Goal: Information Seeking & Learning: Learn about a topic

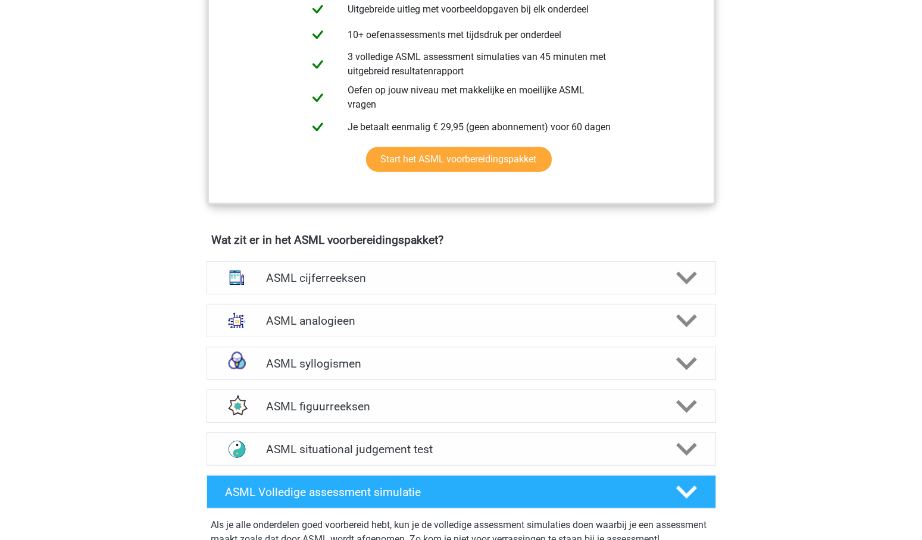
scroll to position [668, 0]
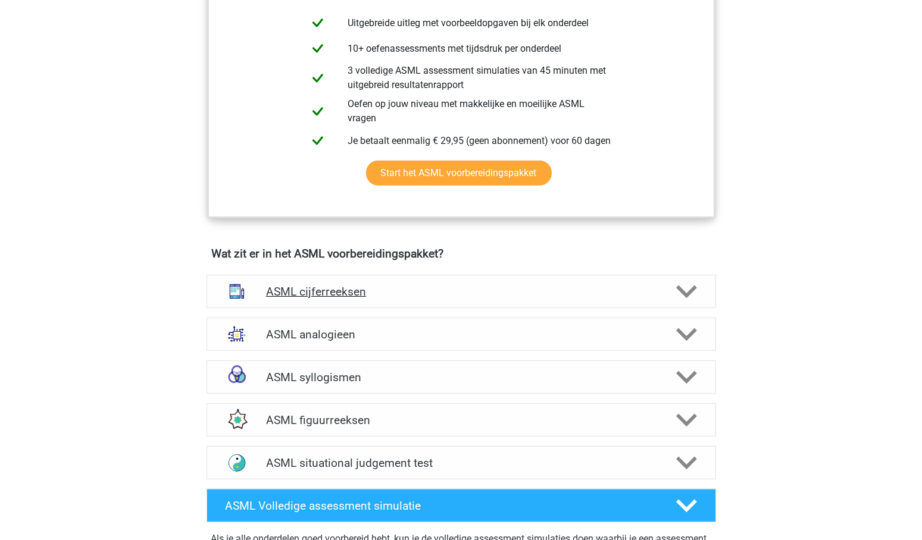
click at [351, 288] on h4 "ASML cijferreeksen" at bounding box center [461, 292] width 390 height 14
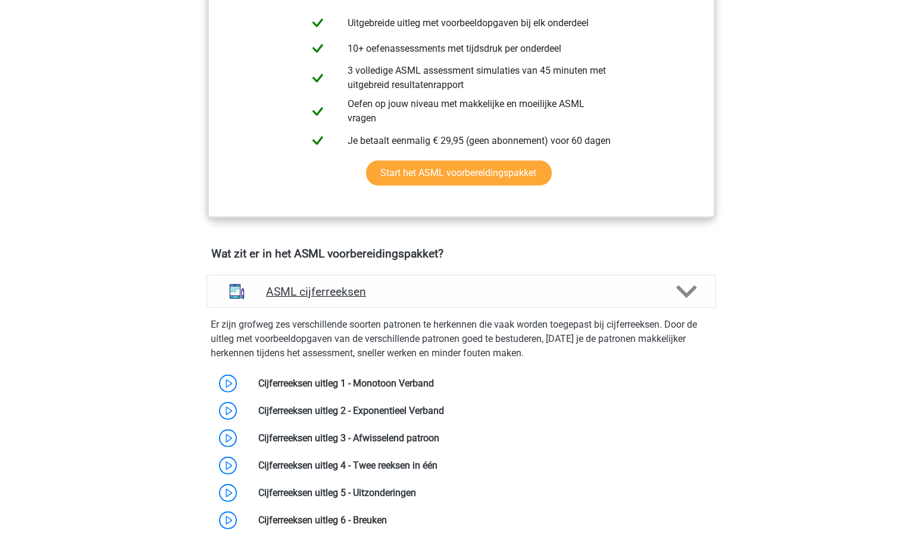
click at [351, 289] on h4 "ASML cijferreeksen" at bounding box center [461, 292] width 390 height 14
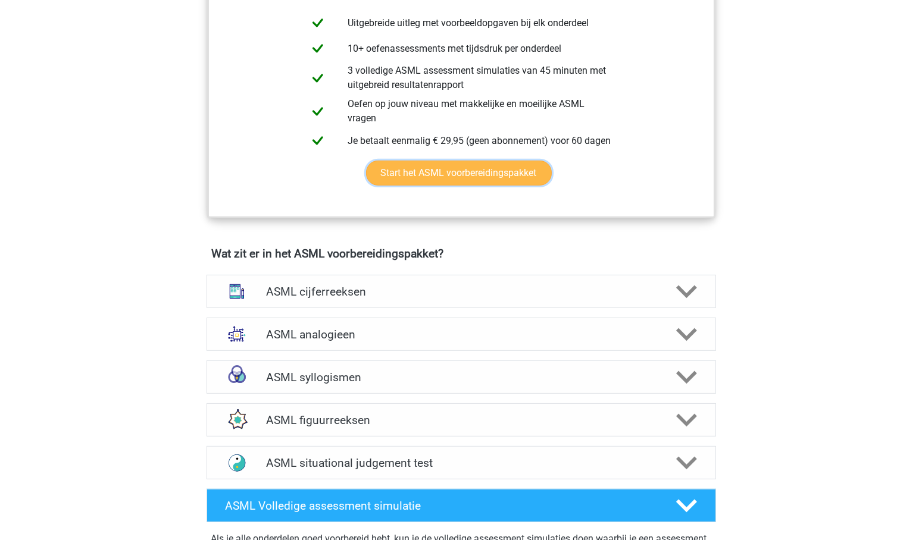
click at [451, 173] on link "Start het ASML voorbereidingspakket" at bounding box center [459, 173] width 186 height 25
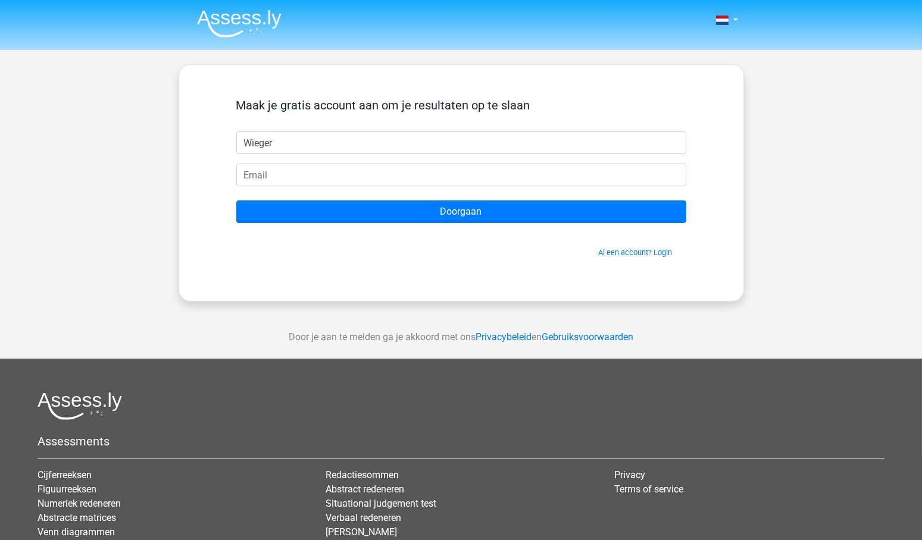
type input "Wieger"
click at [333, 161] on form "Maak je gratis account aan om je resultaten op te slaan Wieger Doorgaan Al een …" at bounding box center [461, 178] width 450 height 160
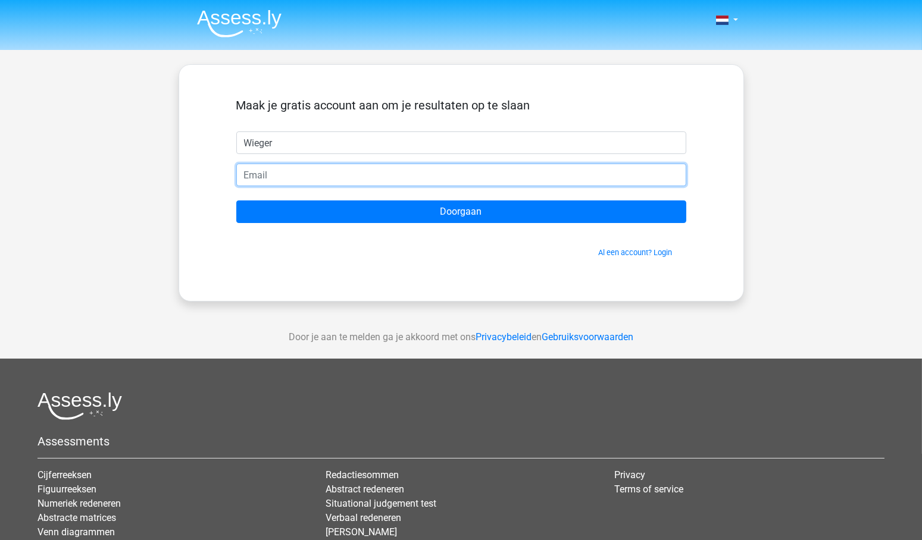
click at [326, 167] on input "email" at bounding box center [461, 175] width 450 height 23
type input "wiegerverberne@gmail.com"
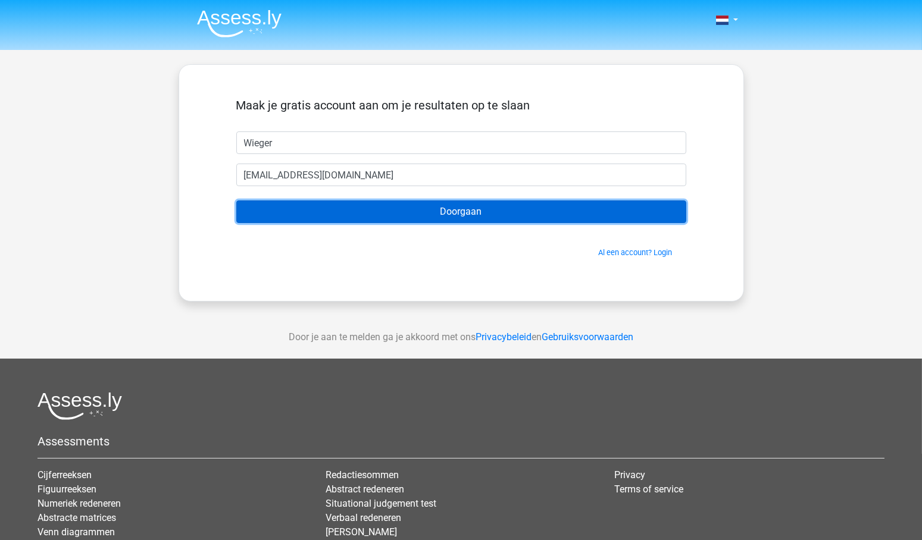
click at [463, 211] on input "Doorgaan" at bounding box center [461, 212] width 450 height 23
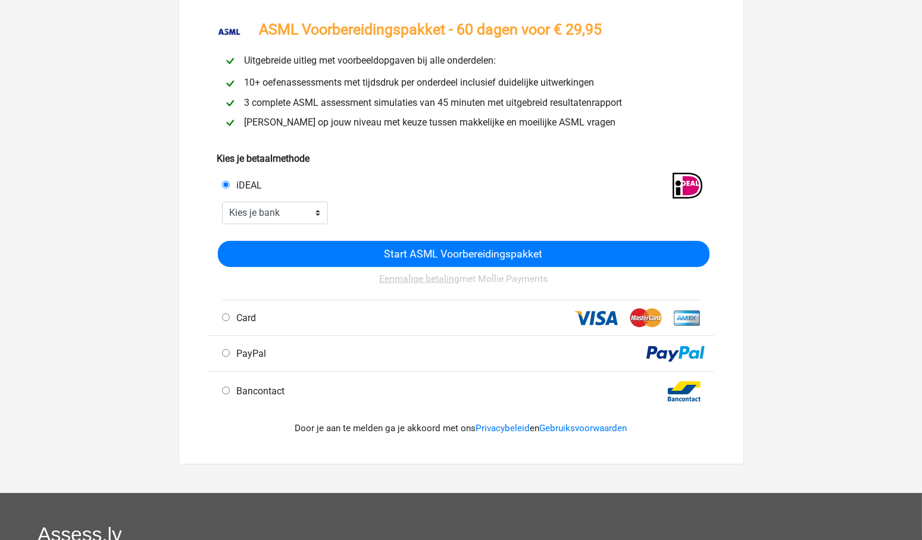
scroll to position [67, 0]
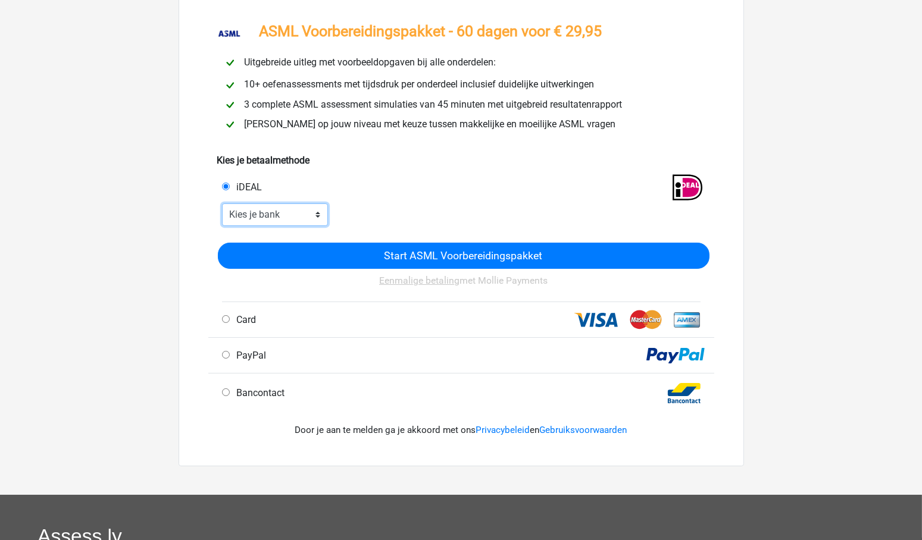
click at [313, 218] on select "Kies je bank ABN AMRO ING Rabobank ASN Bank bunq Knab N26 NN Regiobank Revolut …" at bounding box center [275, 215] width 107 height 23
select select "ideal_RABONL2U"
click at [222, 205] on select "Kies je bank ABN AMRO ING Rabobank ASN Bank bunq Knab N26 NN Regiobank Revolut …" at bounding box center [275, 215] width 107 height 23
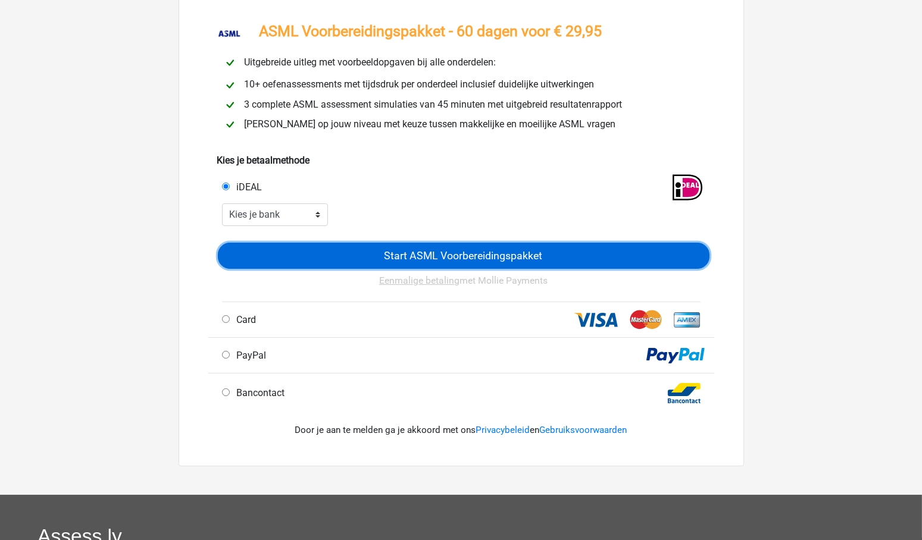
click at [469, 252] on input "Start ASML Voorbereidingspakket" at bounding box center [464, 256] width 492 height 26
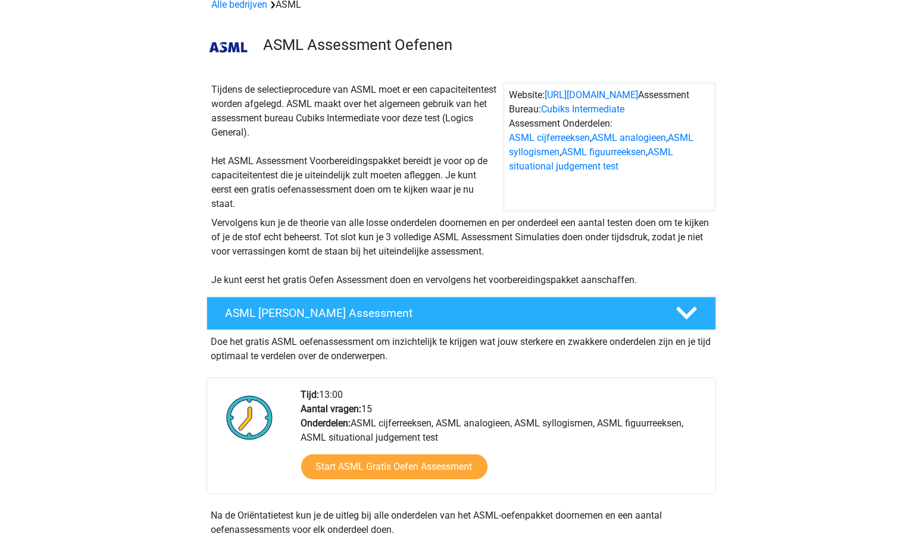
scroll to position [399, 0]
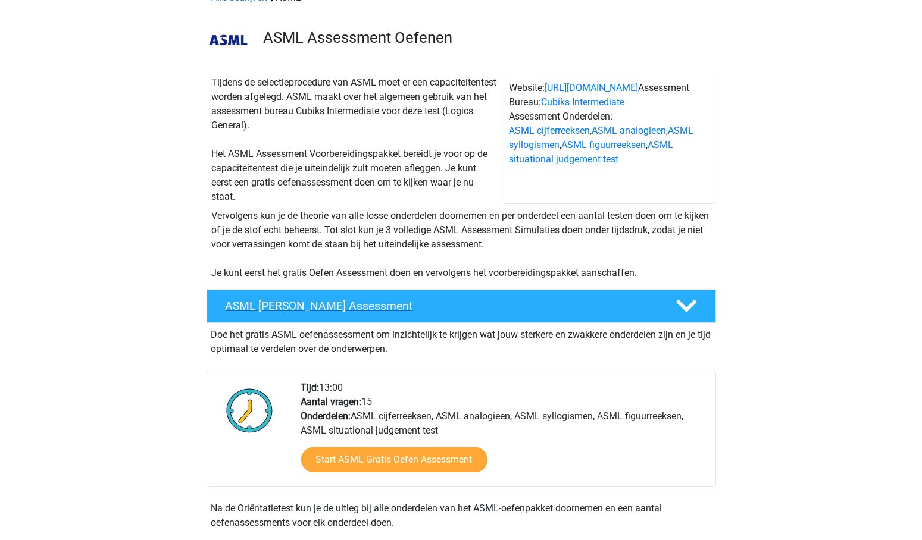
click at [686, 304] on icon at bounding box center [686, 306] width 21 height 21
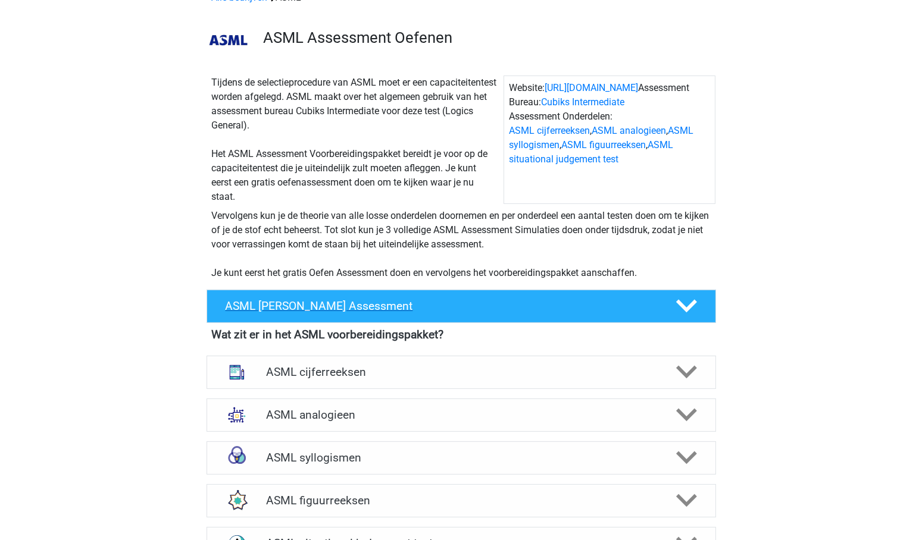
click at [686, 304] on icon at bounding box center [686, 306] width 21 height 21
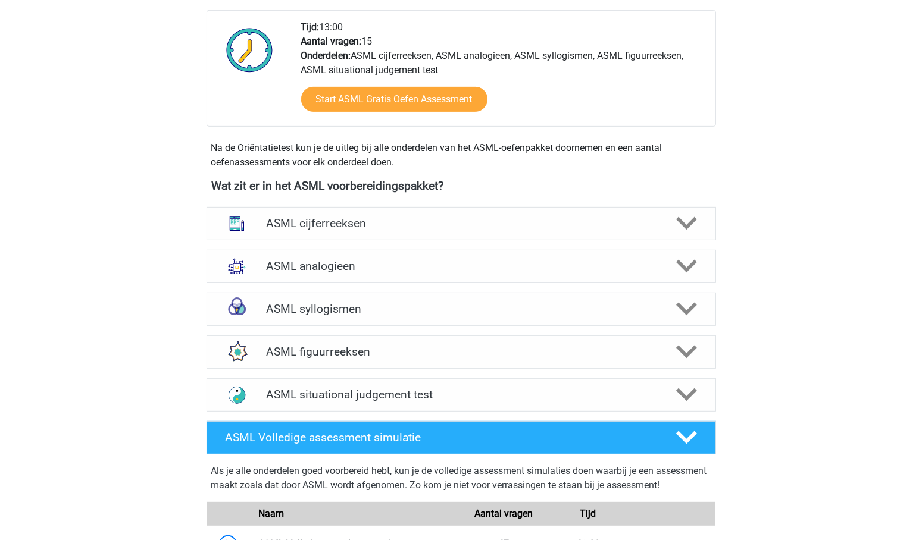
scroll to position [775, 0]
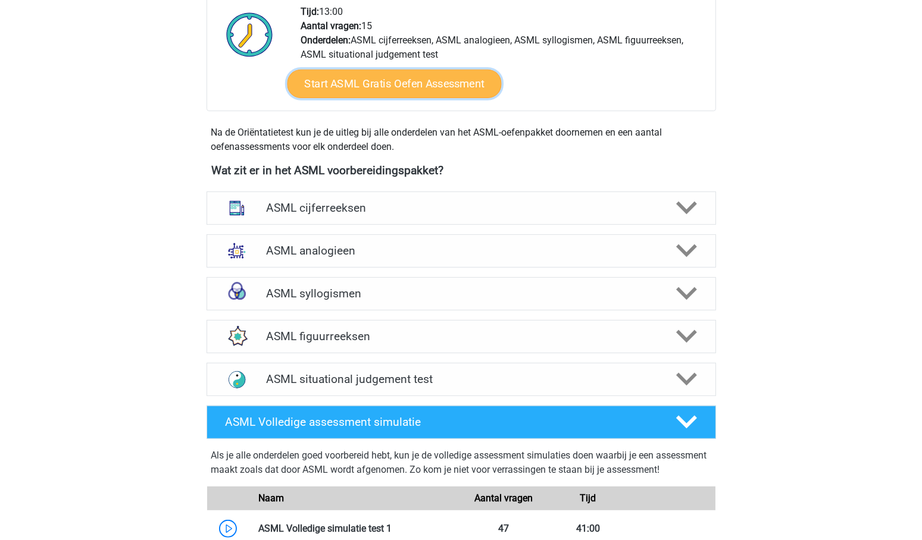
click at [393, 77] on link "Start ASML Gratis Oefen Assessment" at bounding box center [394, 84] width 214 height 29
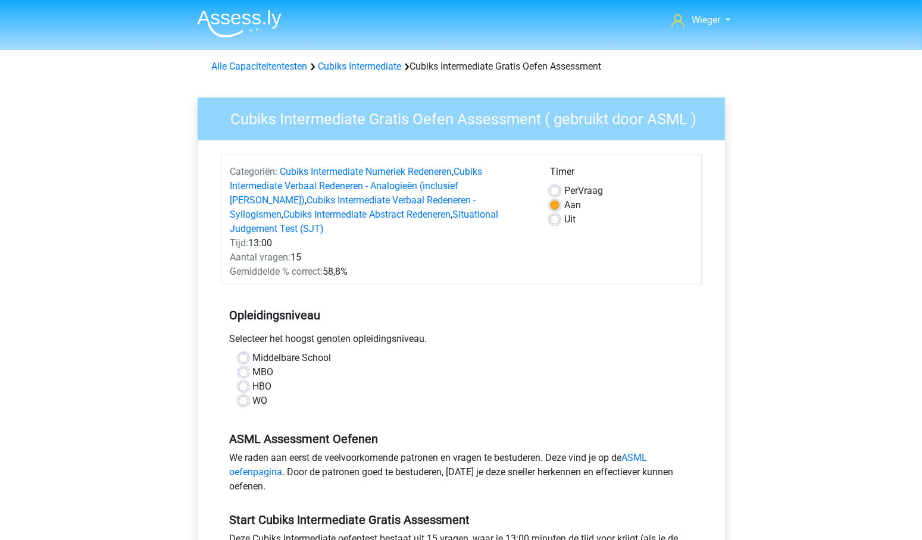
click at [253, 394] on label "WO" at bounding box center [260, 401] width 15 height 14
click at [241, 394] on input "WO" at bounding box center [244, 400] width 10 height 12
radio input "true"
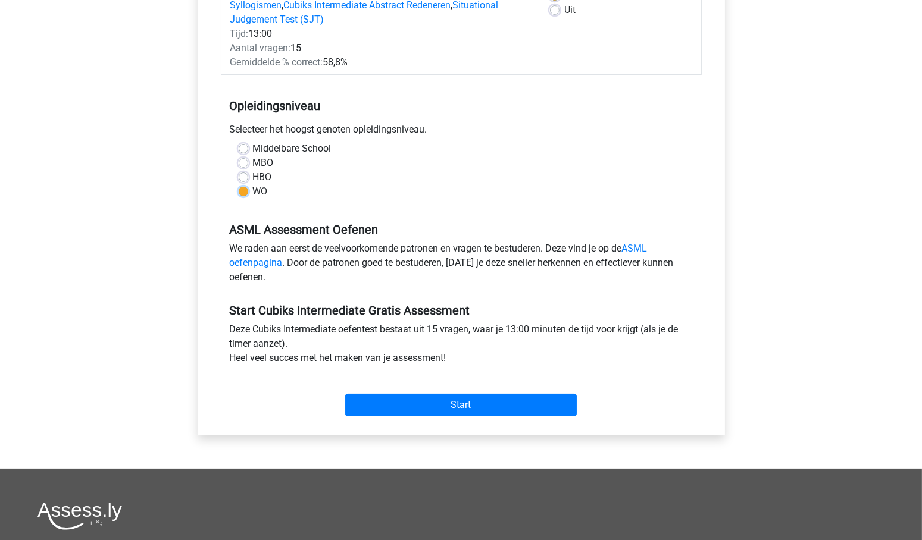
scroll to position [229, 0]
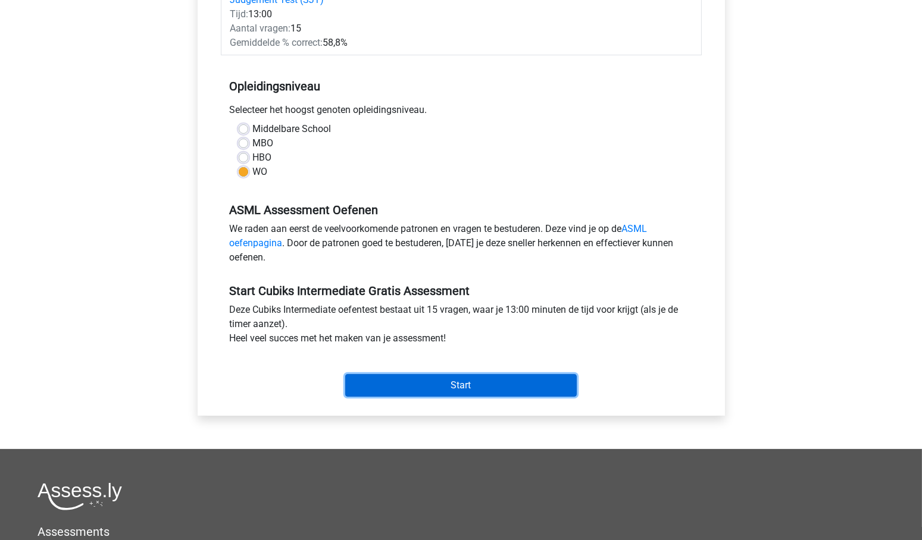
click at [463, 374] on input "Start" at bounding box center [460, 385] width 231 height 23
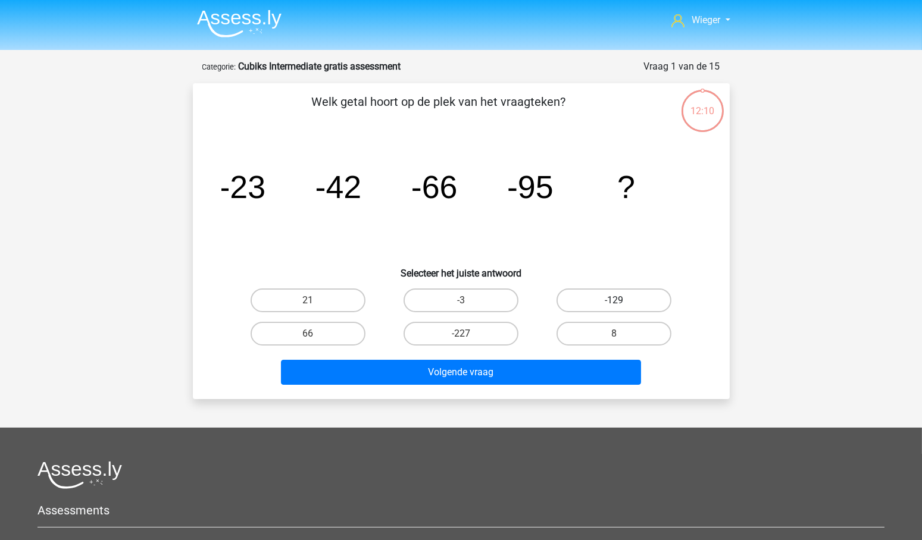
click at [608, 302] on label "-129" at bounding box center [613, 301] width 115 height 24
click at [614, 302] on input "-129" at bounding box center [618, 305] width 8 height 8
radio input "true"
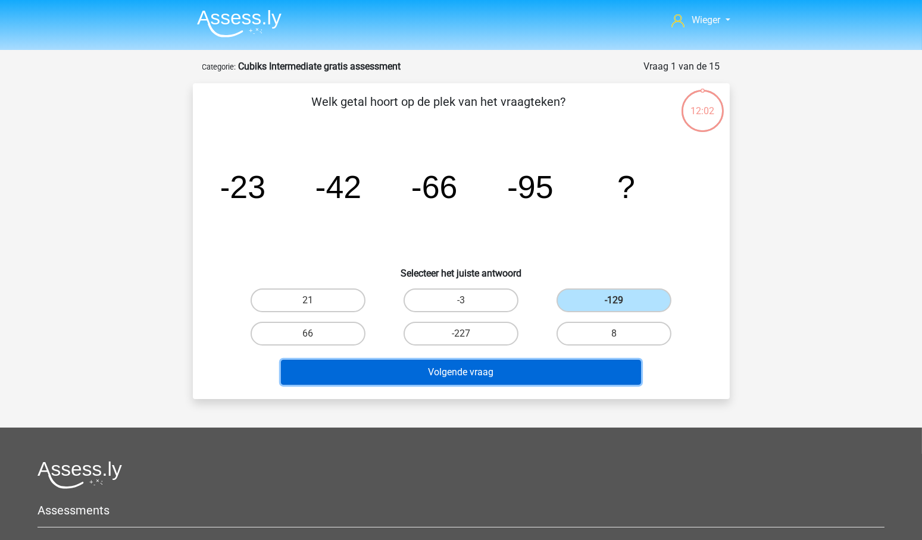
click at [465, 370] on button "Volgende vraag" at bounding box center [461, 372] width 360 height 25
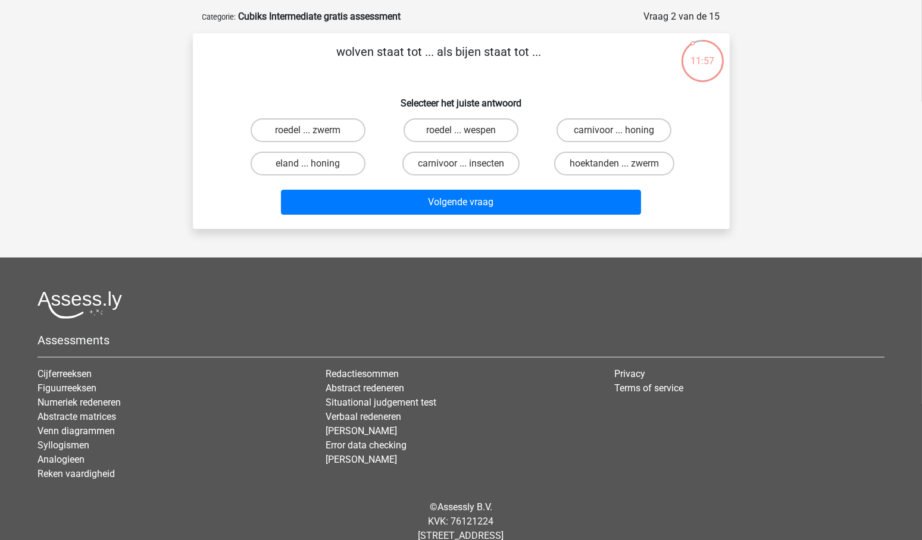
scroll to position [51, 0]
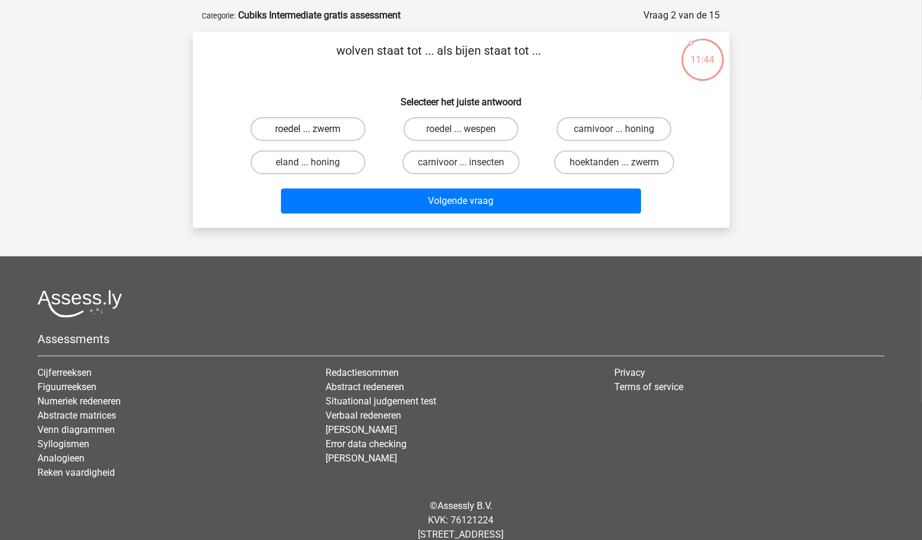
click at [325, 127] on label "roedel ... zwerm" at bounding box center [308, 129] width 115 height 24
click at [315, 129] on input "roedel ... zwerm" at bounding box center [312, 133] width 8 height 8
radio input "true"
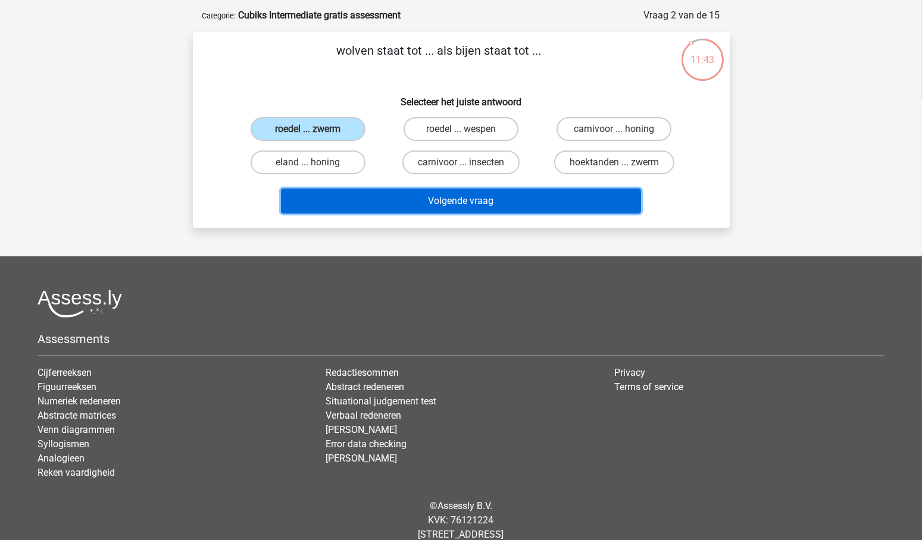
click at [505, 203] on button "Volgende vraag" at bounding box center [461, 201] width 360 height 25
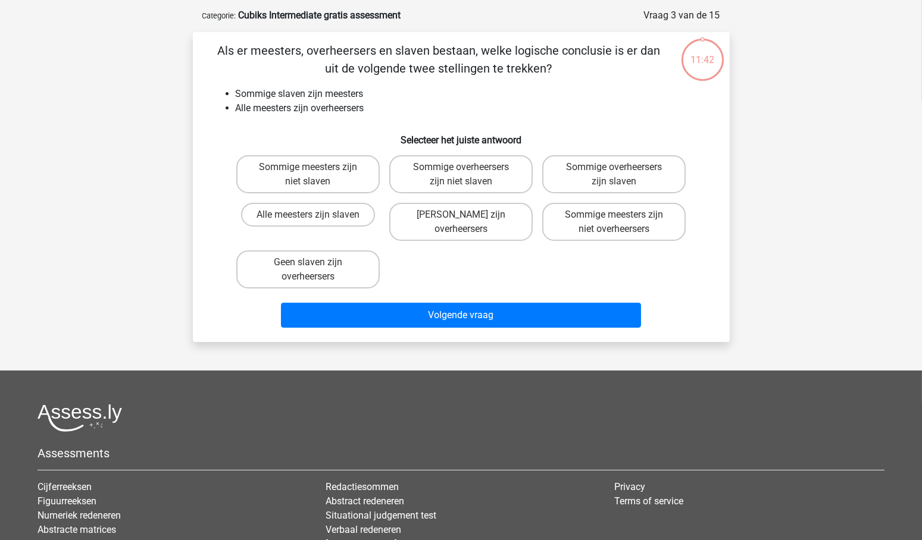
scroll to position [60, 0]
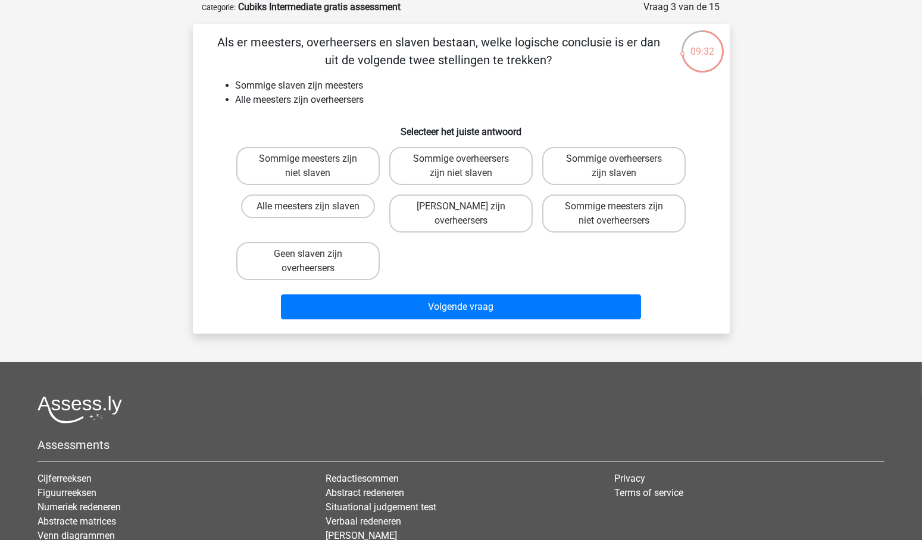
click at [618, 166] on input "Sommige overheersers zijn slaven" at bounding box center [618, 163] width 8 height 8
radio input "true"
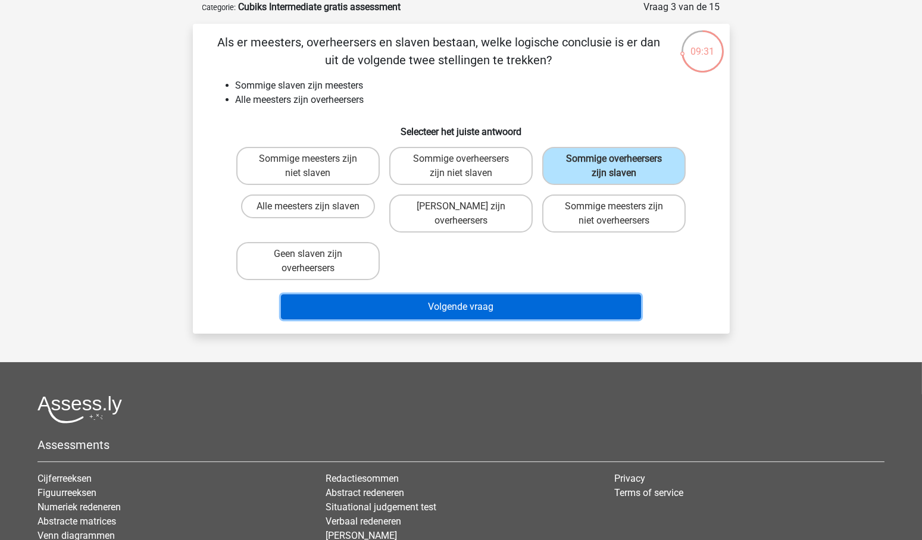
click at [486, 302] on button "Volgende vraag" at bounding box center [461, 307] width 360 height 25
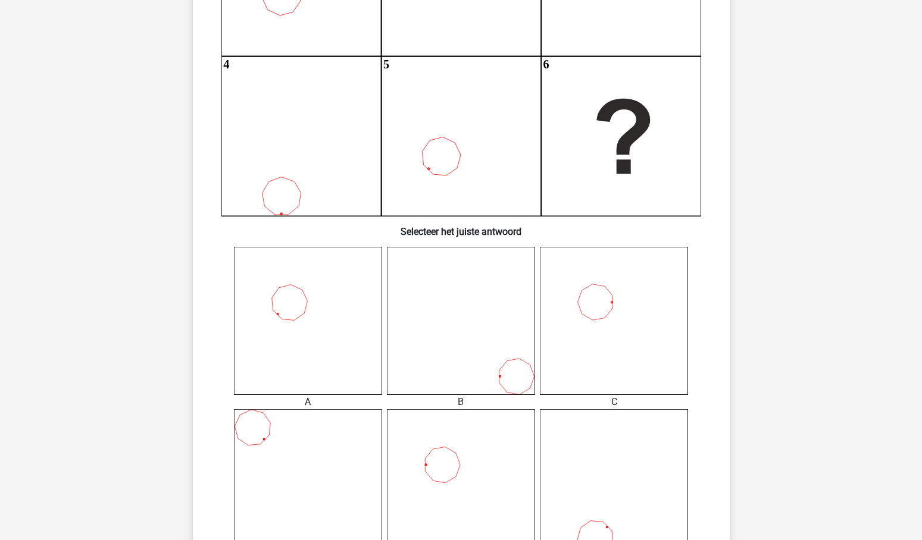
scroll to position [292, 0]
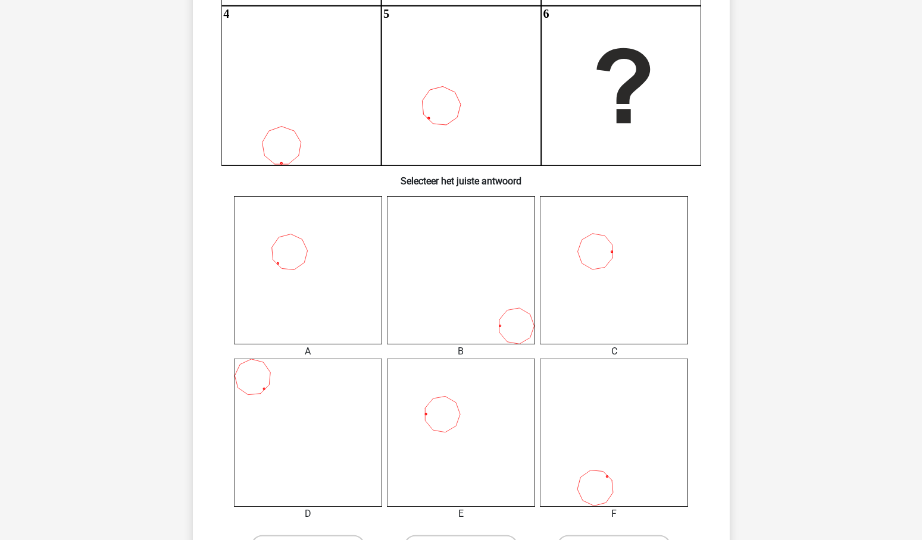
click at [600, 249] on icon at bounding box center [614, 270] width 148 height 148
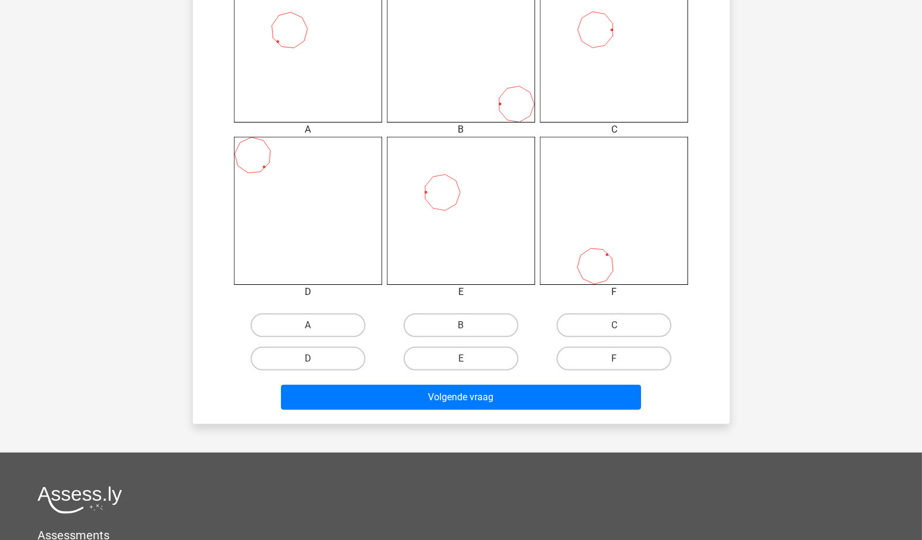
scroll to position [513, 0]
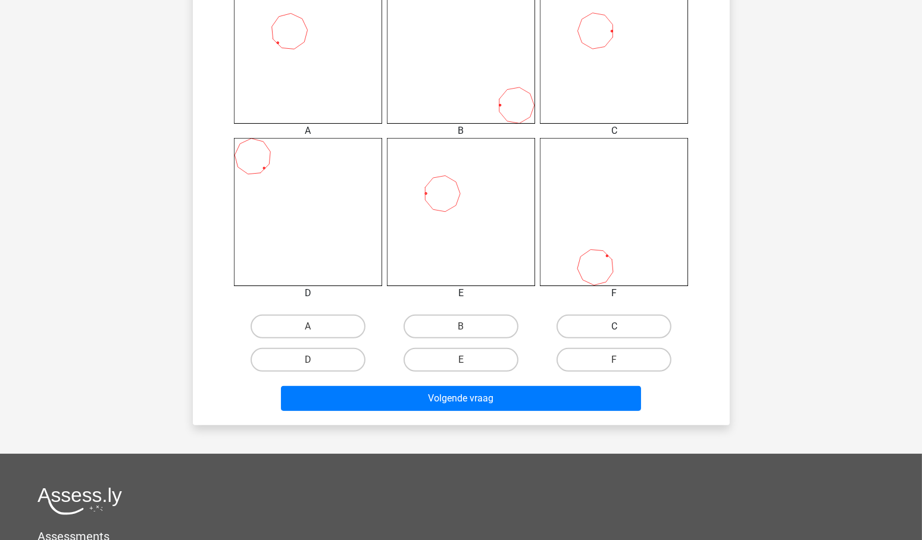
click at [621, 323] on label "C" at bounding box center [613, 327] width 115 height 24
click at [621, 327] on input "C" at bounding box center [618, 331] width 8 height 8
radio input "true"
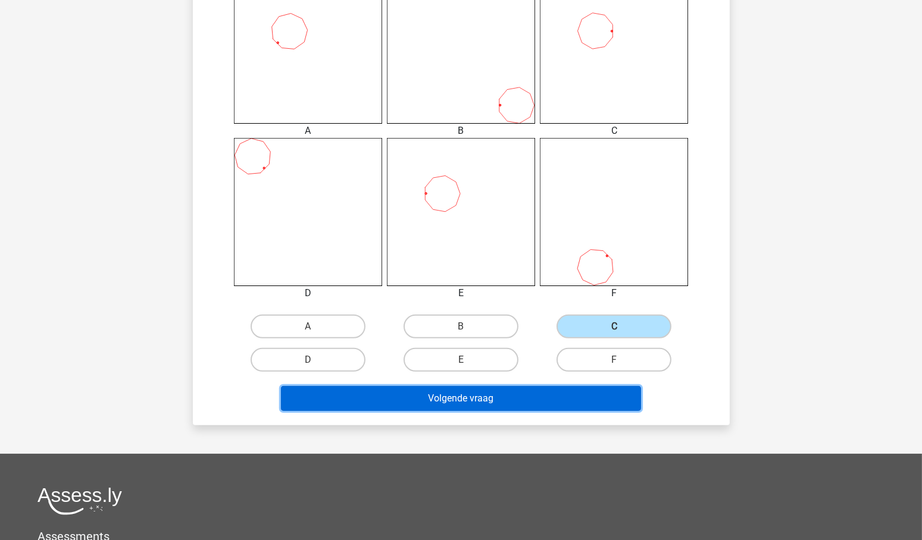
drag, startPoint x: 464, startPoint y: 398, endPoint x: 478, endPoint y: 398, distance: 13.7
click at [467, 398] on button "Volgende vraag" at bounding box center [461, 398] width 360 height 25
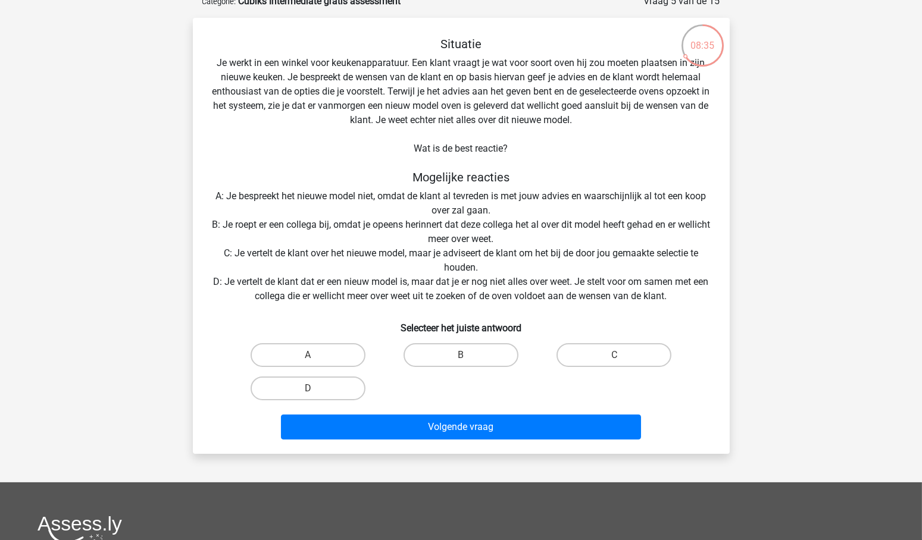
scroll to position [67, 0]
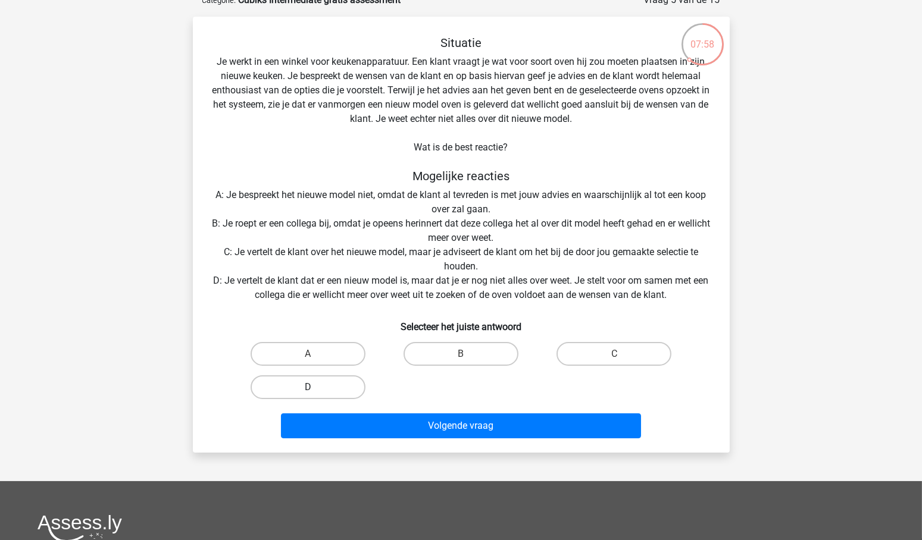
click at [333, 386] on label "D" at bounding box center [308, 388] width 115 height 24
click at [315, 387] on input "D" at bounding box center [312, 391] width 8 height 8
radio input "true"
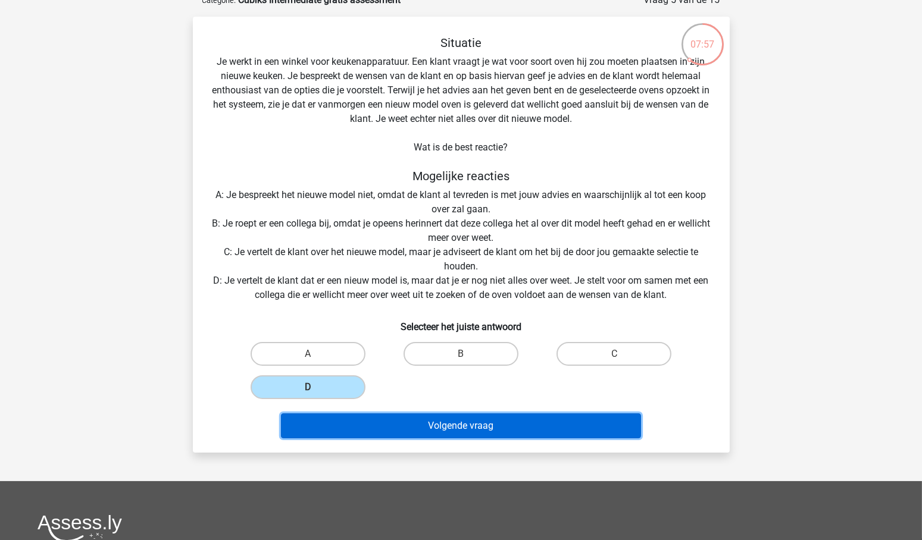
click at [463, 423] on button "Volgende vraag" at bounding box center [461, 426] width 360 height 25
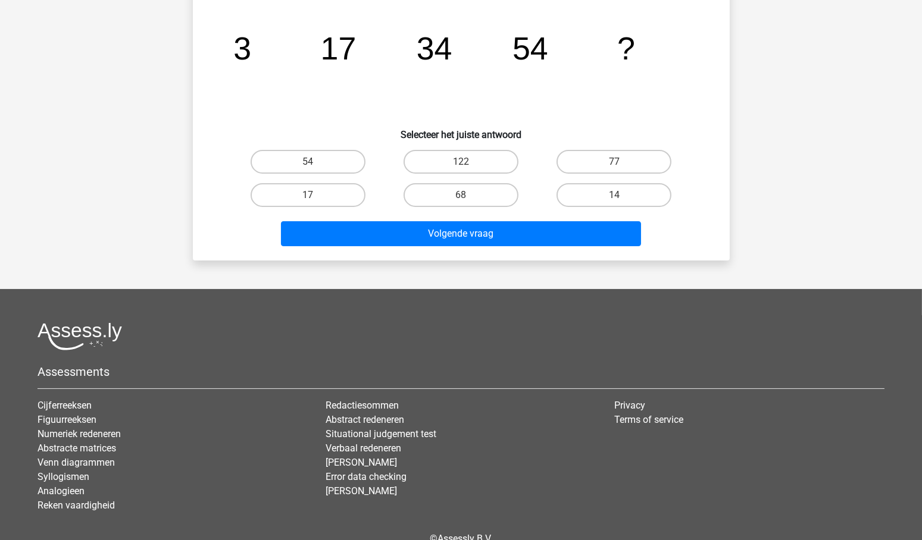
scroll to position [201, 0]
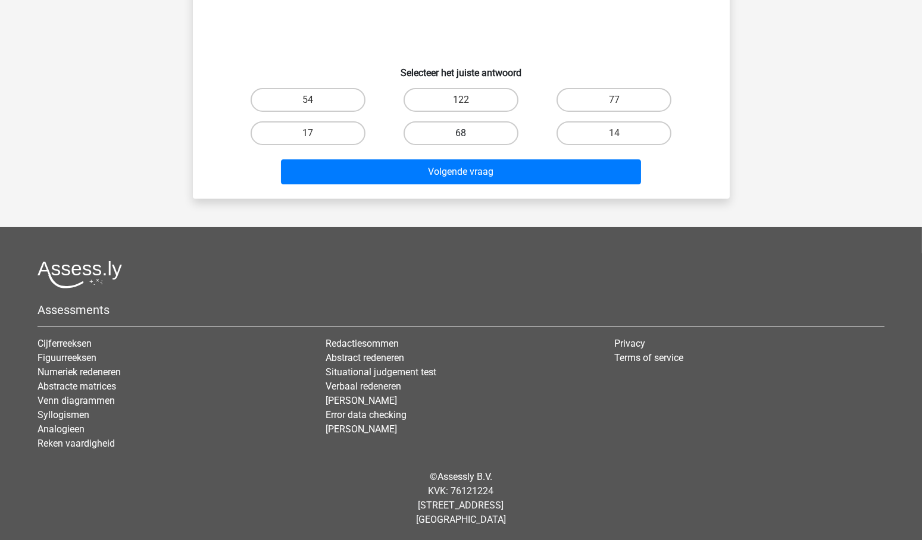
click at [458, 133] on label "68" at bounding box center [460, 133] width 115 height 24
click at [461, 133] on input "68" at bounding box center [465, 137] width 8 height 8
radio input "true"
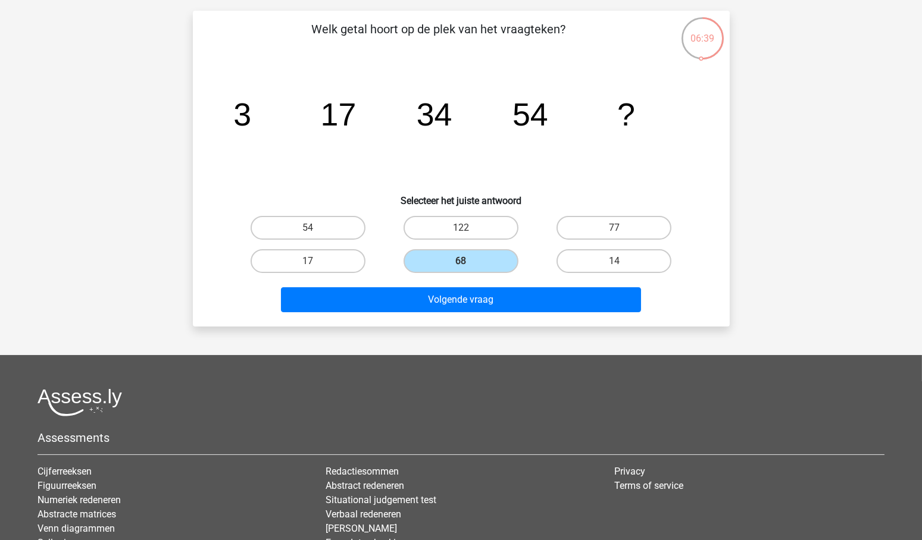
scroll to position [72, 0]
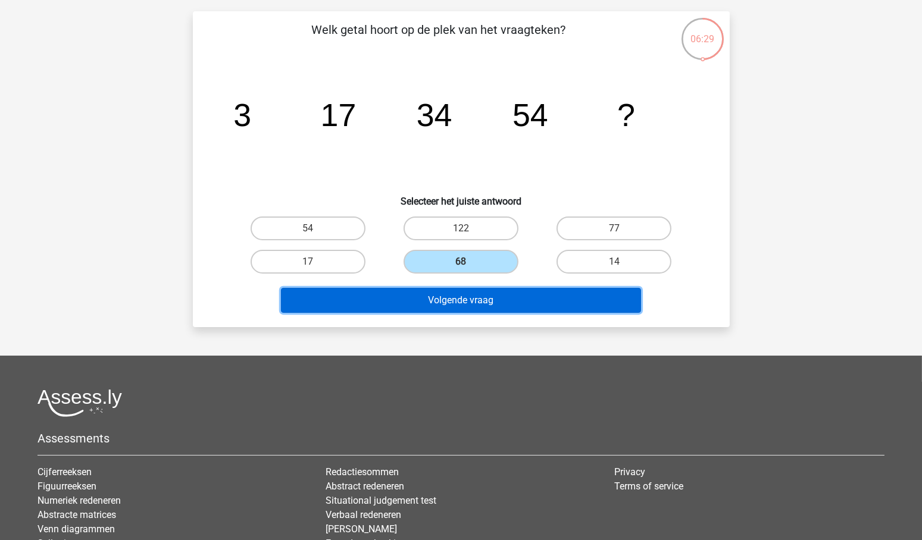
click at [474, 298] on button "Volgende vraag" at bounding box center [461, 300] width 360 height 25
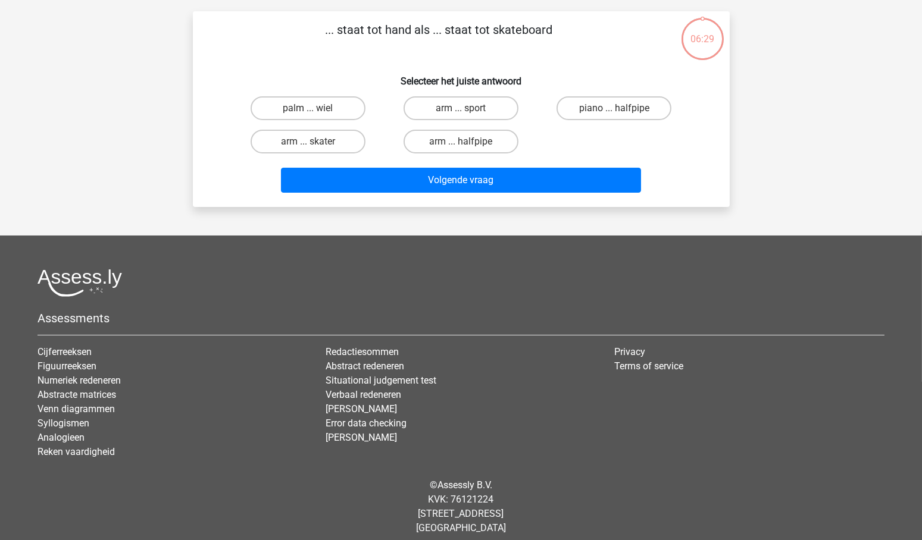
scroll to position [60, 0]
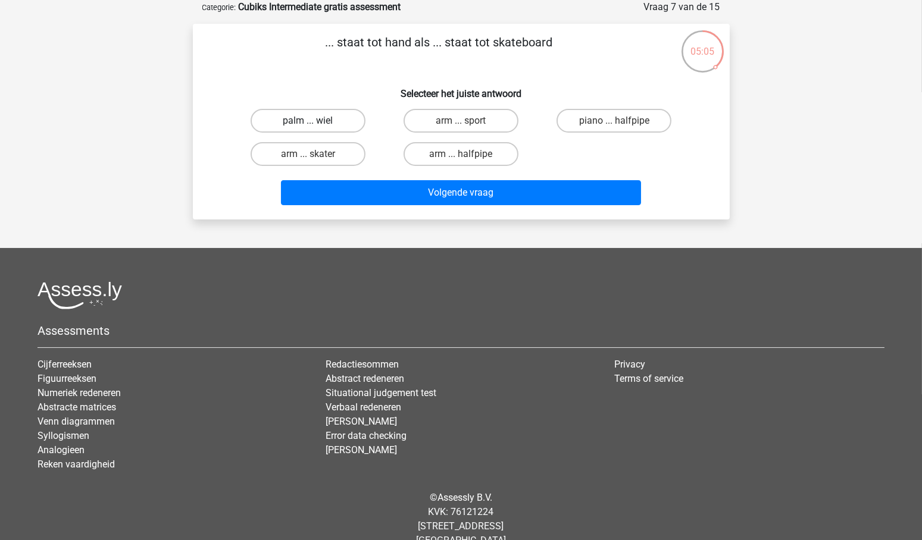
click at [328, 120] on label "palm ... wiel" at bounding box center [308, 121] width 115 height 24
click at [315, 121] on input "palm ... wiel" at bounding box center [312, 125] width 8 height 8
radio input "true"
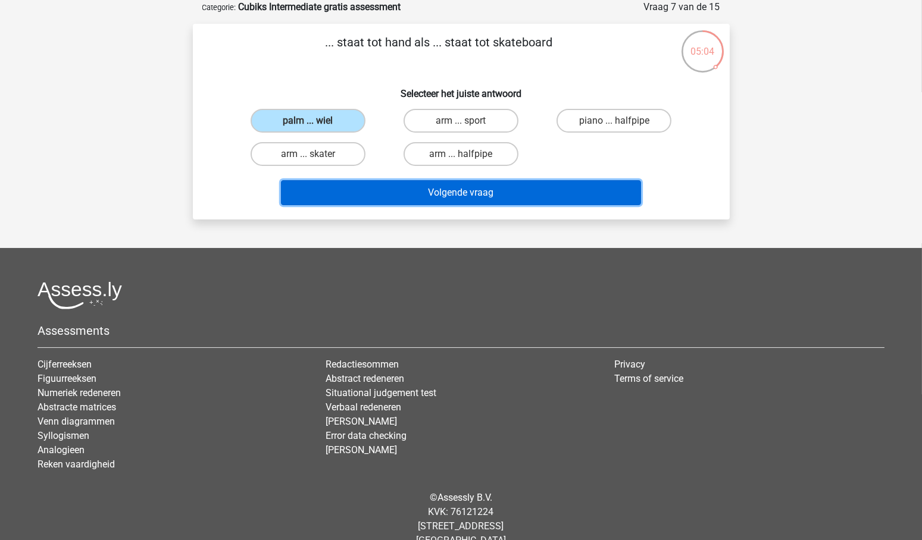
click at [467, 193] on button "Volgende vraag" at bounding box center [461, 192] width 360 height 25
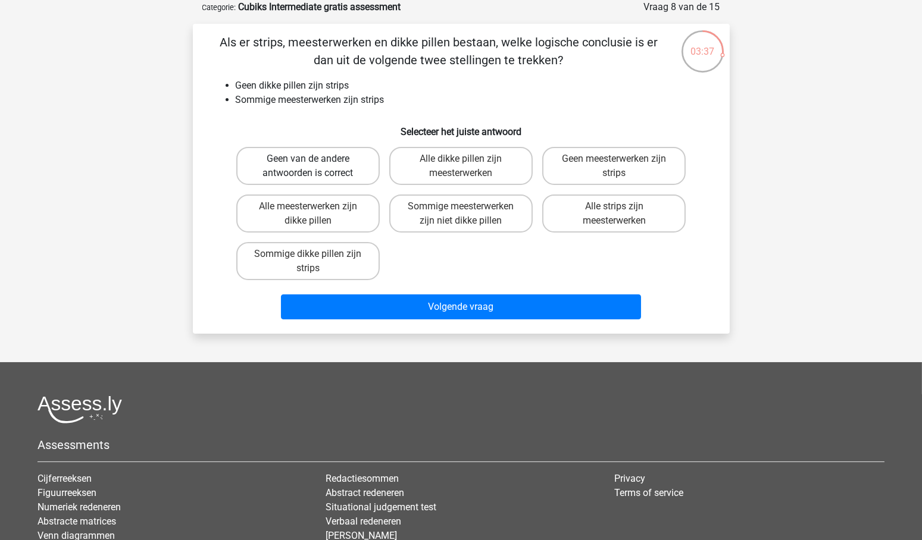
click at [333, 164] on label "Geen van de andere antwoorden is correct" at bounding box center [307, 166] width 143 height 38
click at [315, 164] on input "Geen van de andere antwoorden is correct" at bounding box center [312, 163] width 8 height 8
radio input "true"
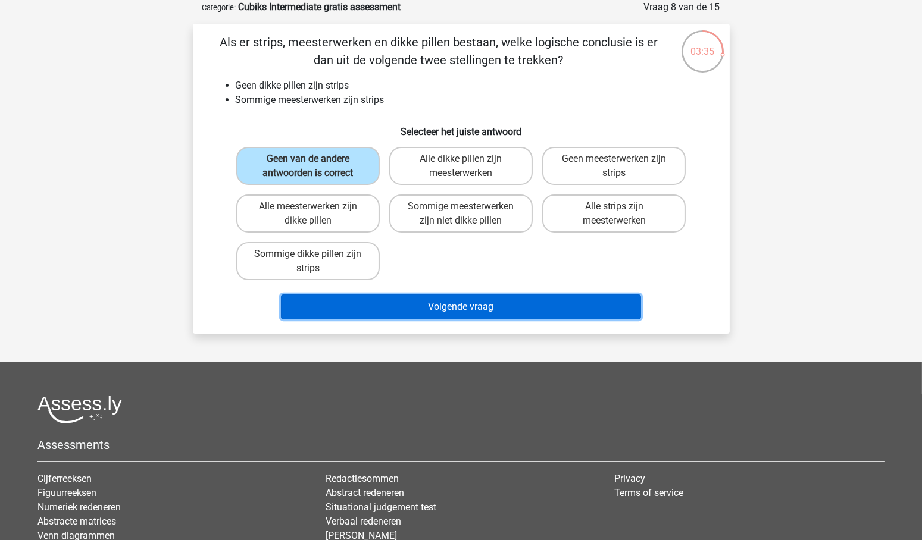
click at [478, 308] on button "Volgende vraag" at bounding box center [461, 307] width 360 height 25
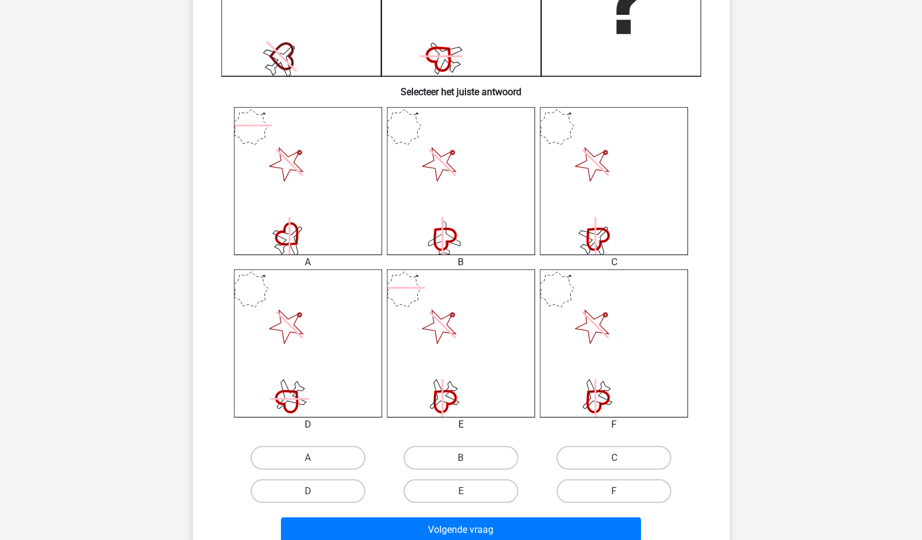
scroll to position [427, 0]
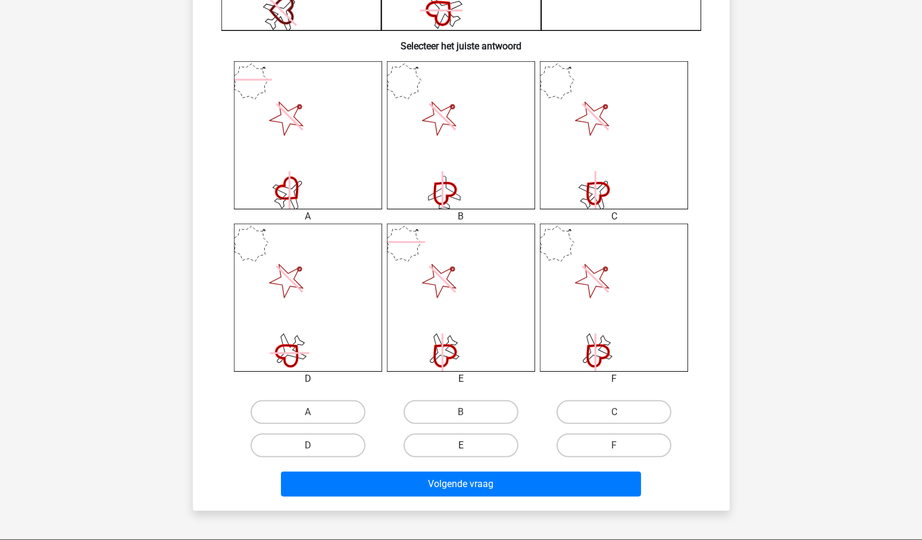
click at [482, 446] on label "E" at bounding box center [460, 446] width 115 height 24
click at [468, 446] on input "E" at bounding box center [465, 450] width 8 height 8
radio input "true"
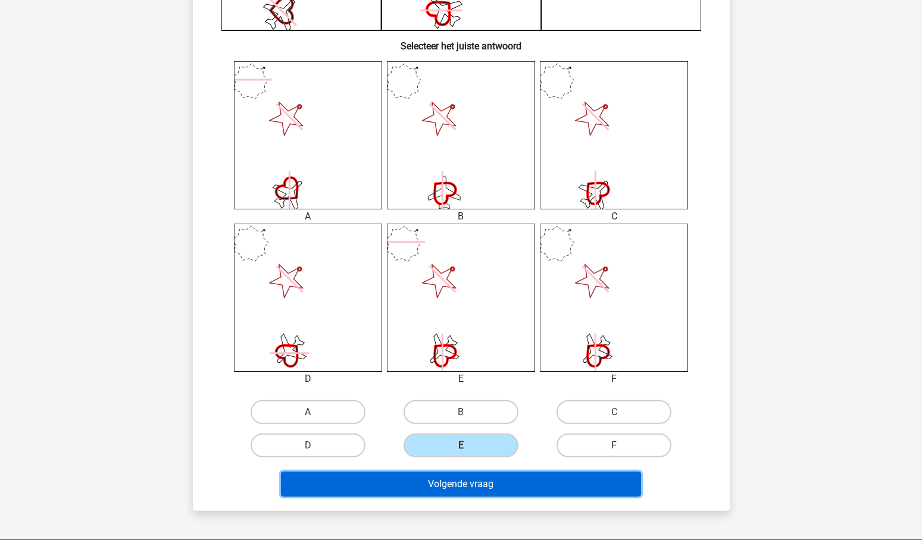
click at [470, 484] on button "Volgende vraag" at bounding box center [461, 484] width 360 height 25
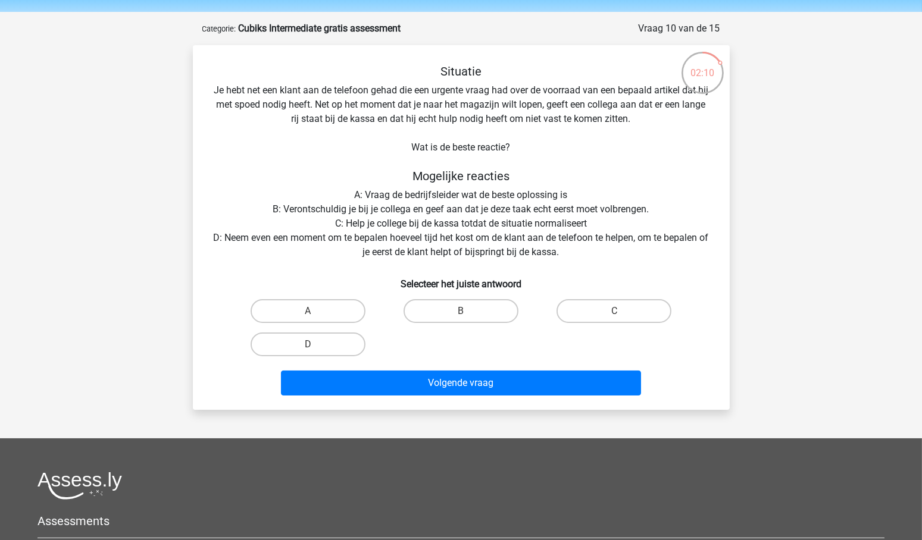
scroll to position [39, 0]
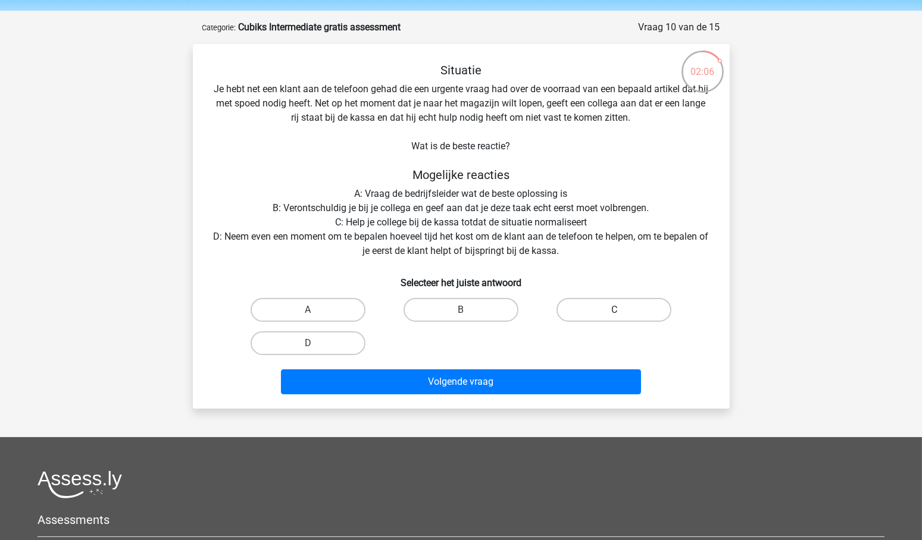
click at [617, 309] on label "C" at bounding box center [613, 310] width 115 height 24
click at [617, 310] on input "C" at bounding box center [618, 314] width 8 height 8
radio input "true"
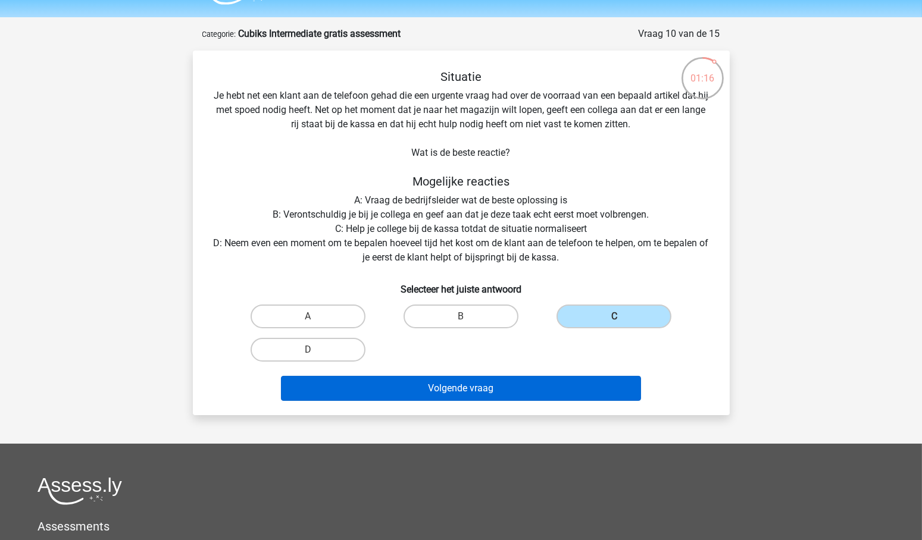
scroll to position [29, 0]
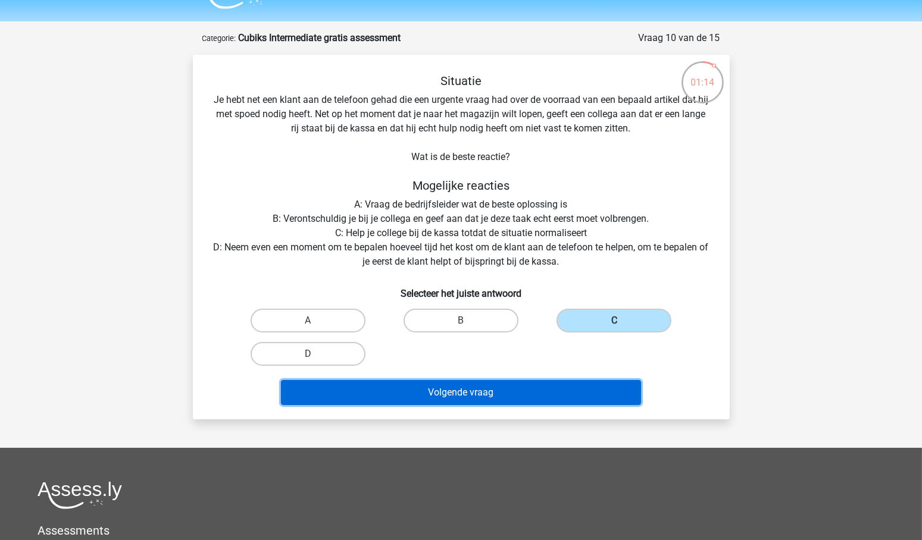
click at [465, 391] on button "Volgende vraag" at bounding box center [461, 392] width 360 height 25
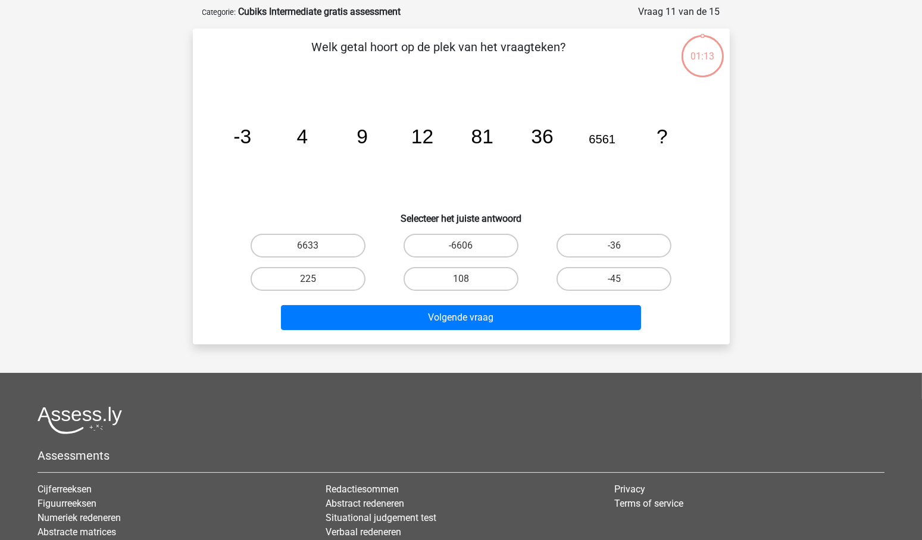
scroll to position [60, 0]
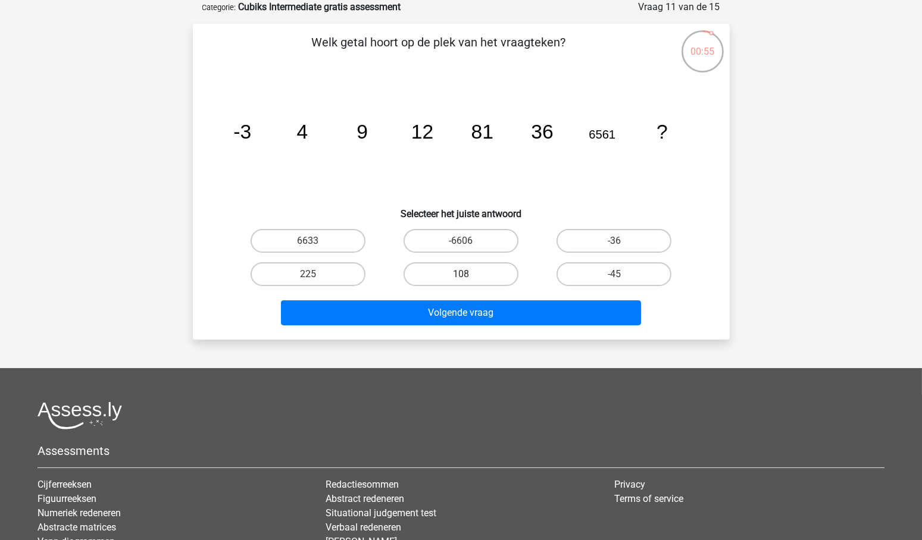
drag, startPoint x: 478, startPoint y: 273, endPoint x: 481, endPoint y: 282, distance: 9.4
click at [478, 274] on label "108" at bounding box center [460, 274] width 115 height 24
click at [468, 274] on input "108" at bounding box center [465, 278] width 8 height 8
radio input "true"
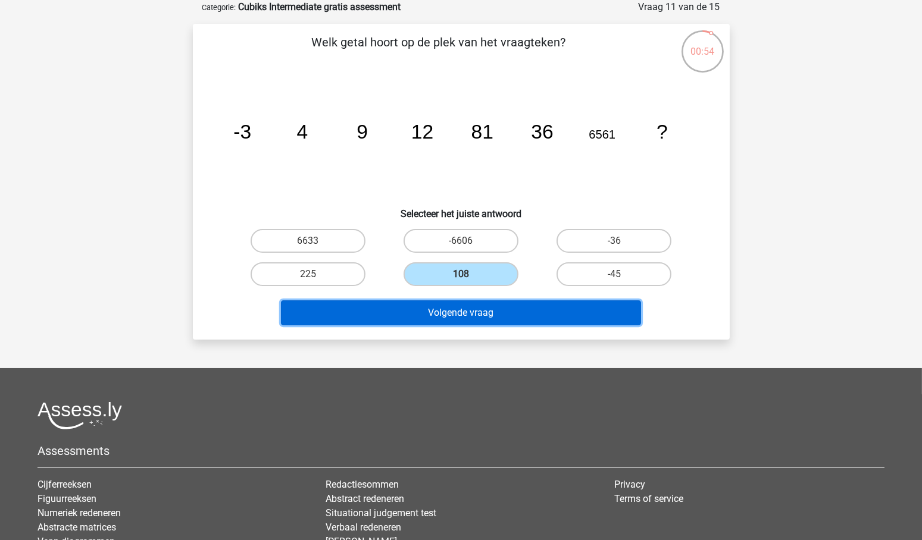
click at [493, 314] on button "Volgende vraag" at bounding box center [461, 313] width 360 height 25
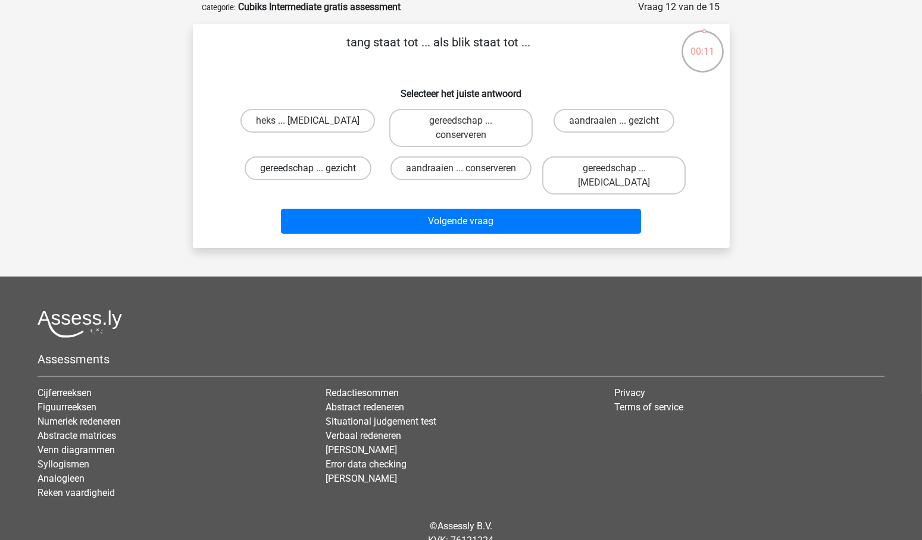
click at [334, 166] on label "gereedschap ... gezicht" at bounding box center [308, 169] width 127 height 24
click at [315, 168] on input "gereedschap ... gezicht" at bounding box center [312, 172] width 8 height 8
radio input "true"
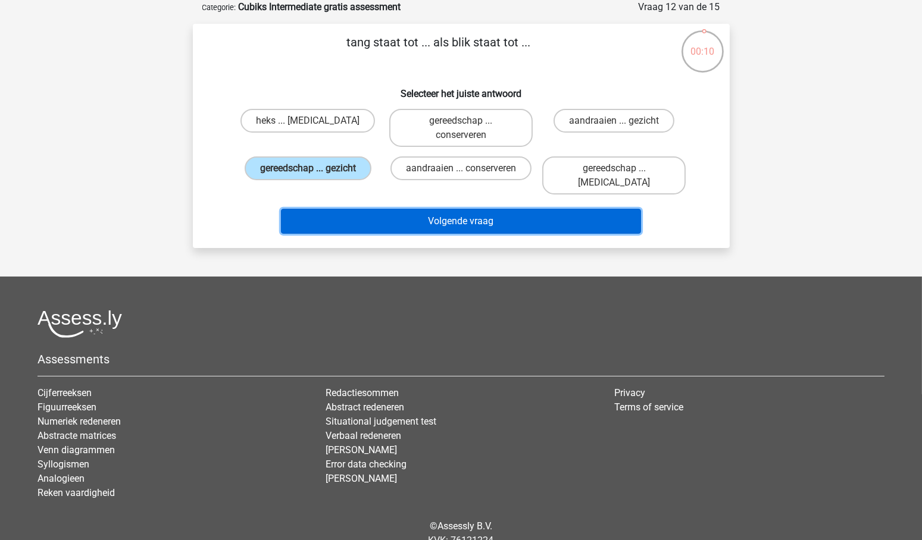
click at [472, 209] on button "Volgende vraag" at bounding box center [461, 221] width 360 height 25
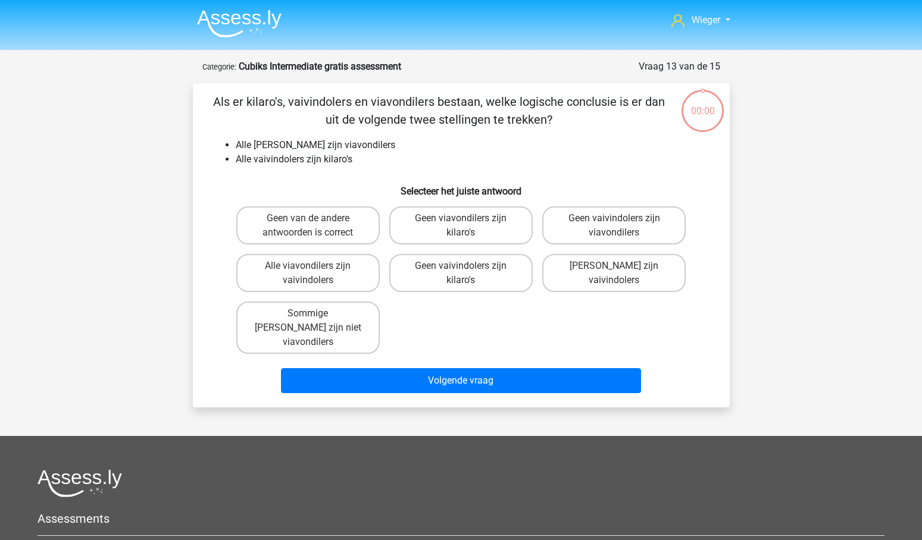
scroll to position [60, 0]
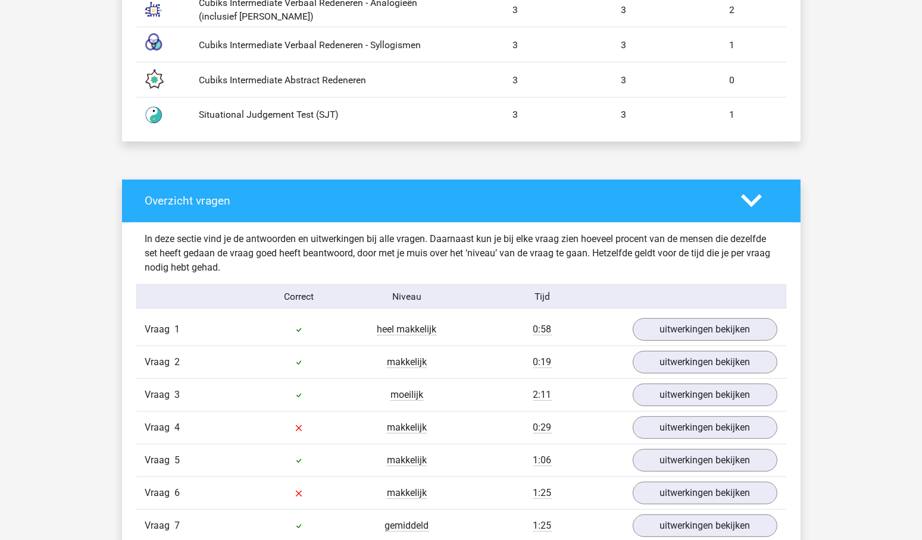
scroll to position [961, 0]
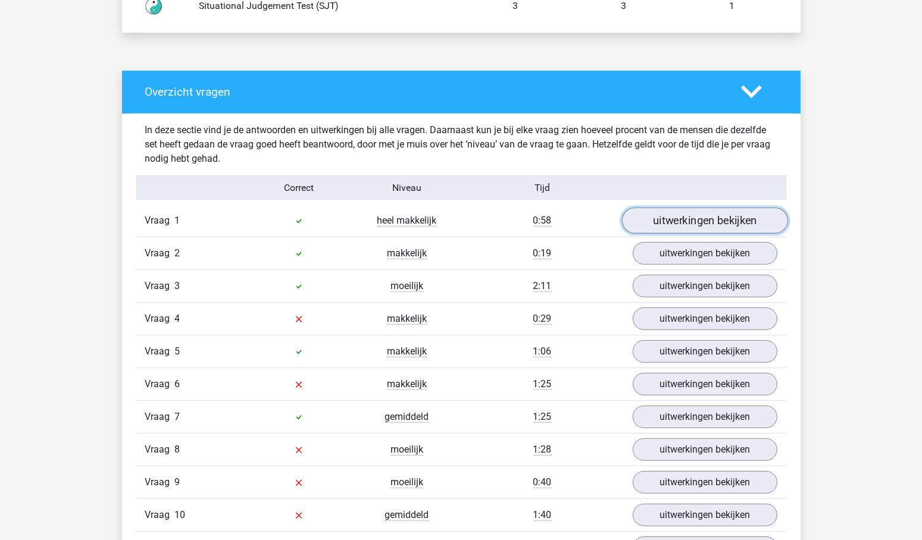
click at [732, 215] on link "uitwerkingen bekijken" at bounding box center [704, 221] width 166 height 26
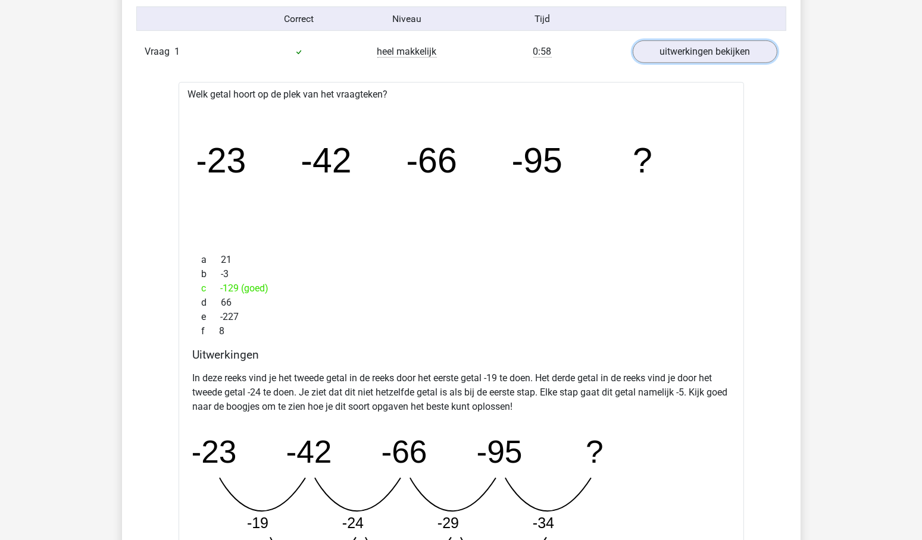
scroll to position [995, 0]
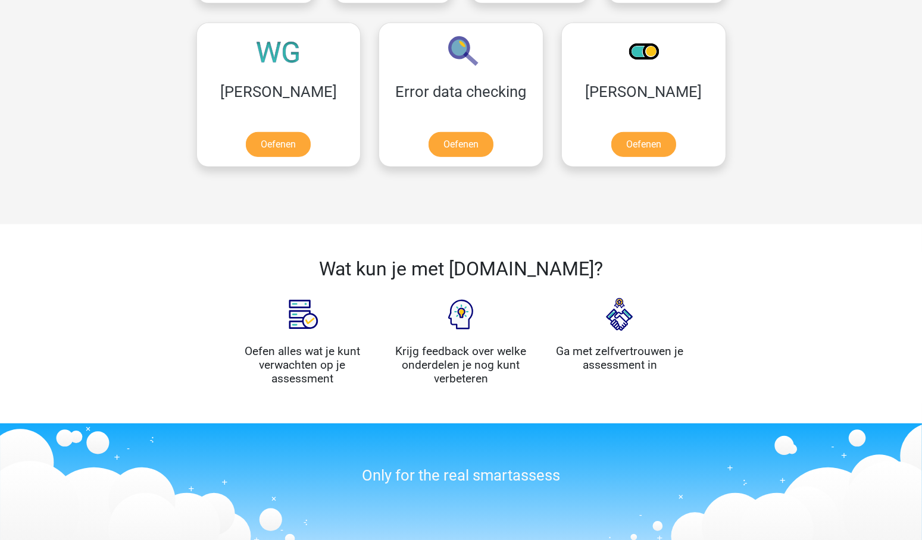
scroll to position [1112, 0]
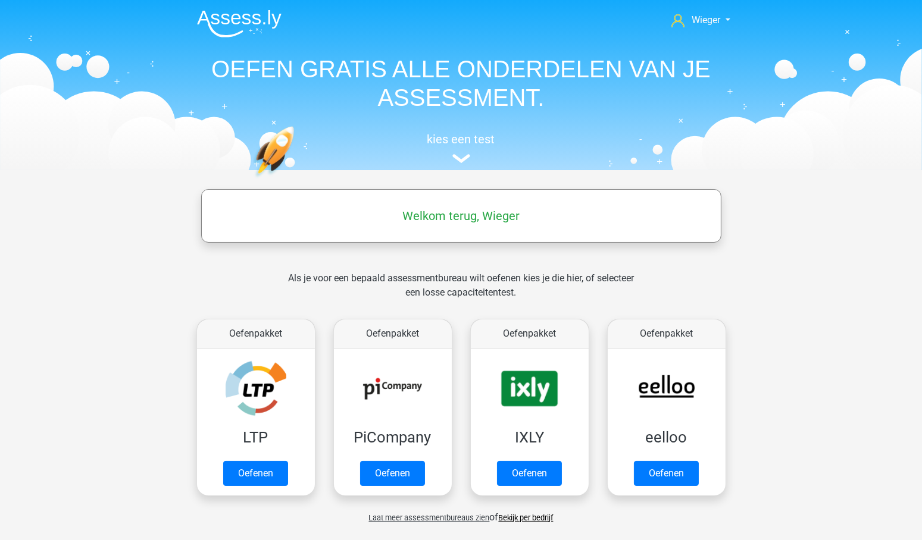
click at [523, 514] on link "Bekijk per bedrijf" at bounding box center [526, 518] width 55 height 9
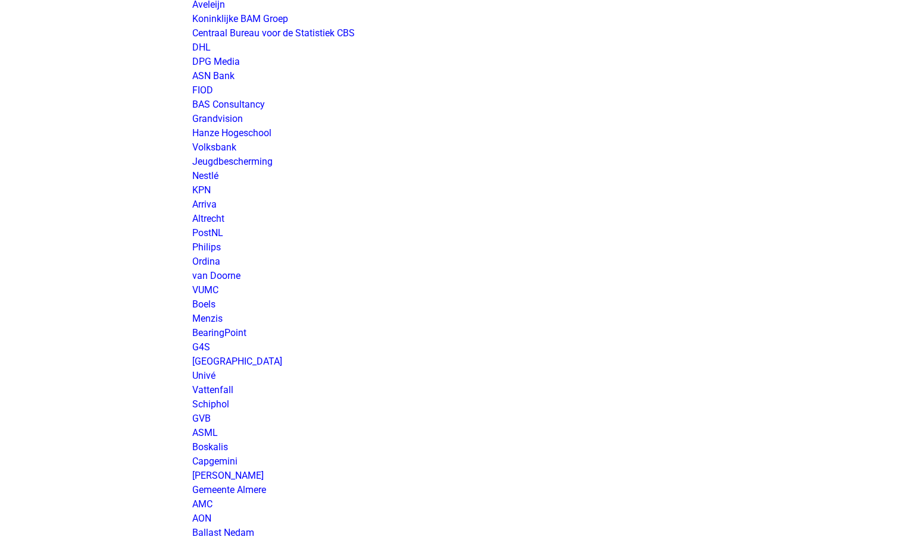
scroll to position [1470, 0]
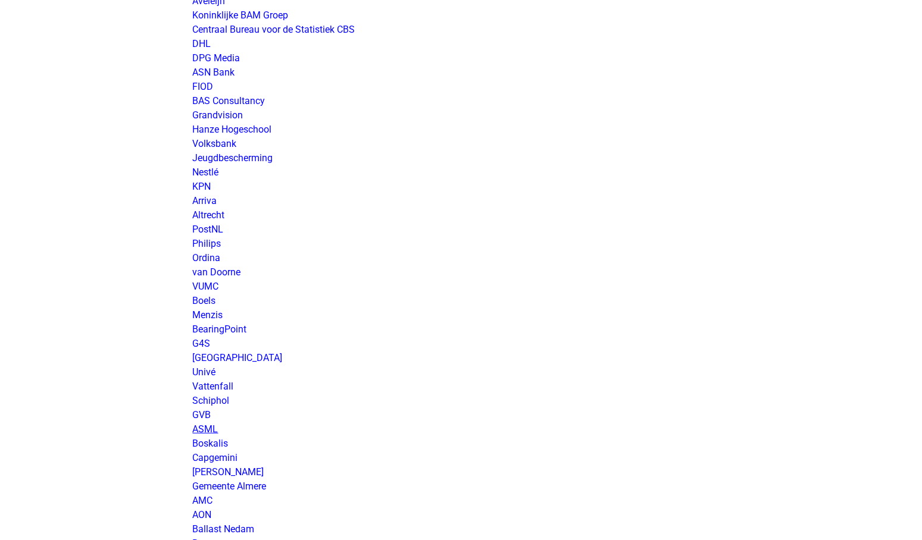
click at [211, 430] on link "ASML" at bounding box center [206, 429] width 26 height 11
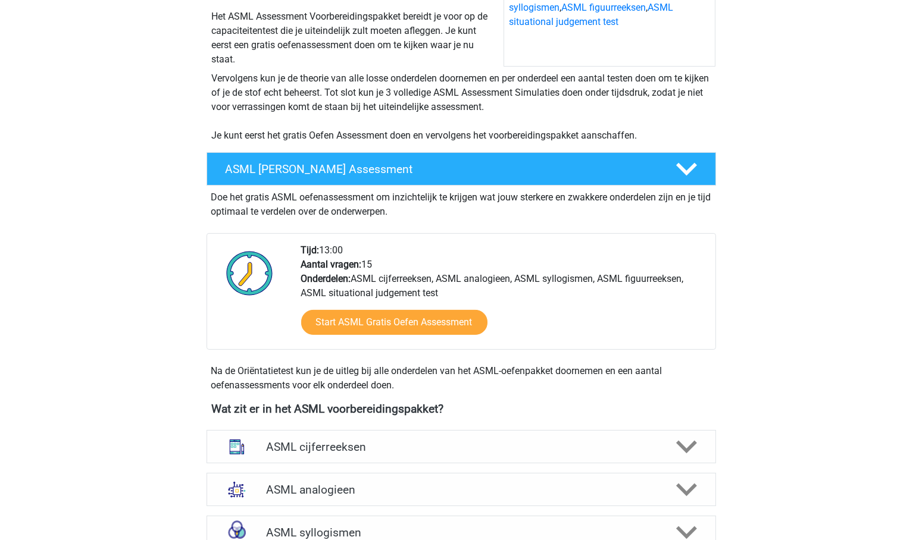
scroll to position [234, 0]
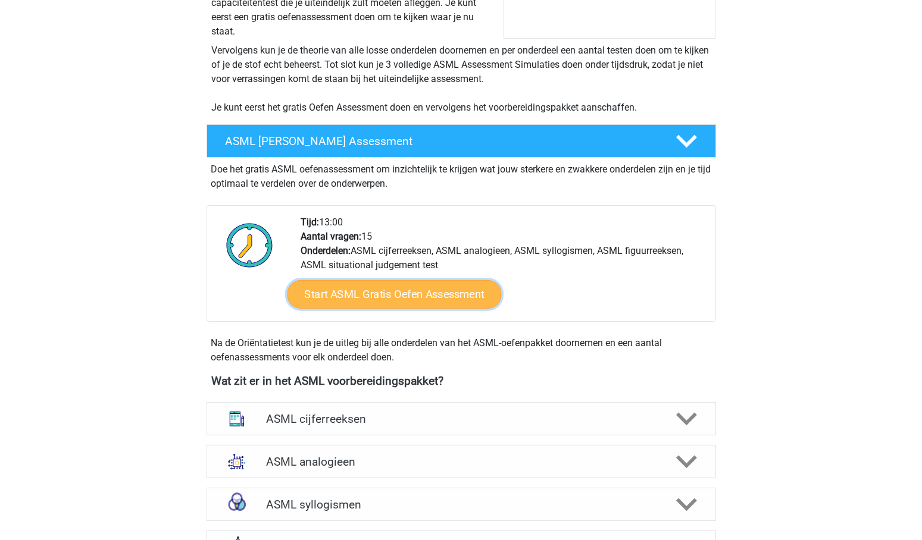
click at [361, 298] on link "Start ASML Gratis Oefen Assessment" at bounding box center [394, 294] width 214 height 29
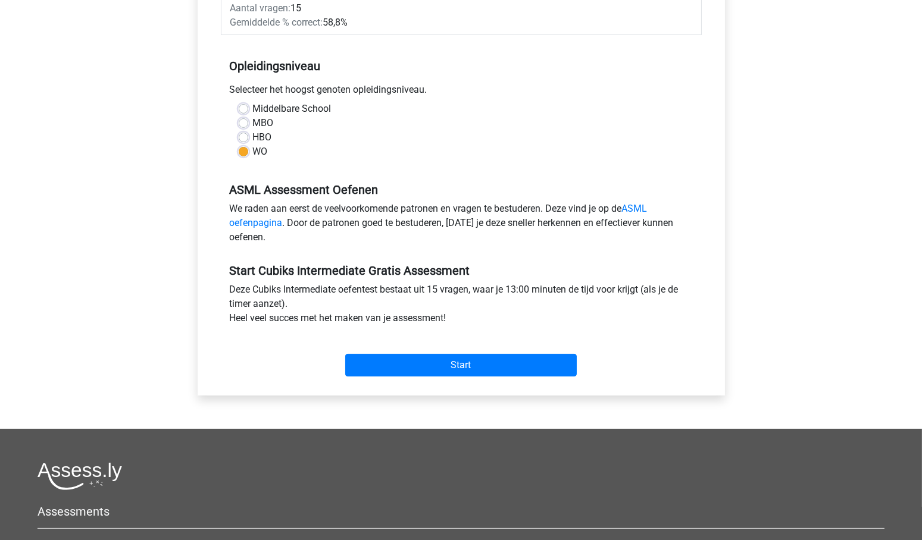
scroll to position [257, 0]
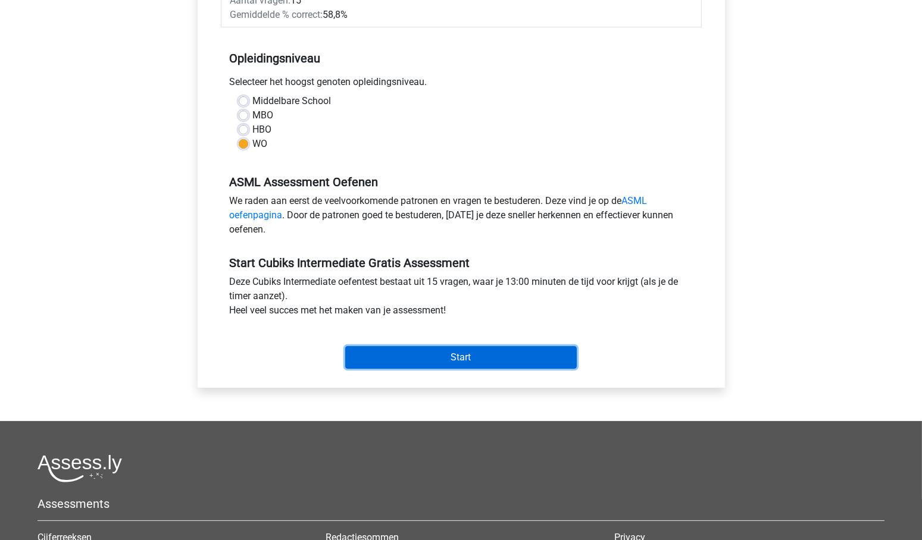
click at [456, 346] on input "Start" at bounding box center [460, 357] width 231 height 23
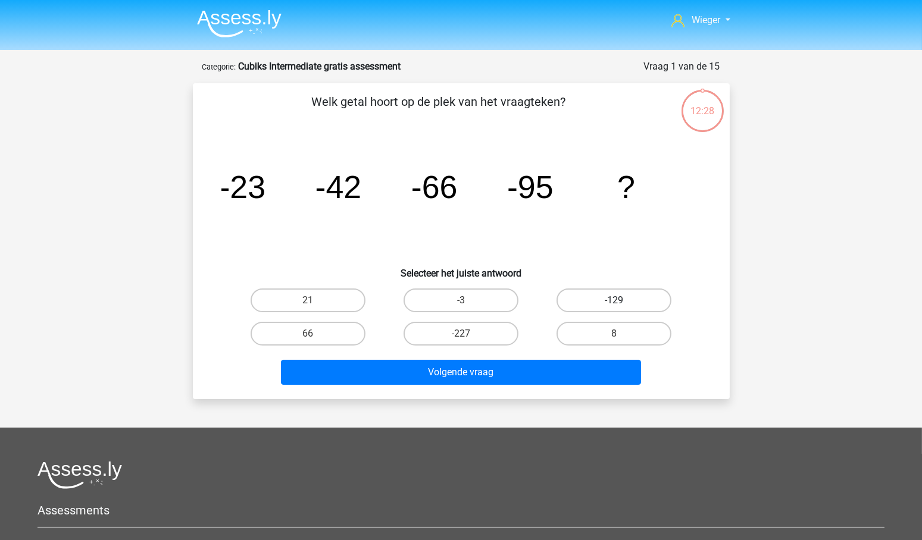
click at [627, 298] on label "-129" at bounding box center [613, 301] width 115 height 24
click at [622, 301] on input "-129" at bounding box center [618, 305] width 8 height 8
radio input "true"
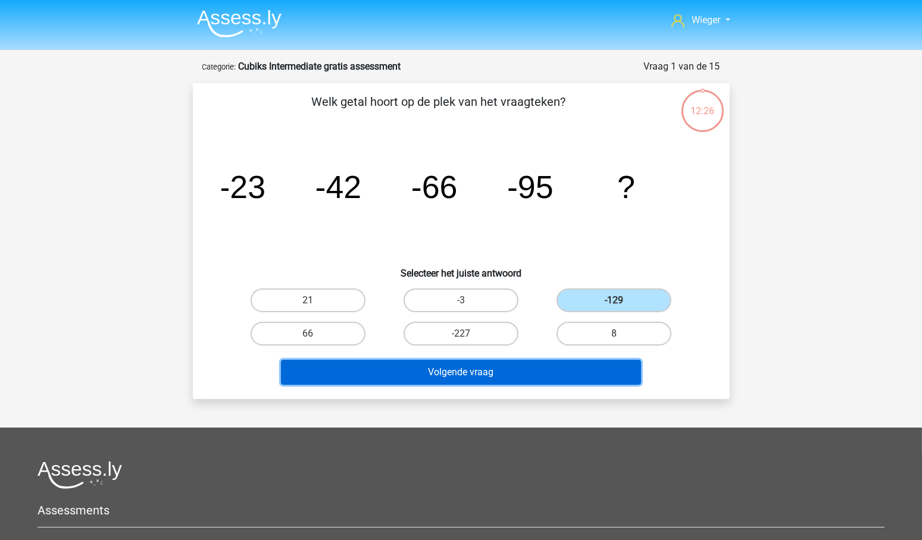
click at [467, 368] on button "Volgende vraag" at bounding box center [461, 372] width 360 height 25
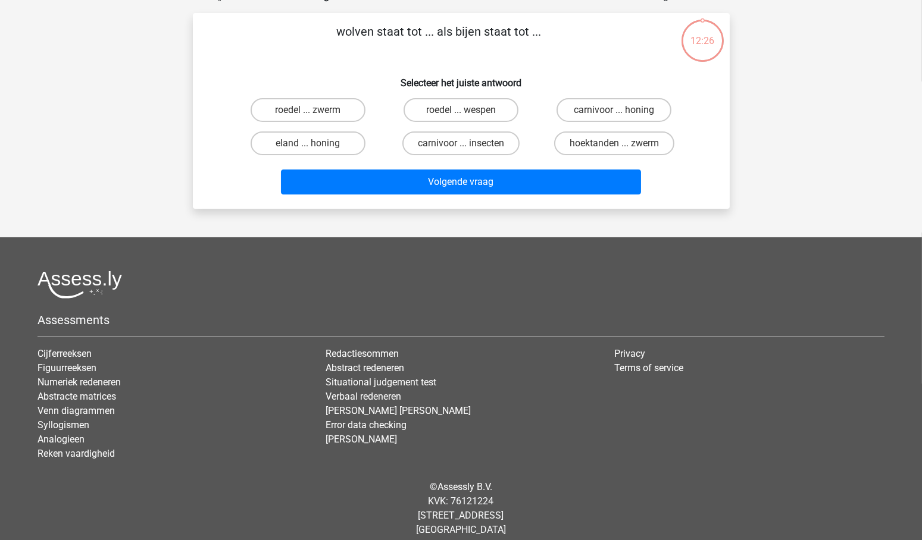
scroll to position [80, 0]
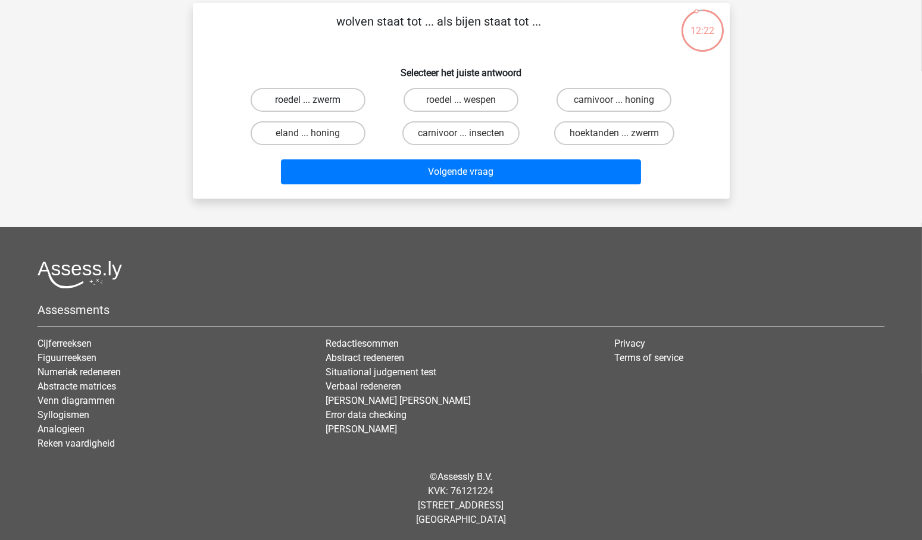
click at [317, 96] on label "roedel ... zwerm" at bounding box center [308, 100] width 115 height 24
click at [315, 100] on input "roedel ... zwerm" at bounding box center [312, 104] width 8 height 8
radio input "true"
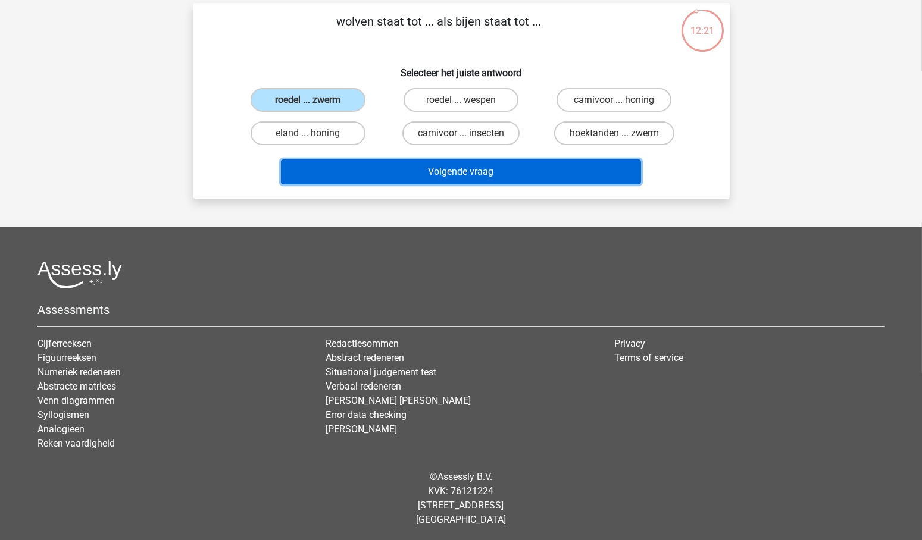
click at [492, 171] on button "Volgende vraag" at bounding box center [461, 171] width 360 height 25
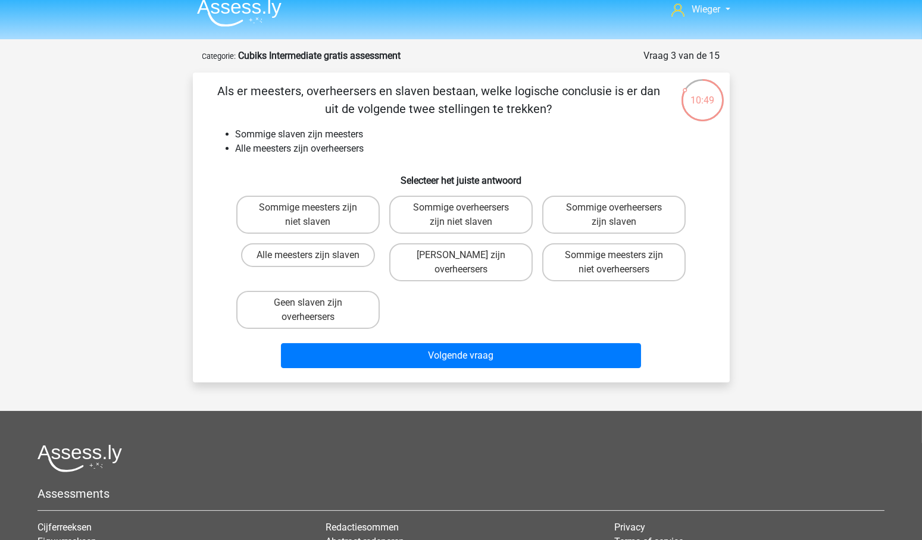
scroll to position [0, 0]
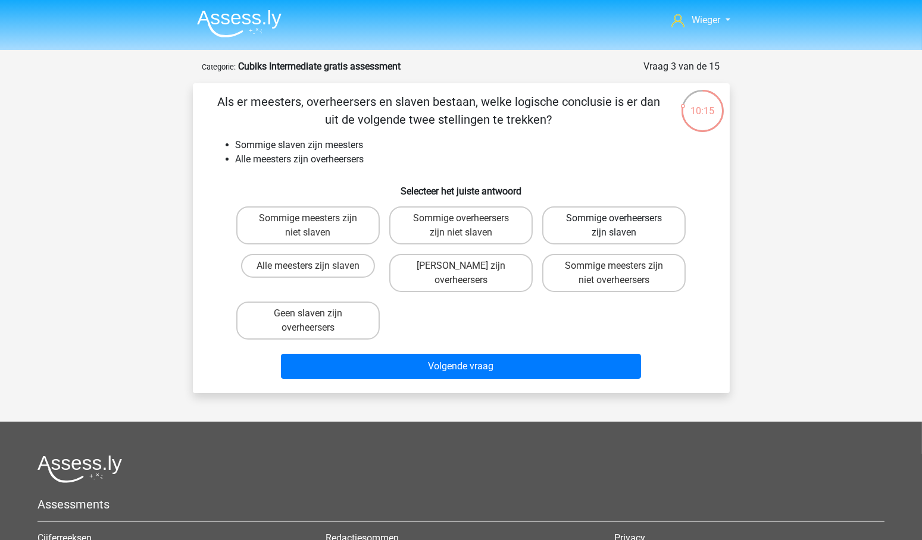
click at [603, 218] on label "Sommige overheersers zijn slaven" at bounding box center [613, 226] width 143 height 38
click at [614, 218] on input "Sommige overheersers zijn slaven" at bounding box center [618, 222] width 8 height 8
radio input "true"
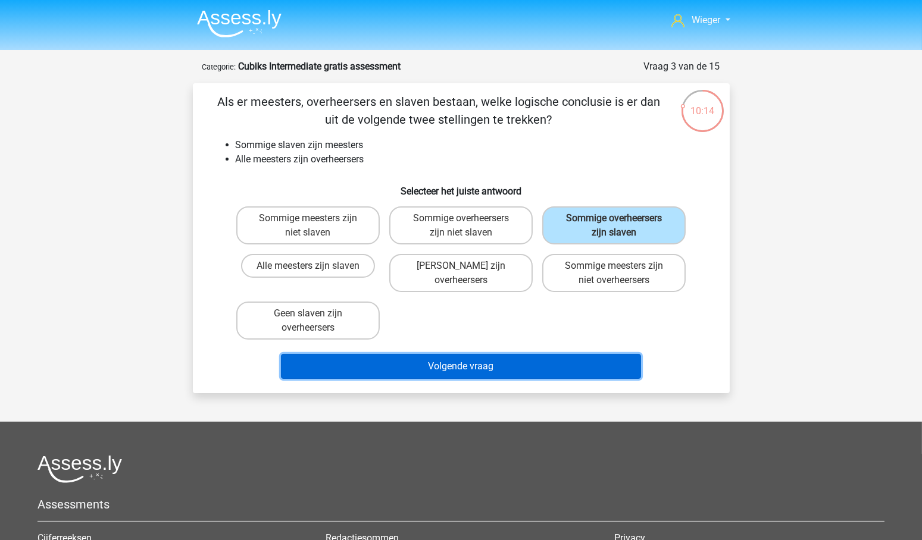
click at [450, 367] on button "Volgende vraag" at bounding box center [461, 366] width 360 height 25
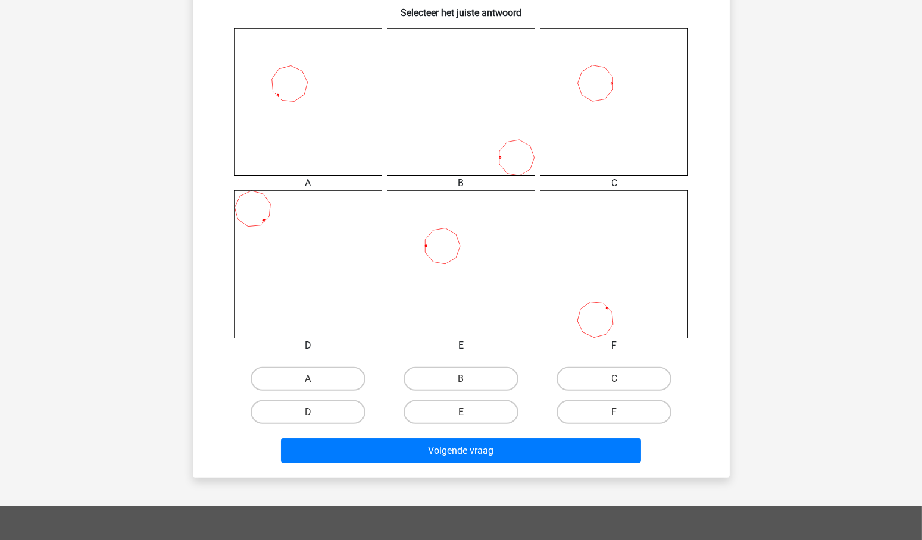
scroll to position [463, 0]
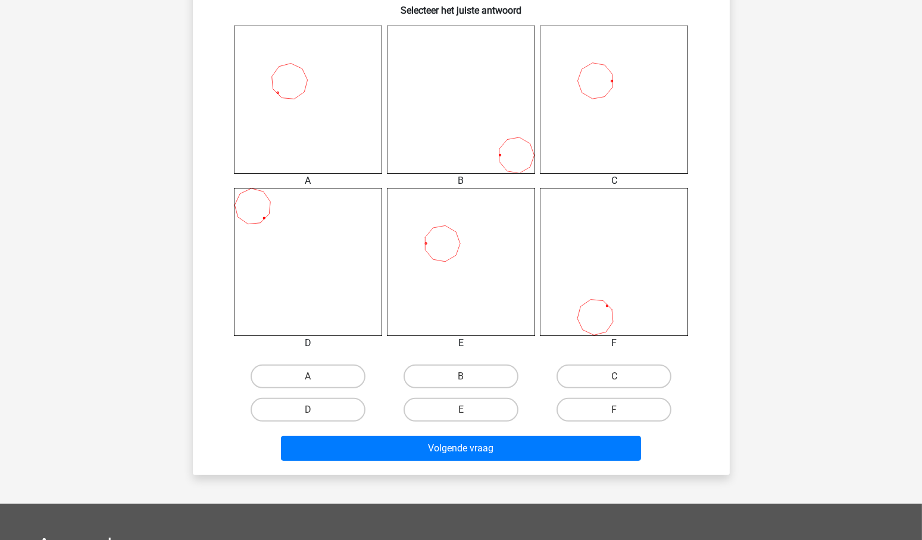
click at [463, 412] on input "E" at bounding box center [465, 414] width 8 height 8
radio input "true"
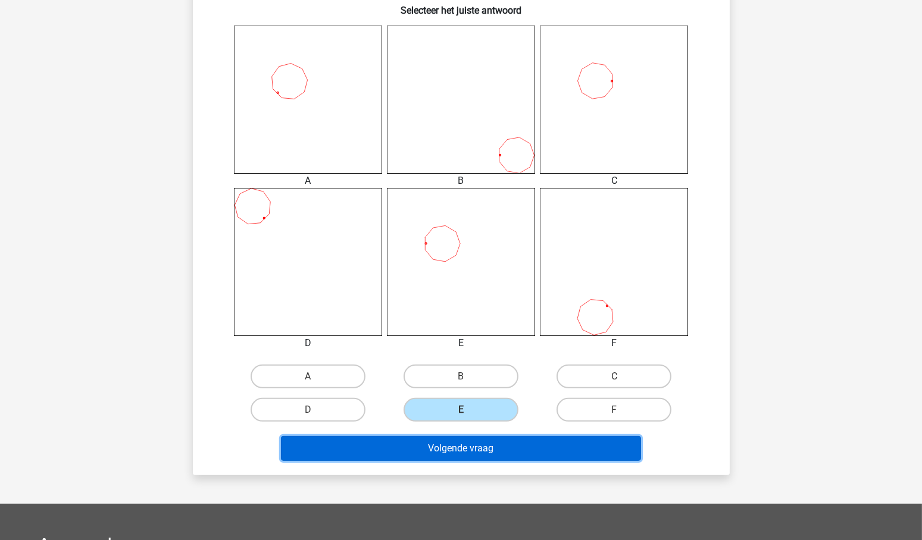
click at [481, 446] on button "Volgende vraag" at bounding box center [461, 448] width 360 height 25
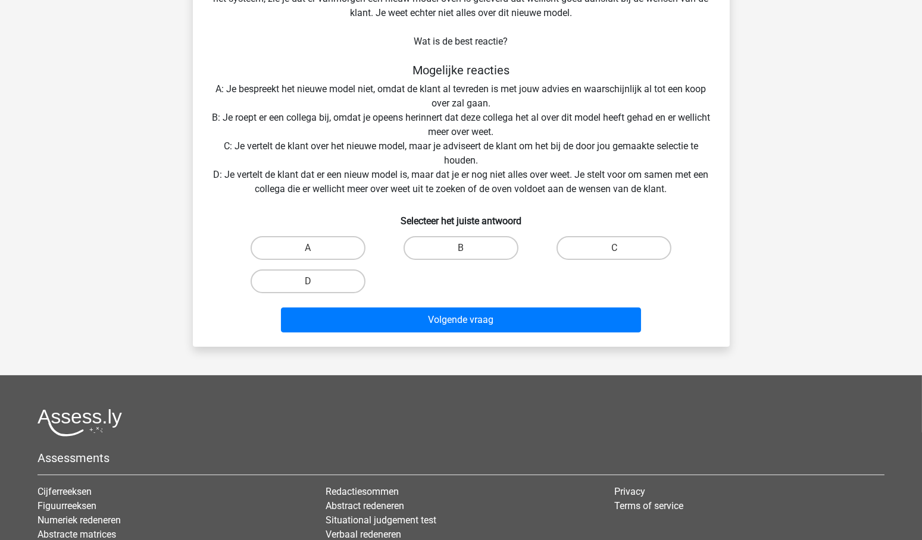
scroll to position [173, 0]
click at [325, 282] on label "D" at bounding box center [308, 282] width 115 height 24
click at [315, 282] on input "D" at bounding box center [312, 285] width 8 height 8
radio input "true"
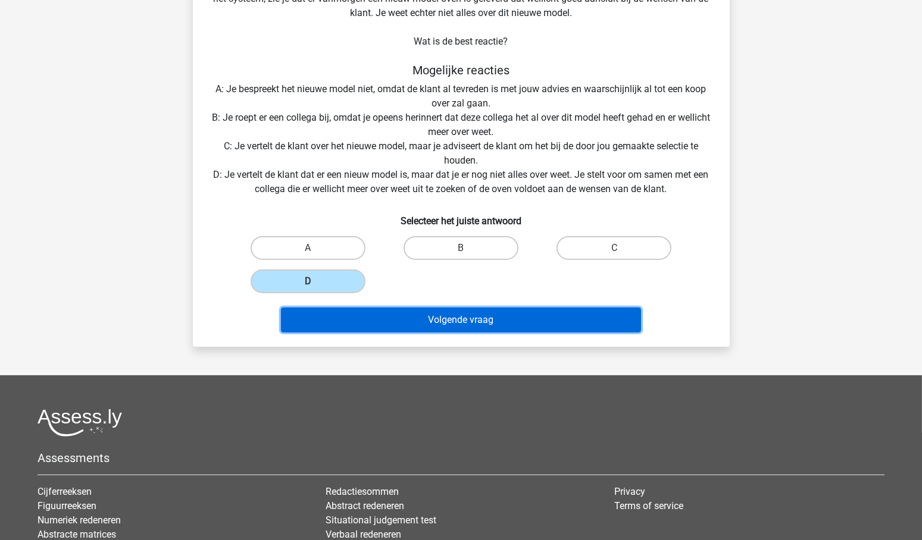
click at [487, 317] on button "Volgende vraag" at bounding box center [461, 320] width 360 height 25
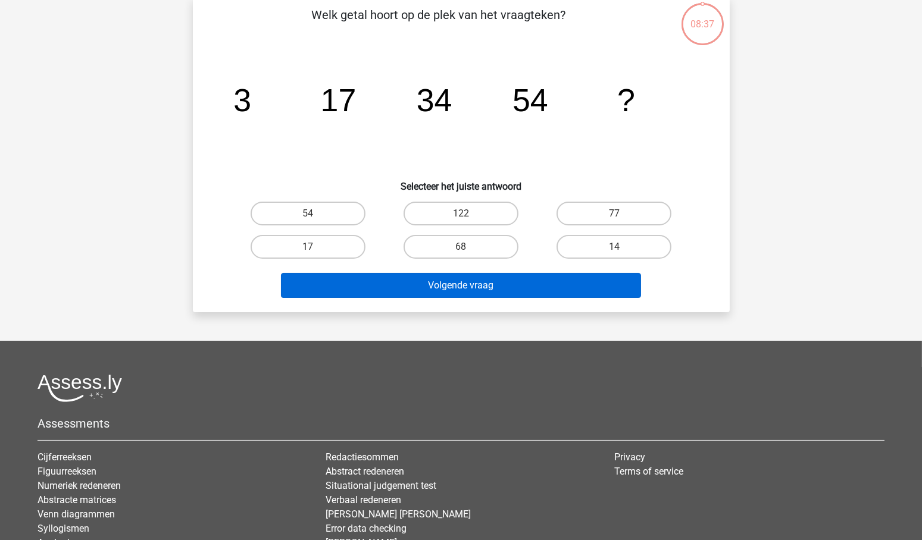
scroll to position [60, 0]
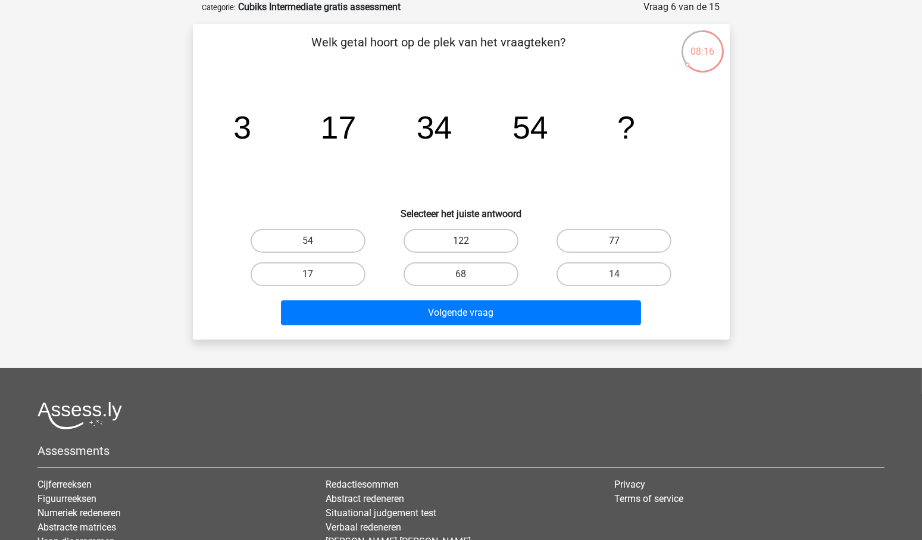
click at [622, 243] on label "77" at bounding box center [613, 241] width 115 height 24
click at [622, 243] on input "77" at bounding box center [618, 245] width 8 height 8
radio input "true"
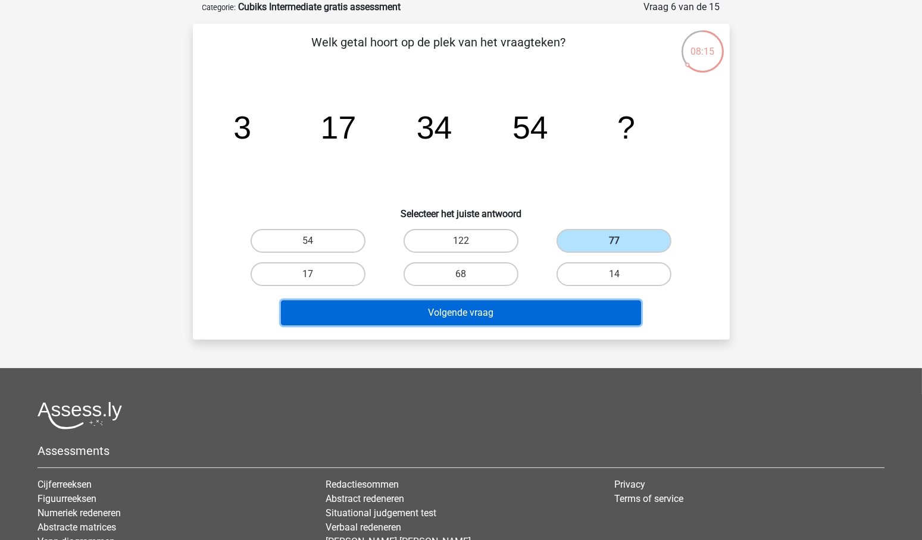
click at [459, 314] on button "Volgende vraag" at bounding box center [461, 313] width 360 height 25
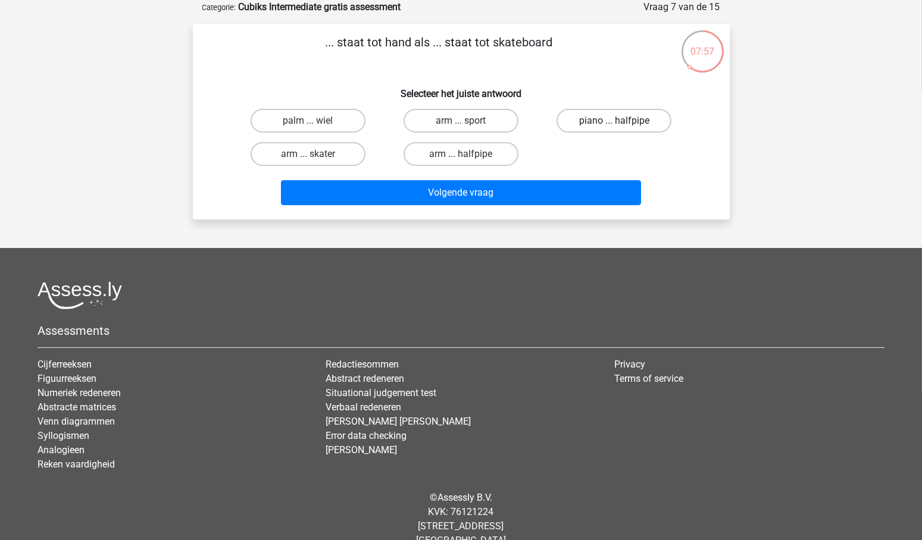
click at [603, 119] on label "piano ... halfpipe" at bounding box center [613, 121] width 115 height 24
click at [614, 121] on input "piano ... halfpipe" at bounding box center [618, 125] width 8 height 8
radio input "true"
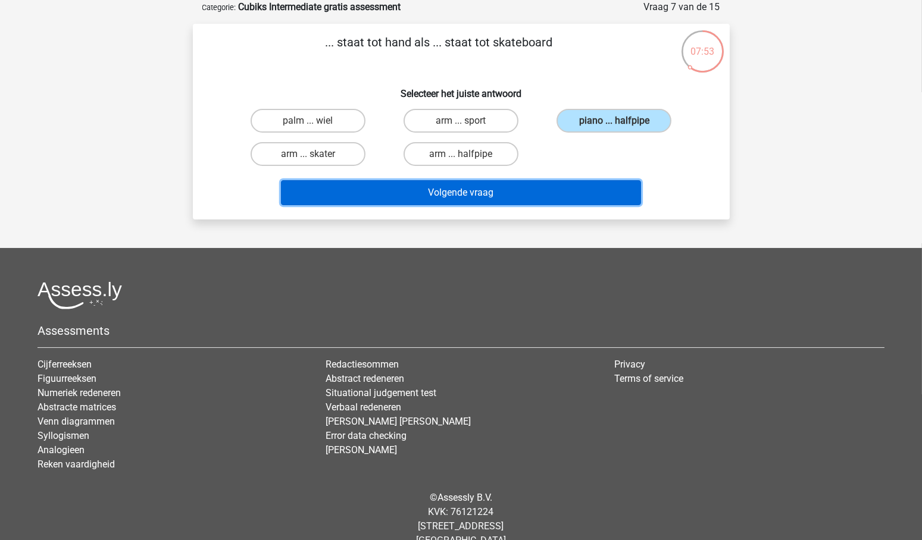
click at [461, 190] on button "Volgende vraag" at bounding box center [461, 192] width 360 height 25
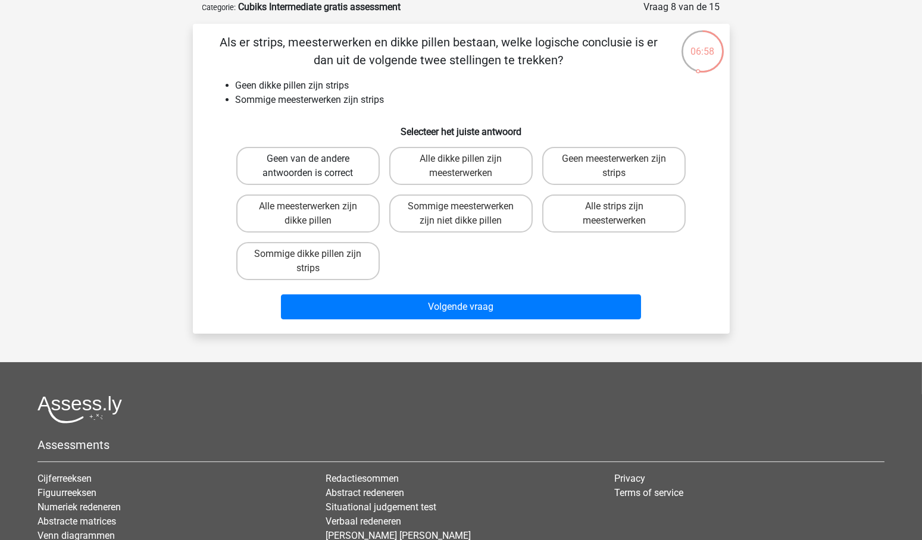
click at [321, 164] on label "Geen van de andere antwoorden is correct" at bounding box center [307, 166] width 143 height 38
click at [315, 164] on input "Geen van de andere antwoorden is correct" at bounding box center [312, 163] width 8 height 8
radio input "true"
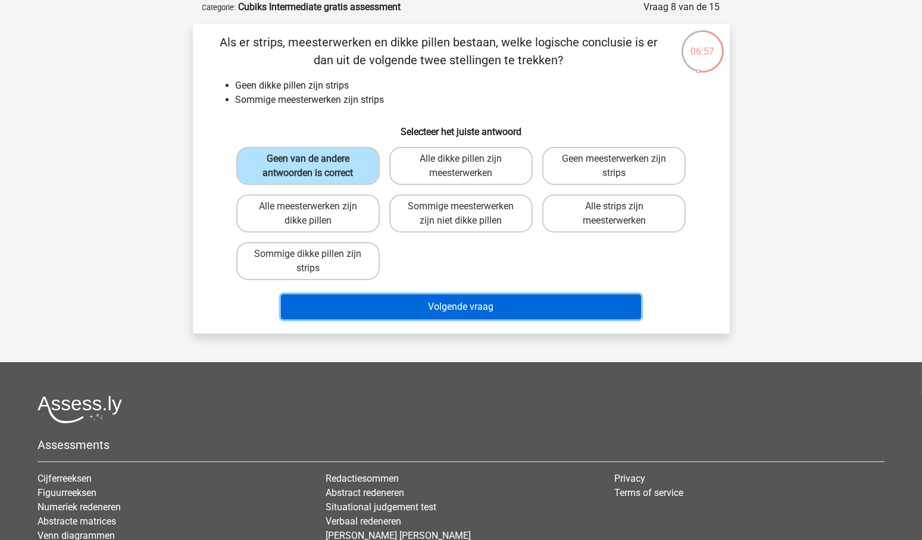
click at [468, 311] on button "Volgende vraag" at bounding box center [461, 307] width 360 height 25
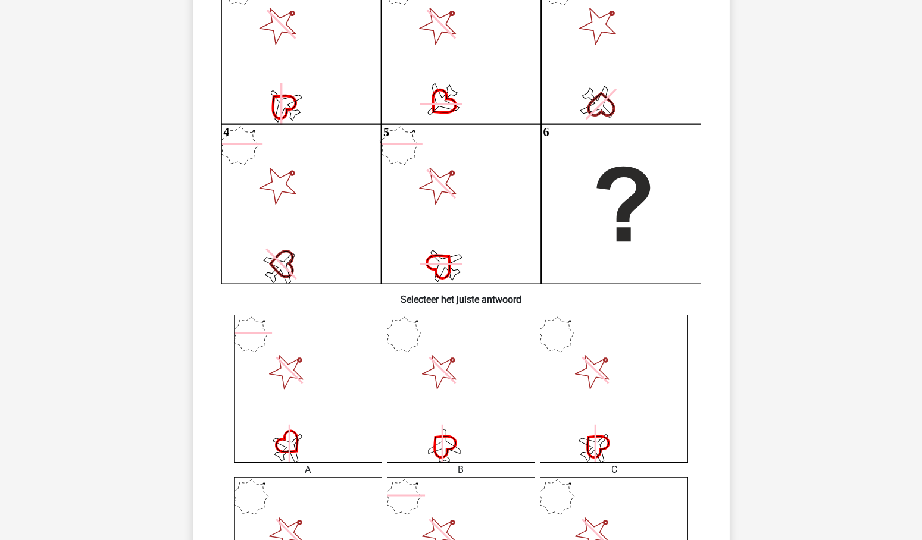
scroll to position [177, 0]
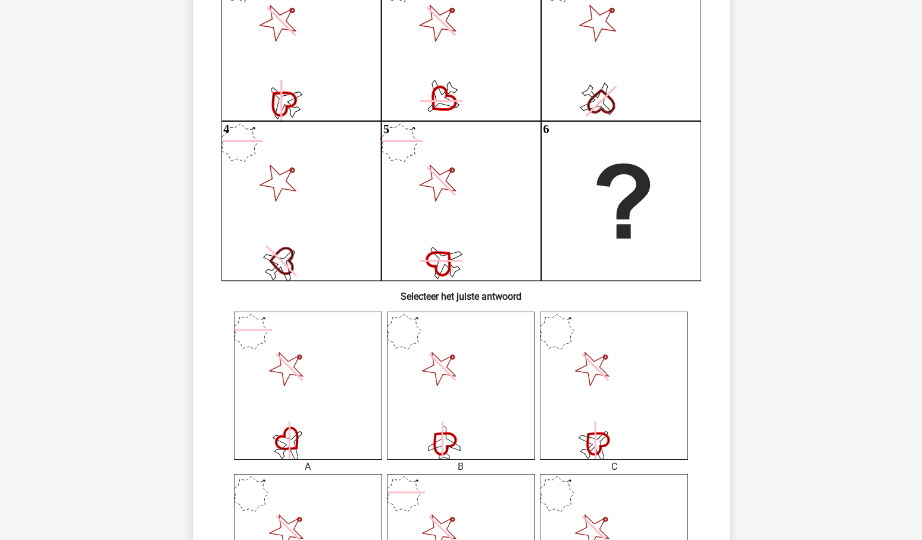
drag, startPoint x: 921, startPoint y: 169, endPoint x: 930, endPoint y: 114, distance: 56.1
click at [921, 114] on html "Wieger wiegerverberne@gmail.com" at bounding box center [461, 463] width 922 height 1281
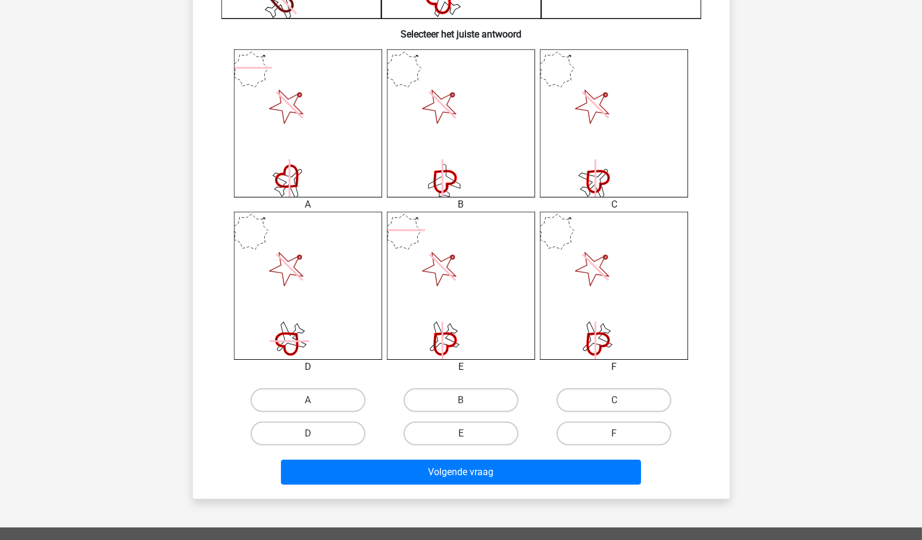
scroll to position [444, 0]
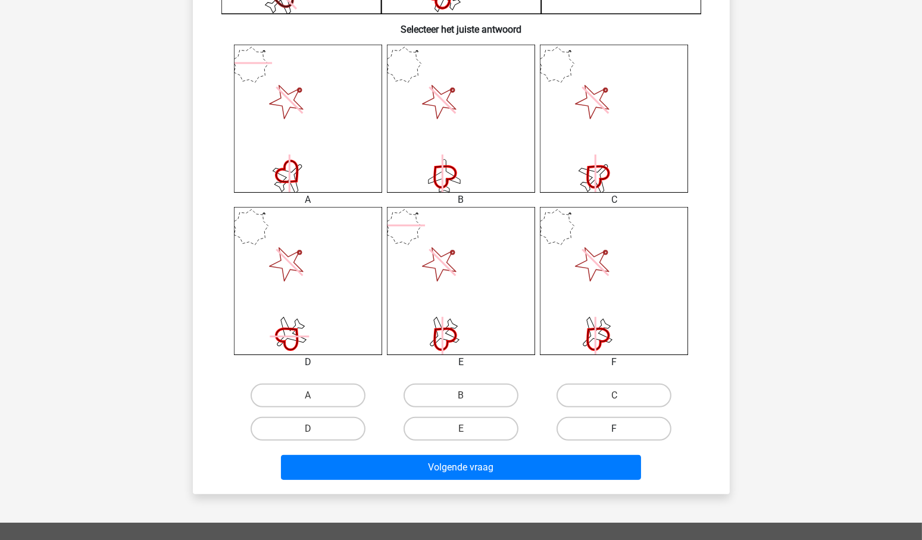
drag, startPoint x: 617, startPoint y: 427, endPoint x: 654, endPoint y: 424, distance: 37.6
click at [617, 427] on label "F" at bounding box center [613, 429] width 115 height 24
click at [617, 429] on input "F" at bounding box center [618, 433] width 8 height 8
radio input "true"
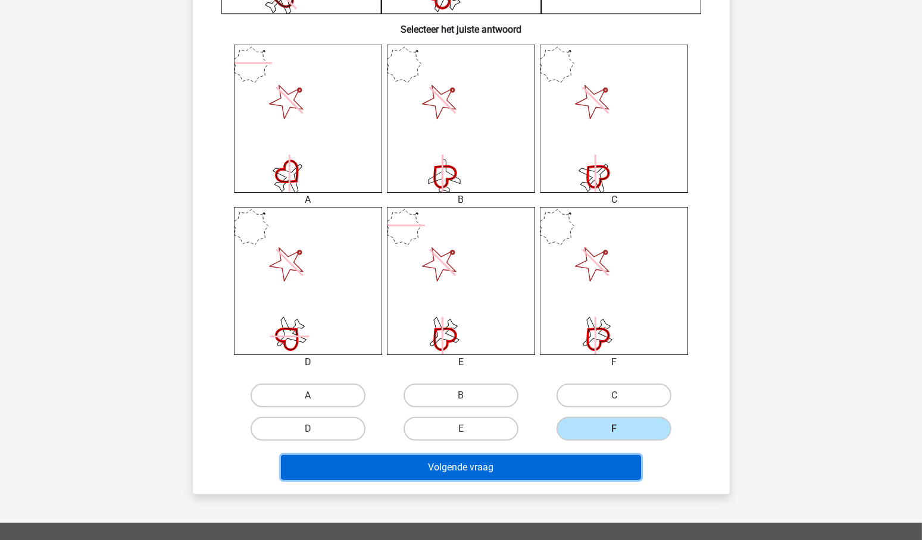
drag, startPoint x: 464, startPoint y: 463, endPoint x: 536, endPoint y: 453, distance: 72.7
click at [468, 463] on button "Volgende vraag" at bounding box center [461, 467] width 360 height 25
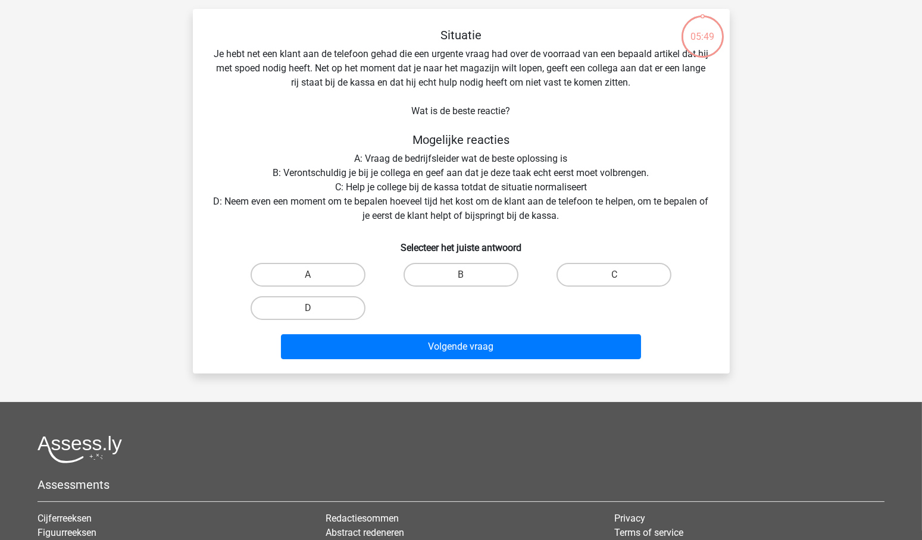
scroll to position [60, 0]
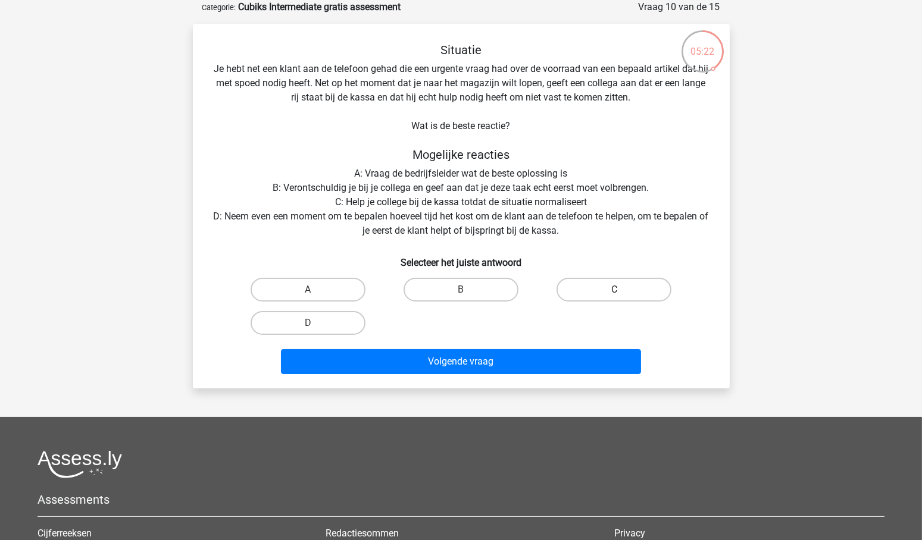
click at [628, 292] on label "C" at bounding box center [613, 290] width 115 height 24
click at [622, 292] on input "C" at bounding box center [618, 294] width 8 height 8
radio input "true"
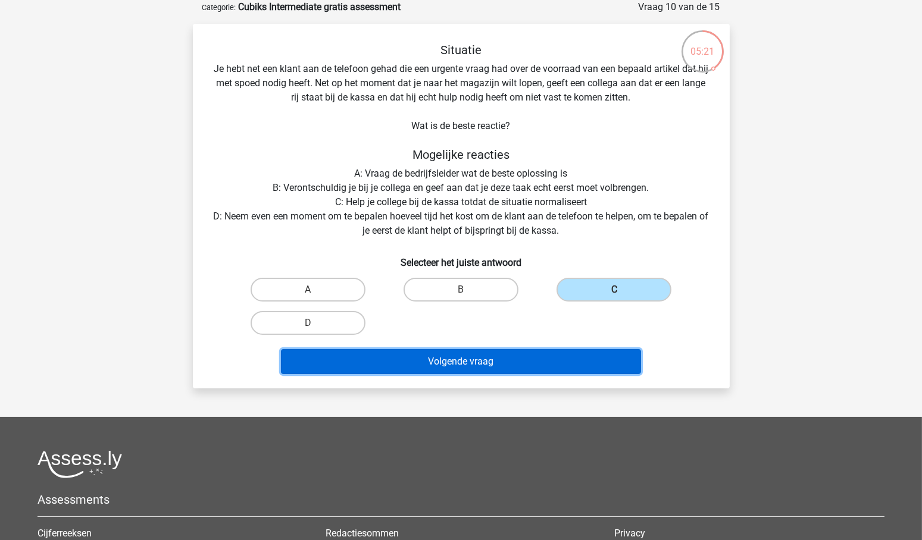
click at [477, 363] on button "Volgende vraag" at bounding box center [461, 361] width 360 height 25
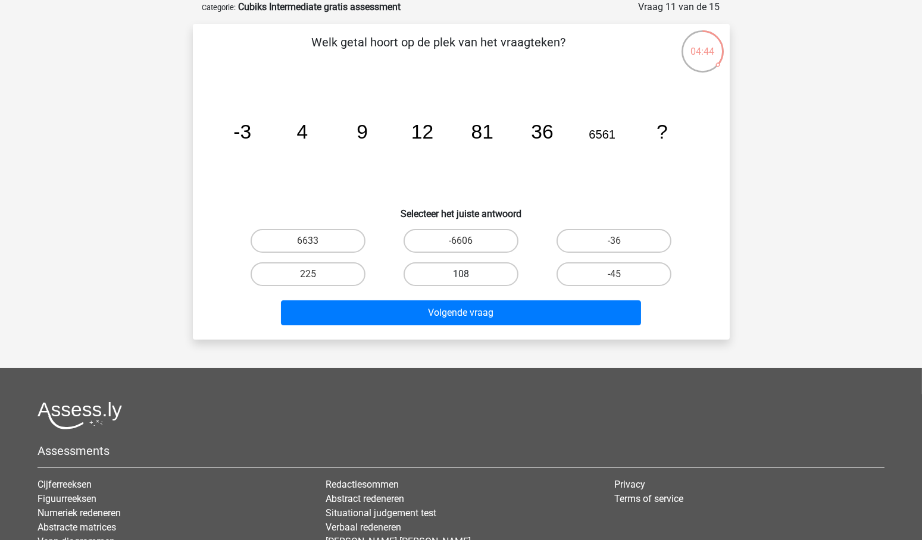
click at [451, 271] on label "108" at bounding box center [460, 274] width 115 height 24
click at [461, 274] on input "108" at bounding box center [465, 278] width 8 height 8
radio input "true"
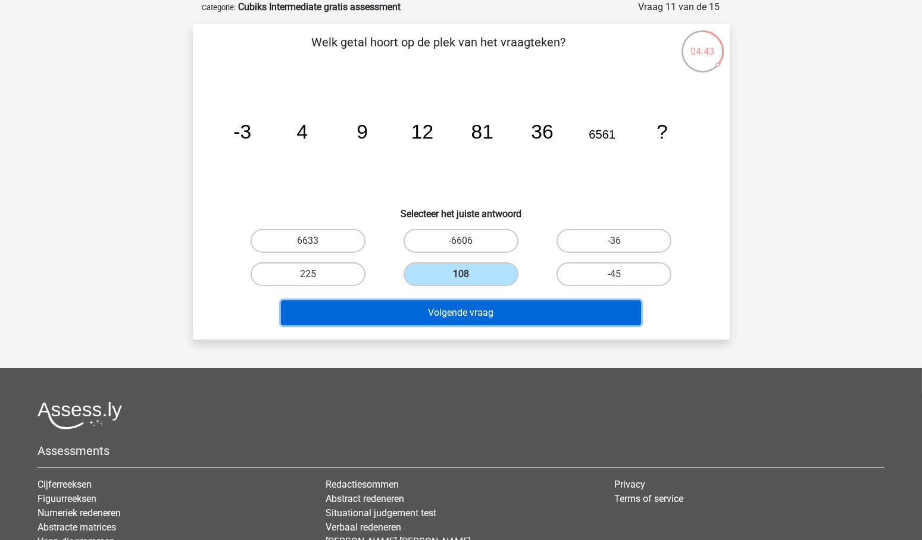
click at [501, 312] on button "Volgende vraag" at bounding box center [461, 313] width 360 height 25
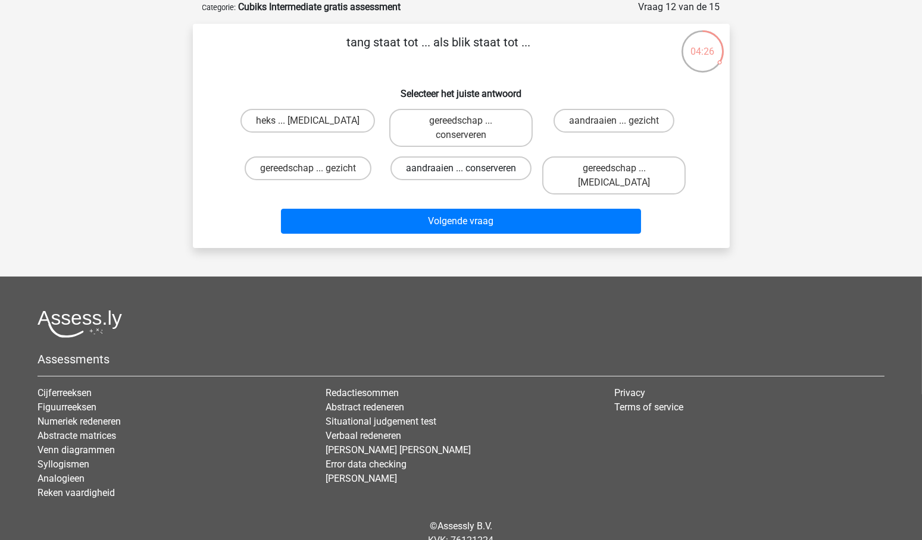
click at [432, 168] on label "aandraaien ... conserveren" at bounding box center [460, 169] width 141 height 24
click at [461, 168] on input "aandraaien ... conserveren" at bounding box center [465, 172] width 8 height 8
radio input "true"
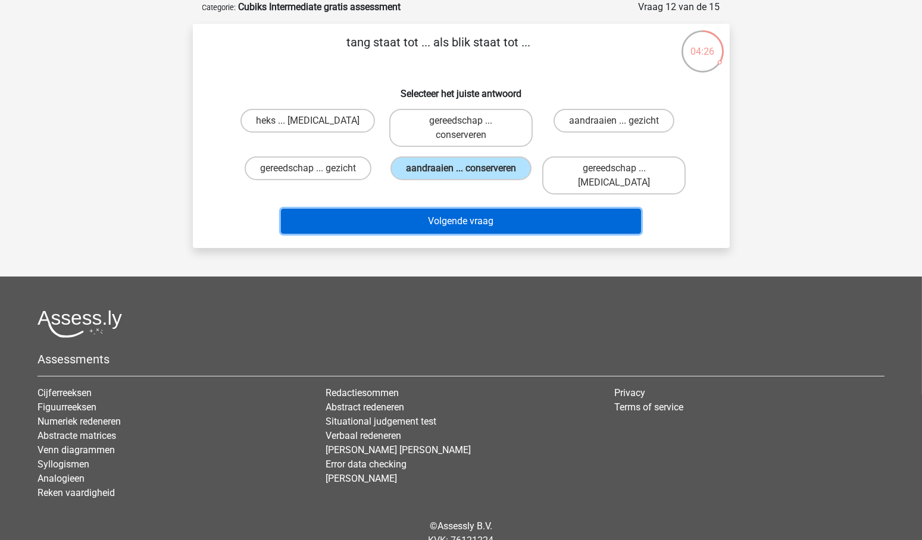
click at [455, 209] on button "Volgende vraag" at bounding box center [461, 221] width 360 height 25
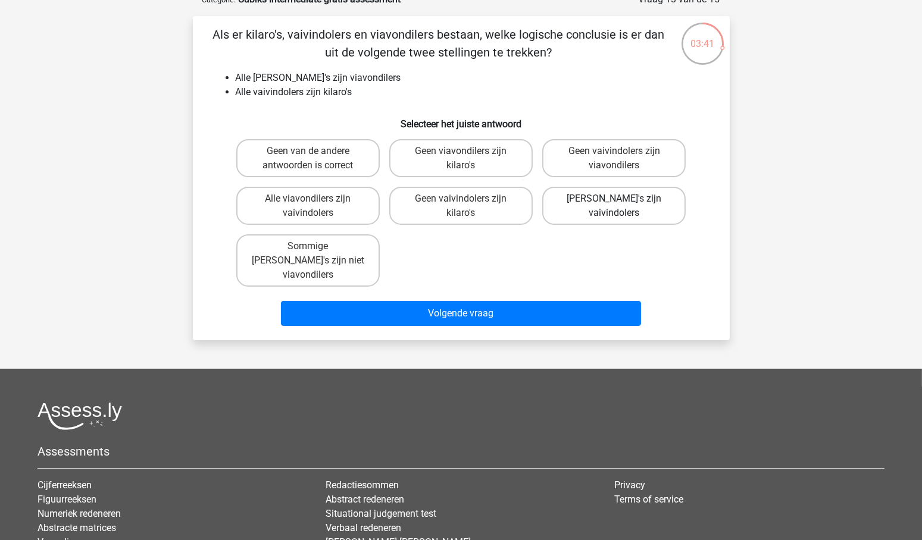
scroll to position [67, 0]
click at [319, 204] on label "Alle viavondilers zijn vaivindolers" at bounding box center [307, 206] width 143 height 38
click at [315, 204] on input "Alle viavondilers zijn vaivindolers" at bounding box center [312, 203] width 8 height 8
radio input "true"
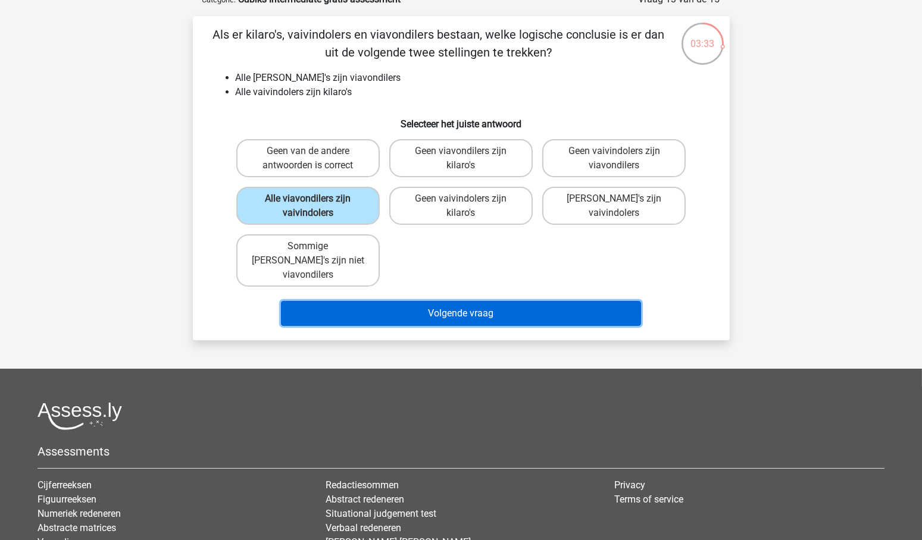
click at [491, 301] on button "Volgende vraag" at bounding box center [461, 313] width 360 height 25
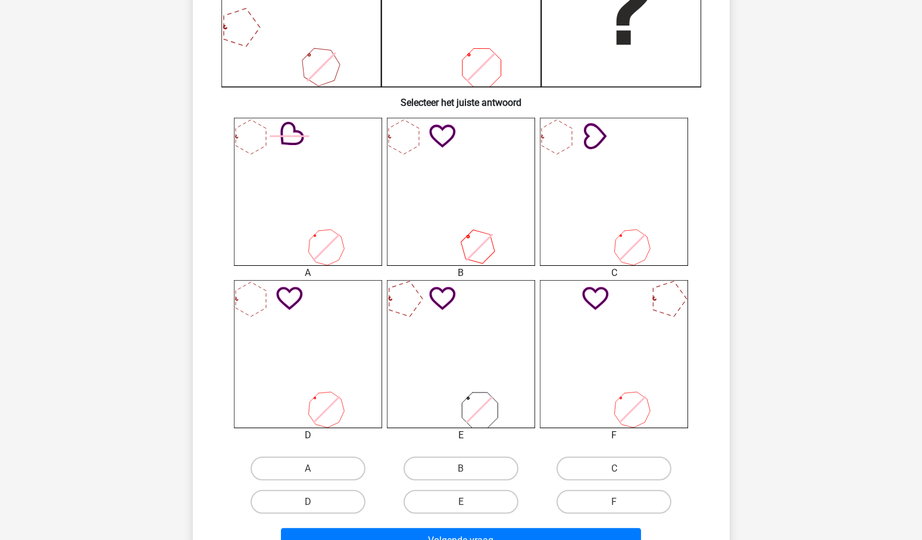
scroll to position [372, 0]
drag, startPoint x: 474, startPoint y: 496, endPoint x: 477, endPoint y: 504, distance: 8.8
click at [474, 496] on label "E" at bounding box center [460, 501] width 115 height 24
click at [468, 501] on input "E" at bounding box center [465, 505] width 8 height 8
radio input "true"
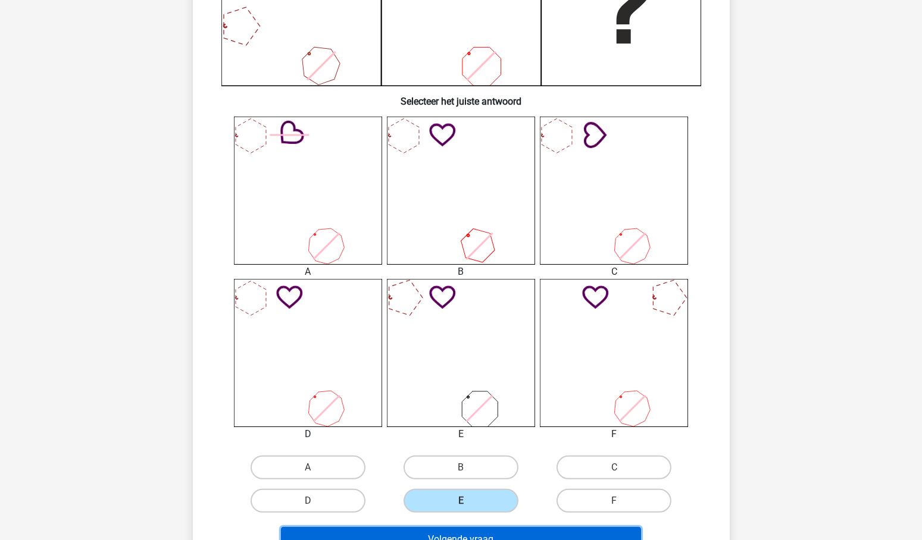
click at [494, 531] on button "Volgende vraag" at bounding box center [461, 539] width 360 height 25
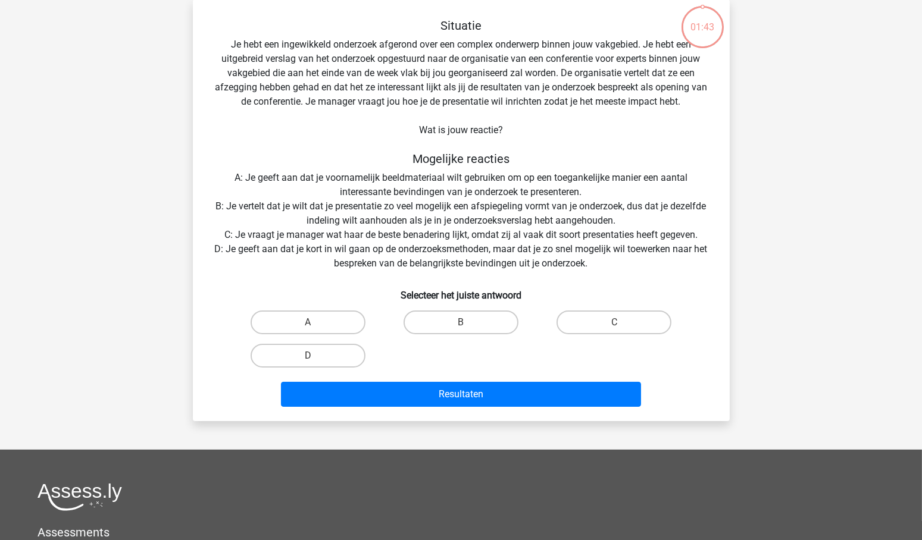
scroll to position [60, 0]
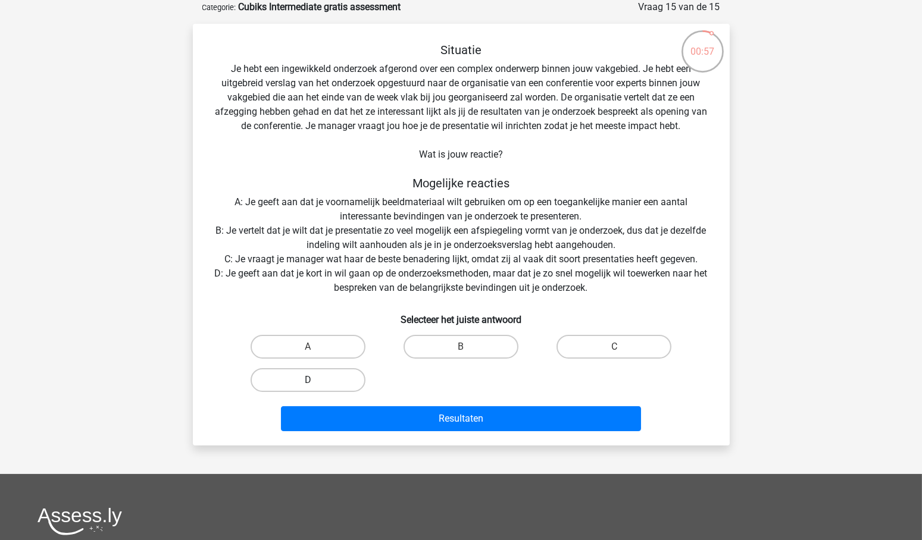
click at [330, 377] on label "D" at bounding box center [308, 380] width 115 height 24
click at [315, 380] on input "D" at bounding box center [312, 384] width 8 height 8
radio input "true"
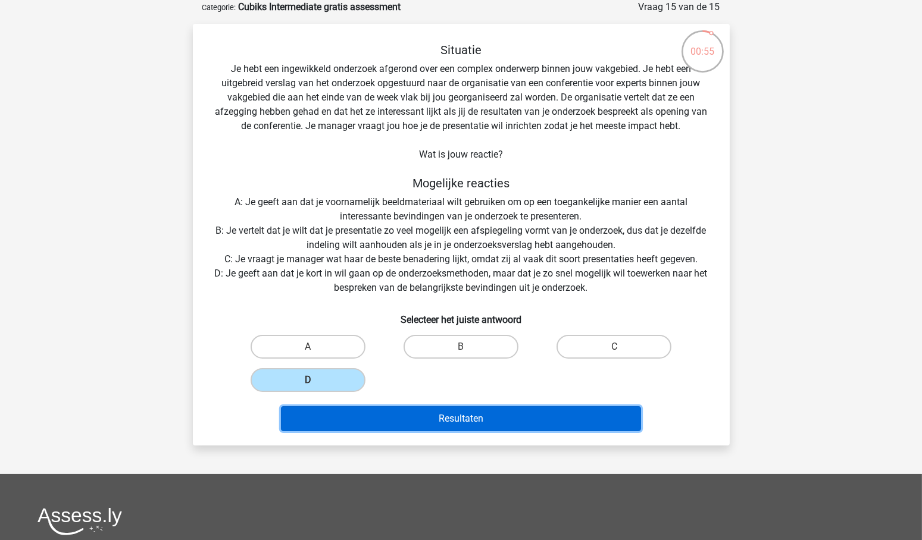
click at [471, 418] on button "Resultaten" at bounding box center [461, 418] width 360 height 25
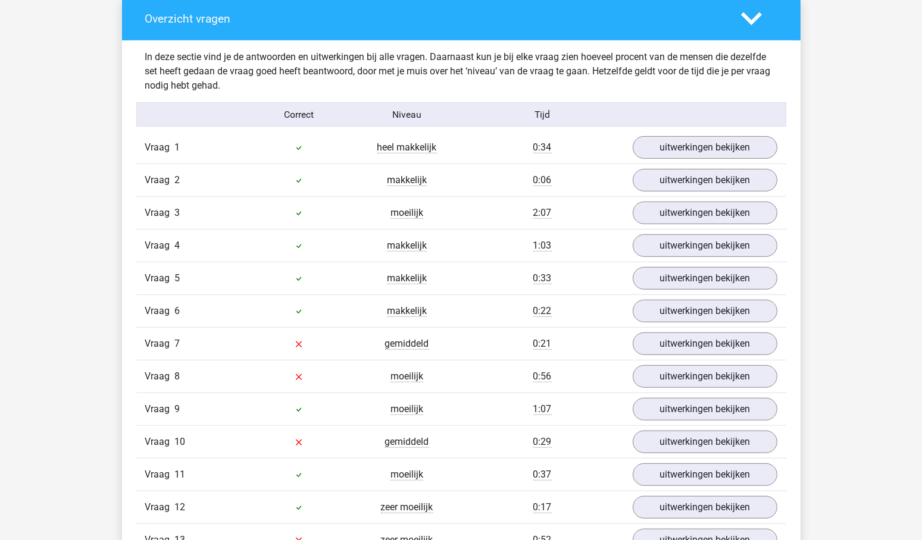
scroll to position [1036, 0]
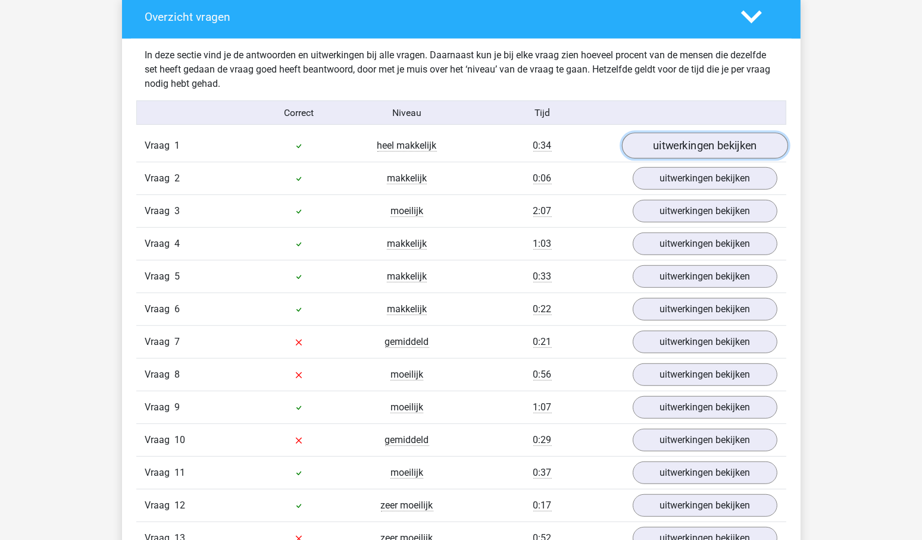
click at [733, 141] on link "uitwerkingen bekijken" at bounding box center [704, 146] width 166 height 26
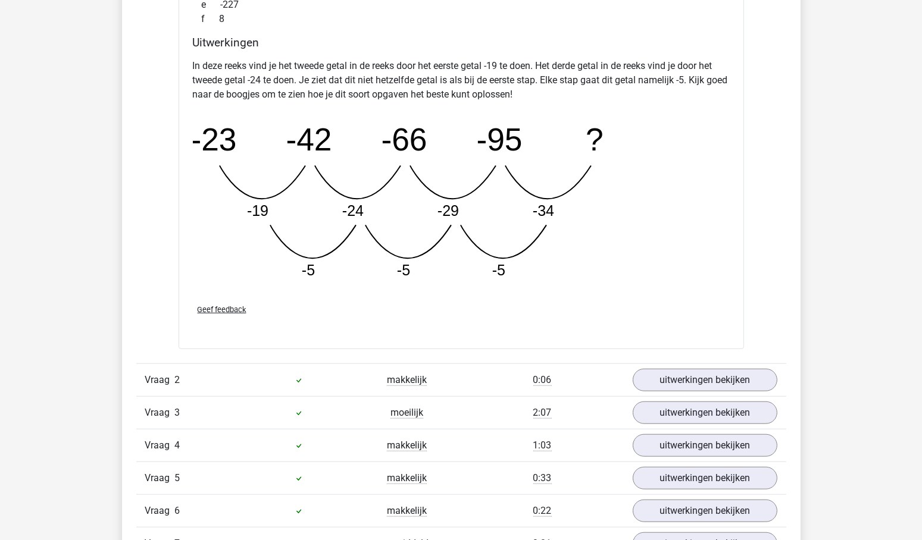
scroll to position [1445, 0]
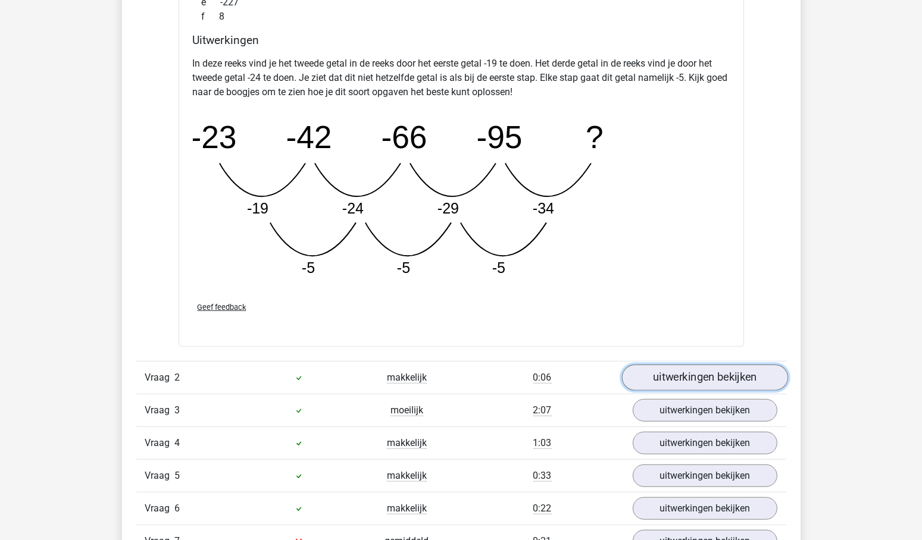
click at [692, 377] on link "uitwerkingen bekijken" at bounding box center [704, 378] width 166 height 26
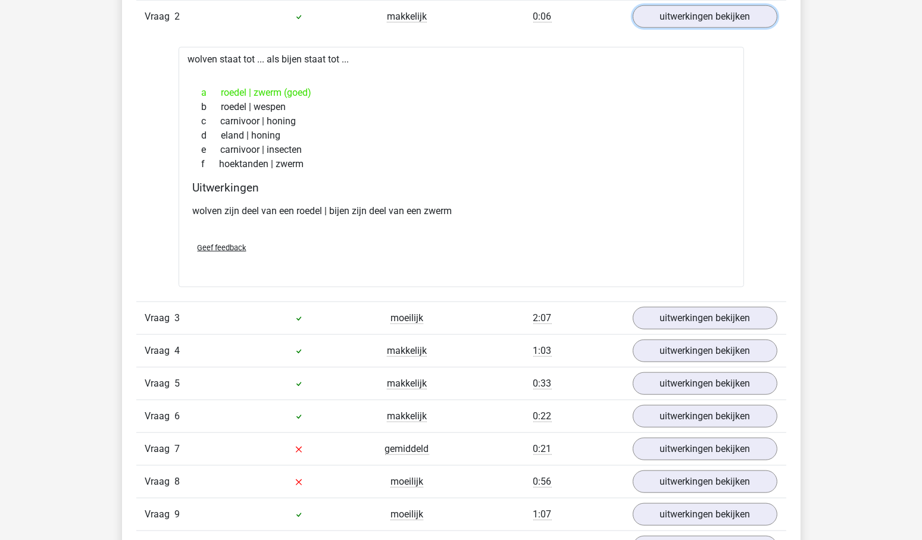
scroll to position [1512, 0]
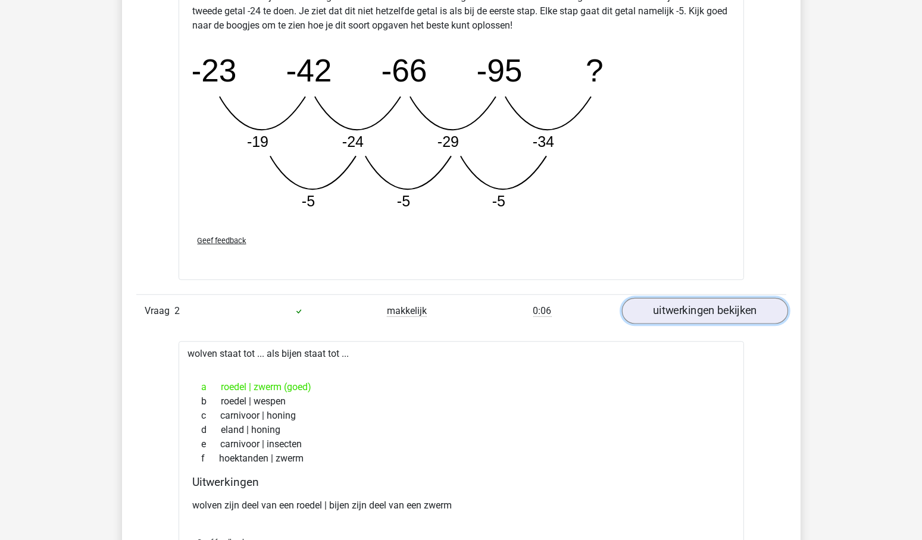
click at [725, 306] on link "uitwerkingen bekijken" at bounding box center [704, 311] width 166 height 26
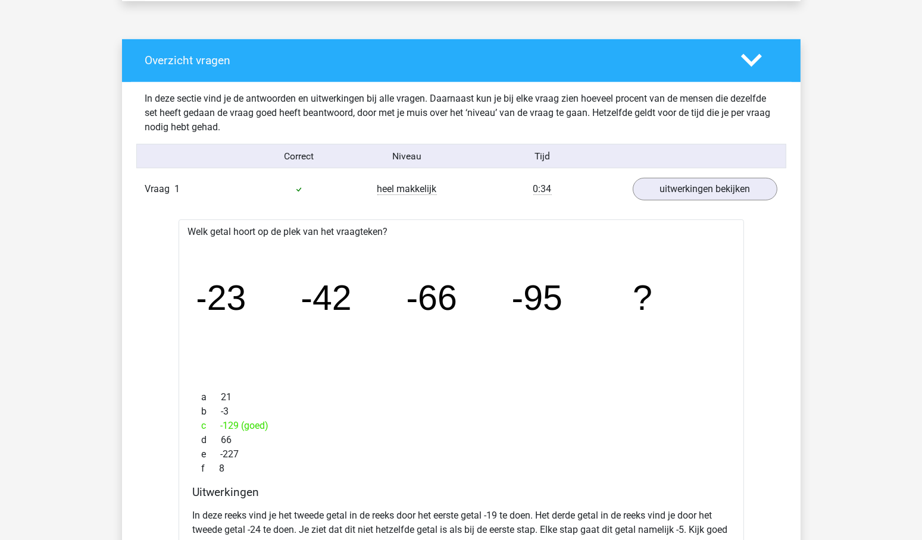
scroll to position [903, 0]
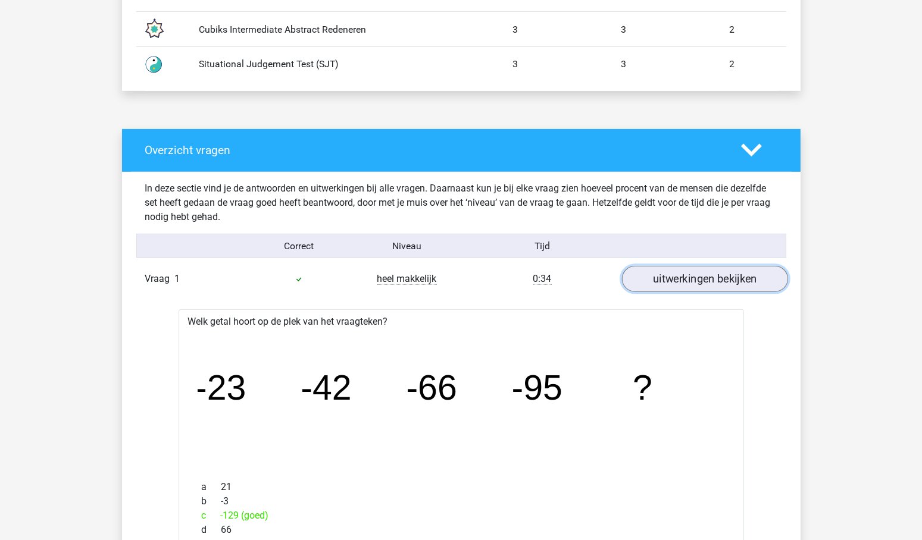
click at [736, 280] on link "uitwerkingen bekijken" at bounding box center [704, 280] width 166 height 26
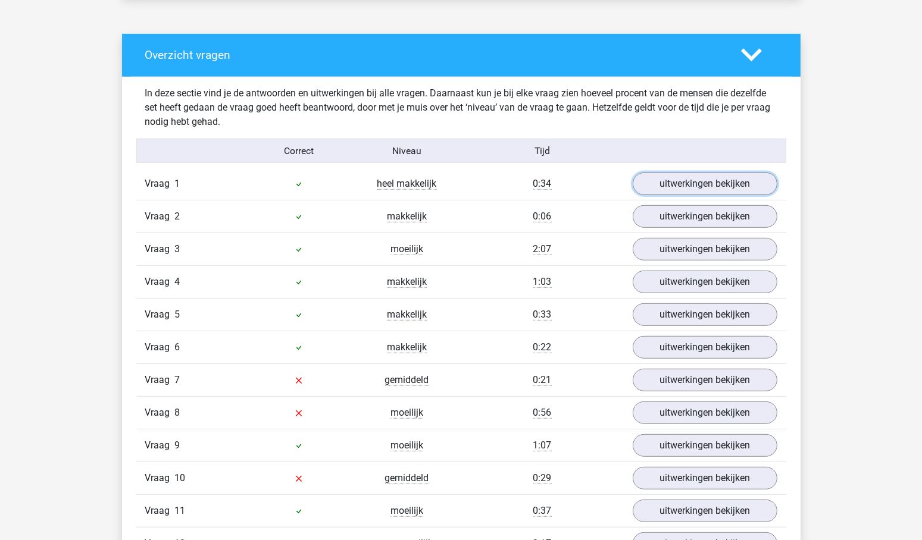
scroll to position [1027, 0]
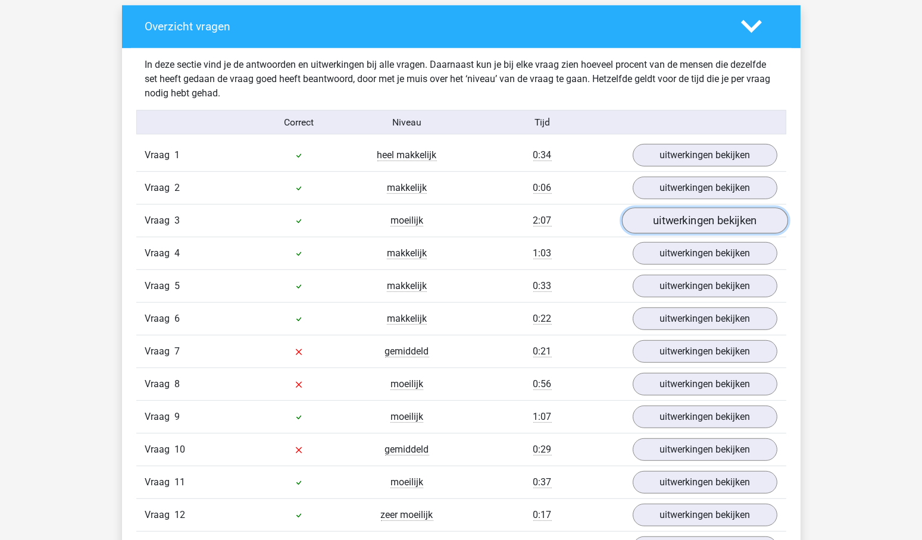
click at [714, 218] on link "uitwerkingen bekijken" at bounding box center [704, 221] width 166 height 26
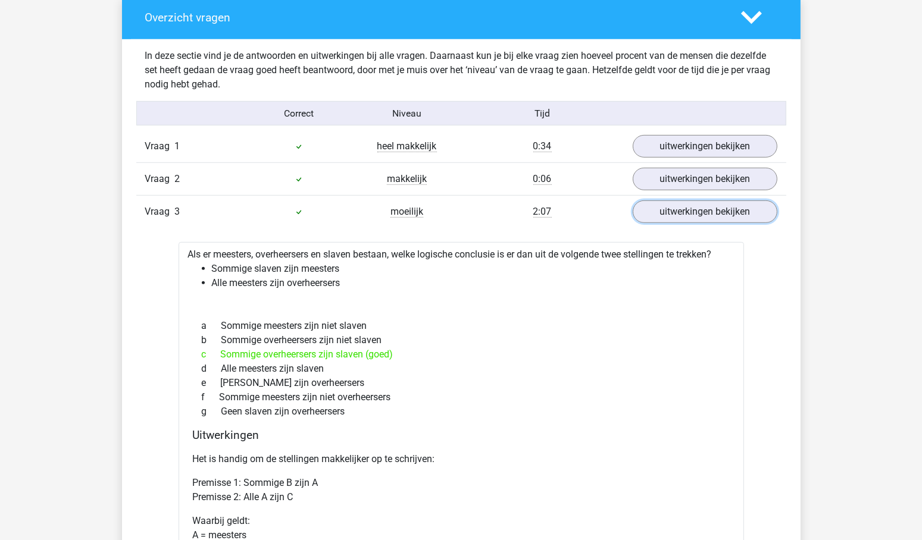
scroll to position [1014, 0]
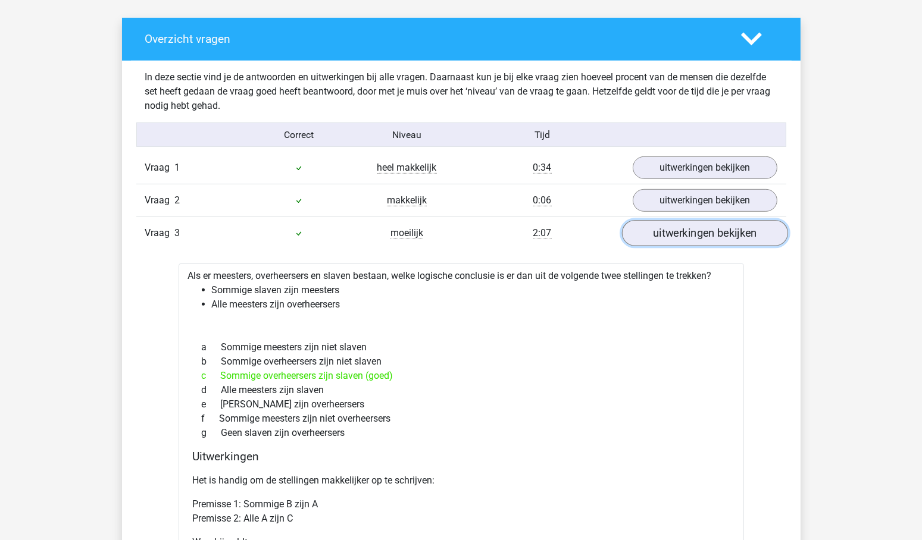
click at [728, 230] on link "uitwerkingen bekijken" at bounding box center [704, 234] width 166 height 26
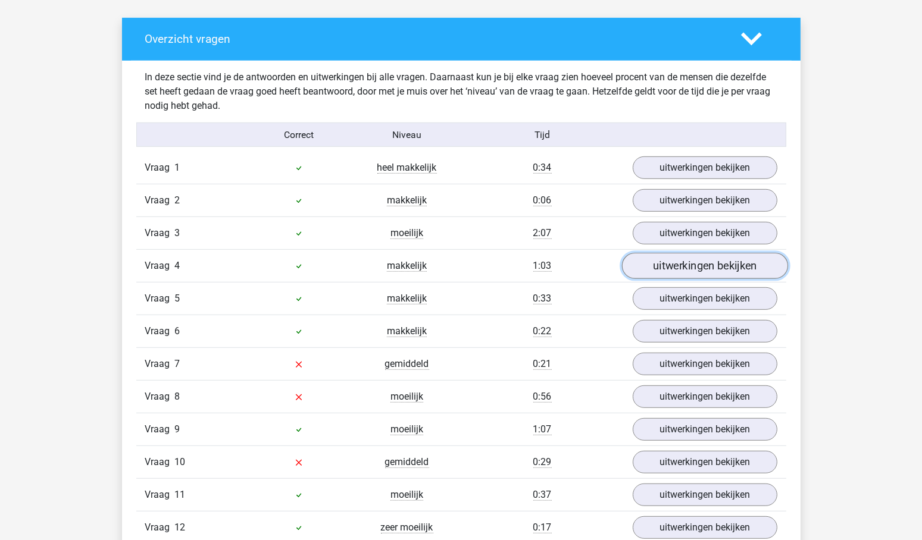
click at [722, 257] on link "uitwerkingen bekijken" at bounding box center [704, 267] width 166 height 26
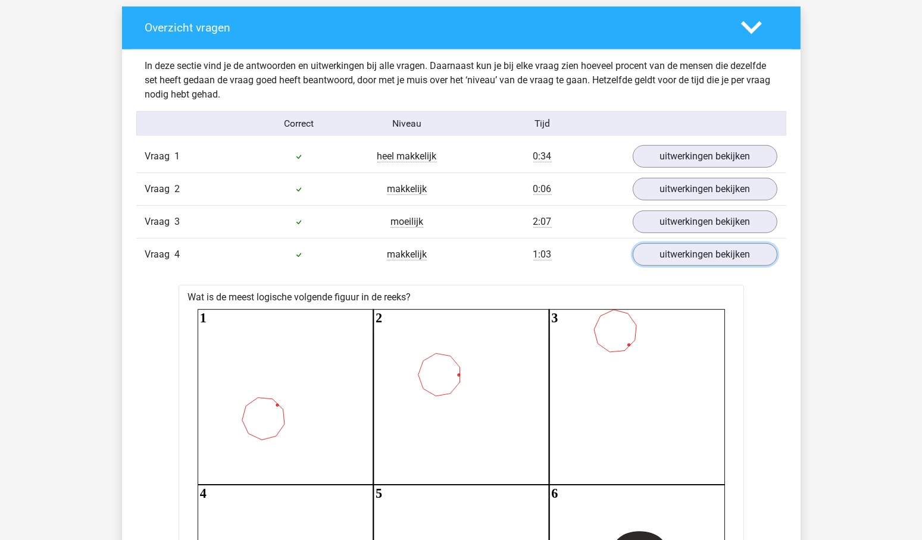
scroll to position [1030, 0]
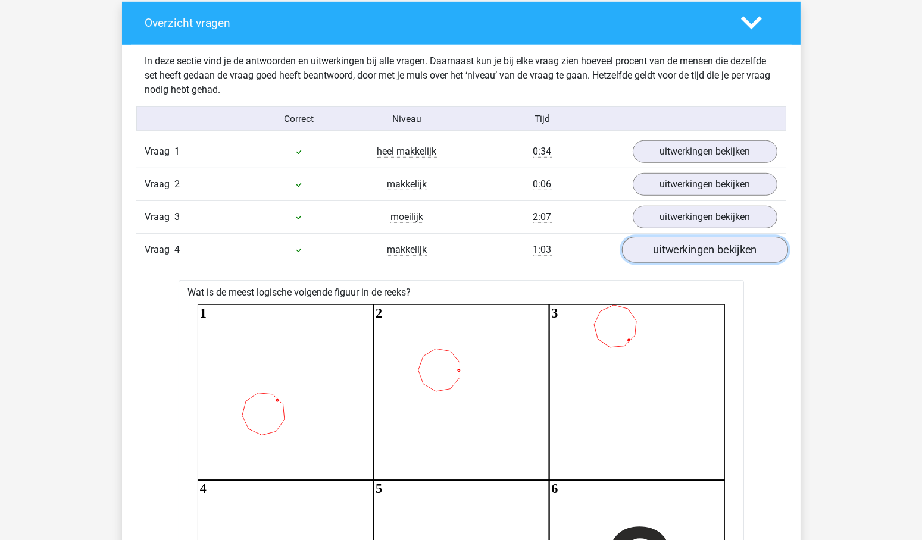
click at [734, 239] on link "uitwerkingen bekijken" at bounding box center [704, 250] width 166 height 26
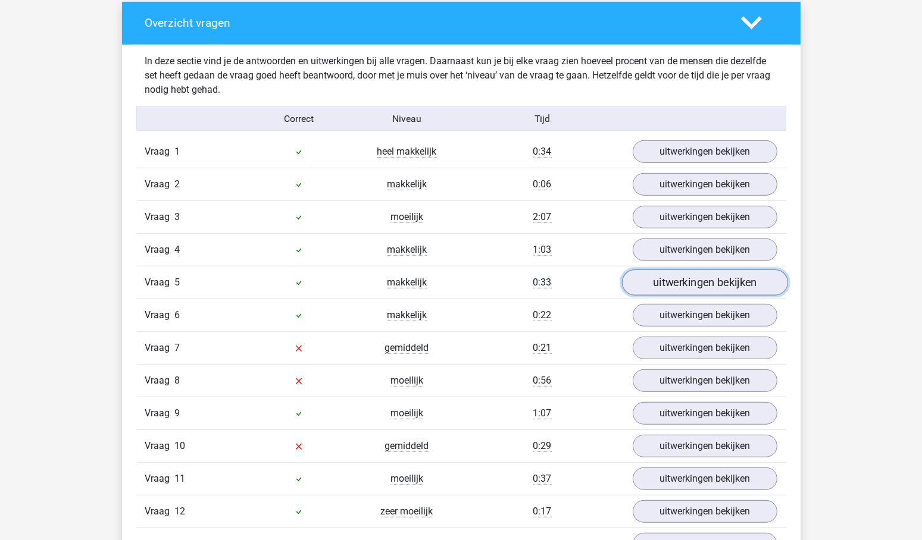
click at [716, 274] on link "uitwerkingen bekijken" at bounding box center [704, 283] width 166 height 26
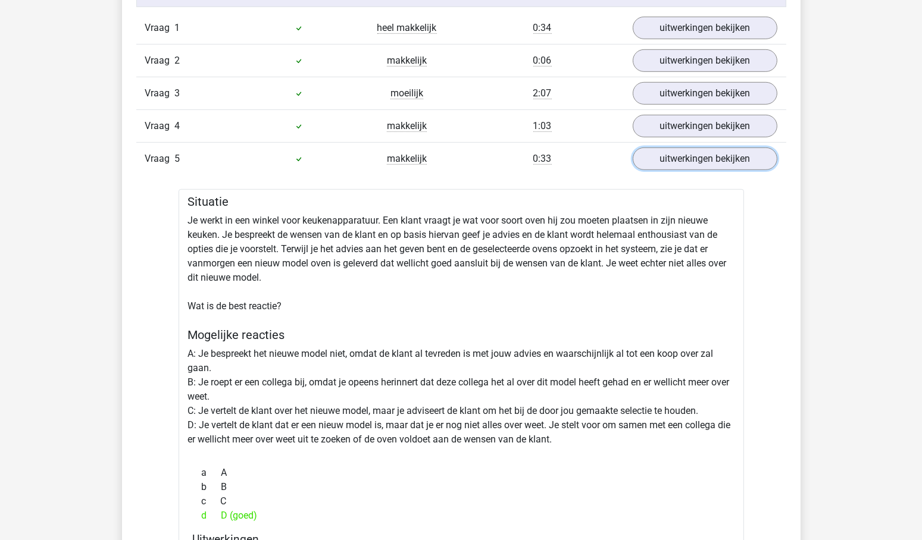
scroll to position [1146, 0]
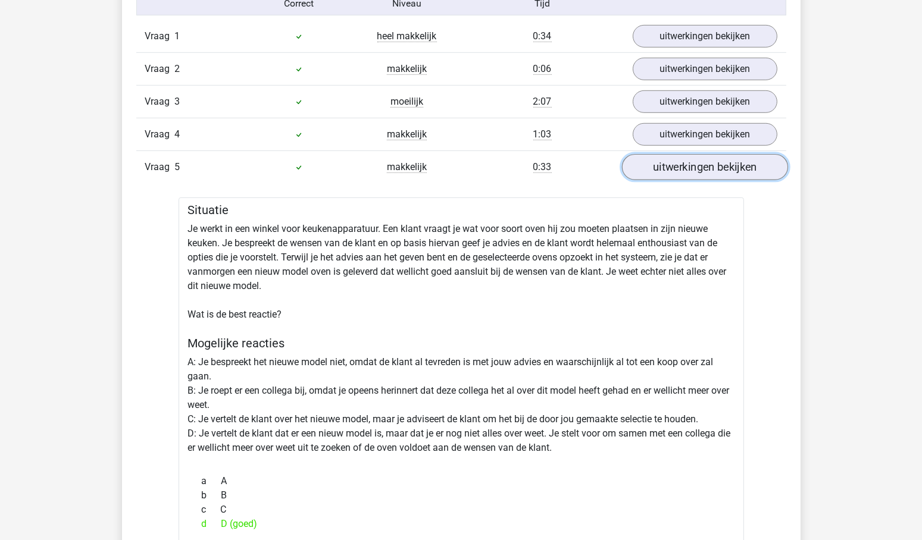
click at [737, 161] on link "uitwerkingen bekijken" at bounding box center [704, 168] width 166 height 26
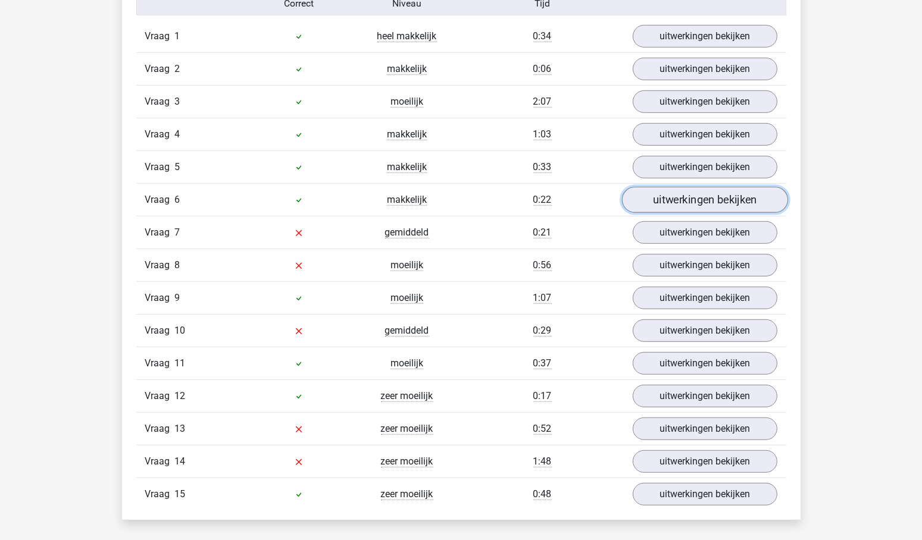
click at [708, 196] on link "uitwerkingen bekijken" at bounding box center [704, 200] width 166 height 26
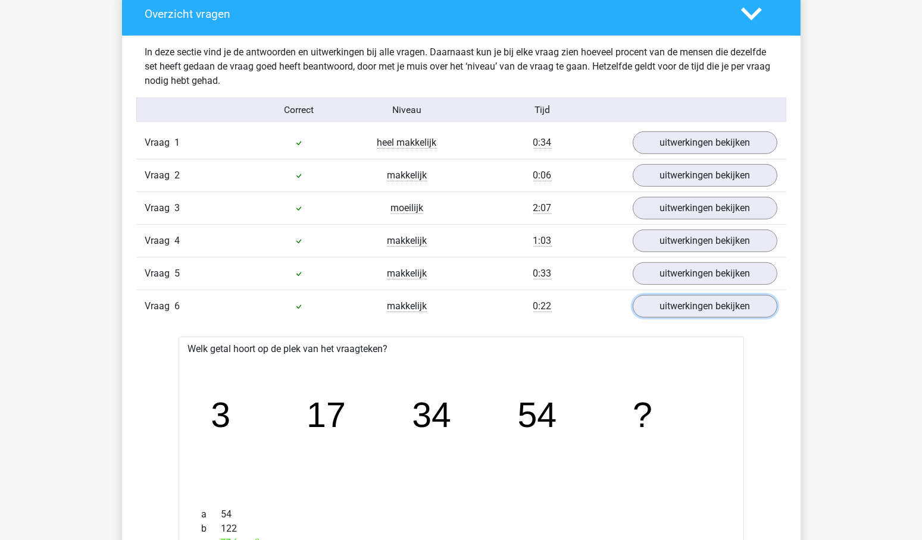
scroll to position [1057, 0]
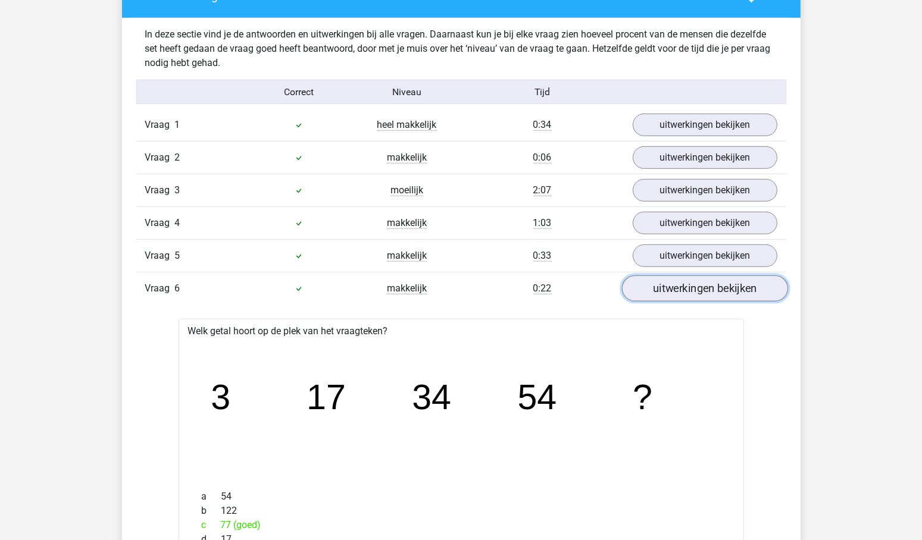
click at [703, 281] on link "uitwerkingen bekijken" at bounding box center [704, 289] width 166 height 26
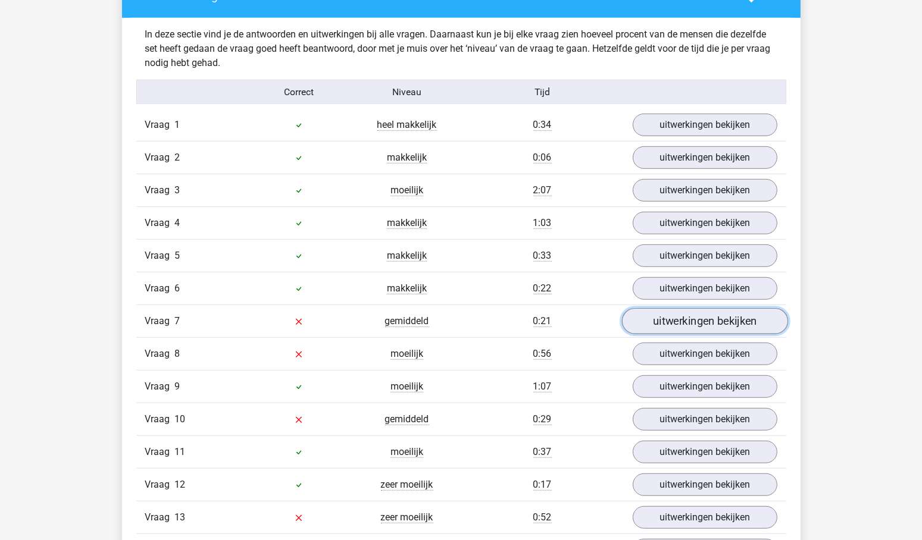
click at [716, 311] on link "uitwerkingen bekijken" at bounding box center [704, 322] width 166 height 26
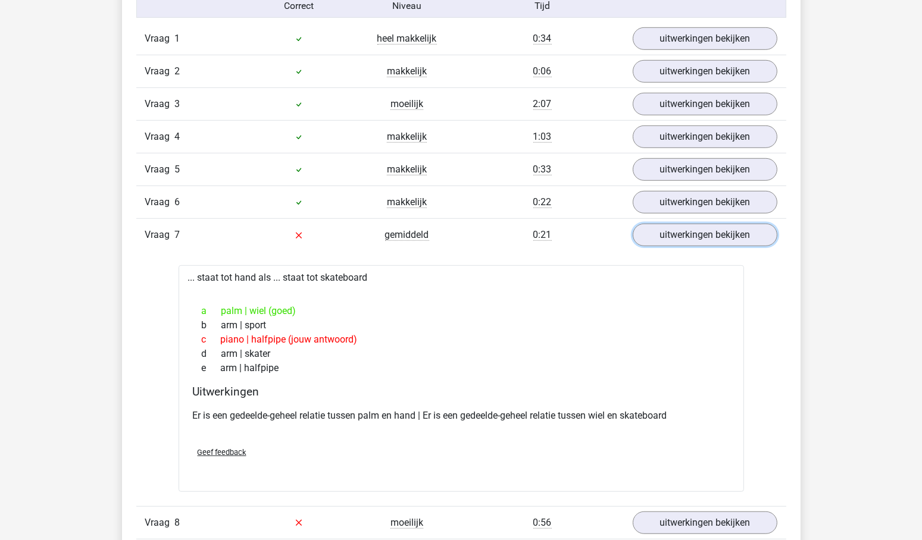
scroll to position [1153, 0]
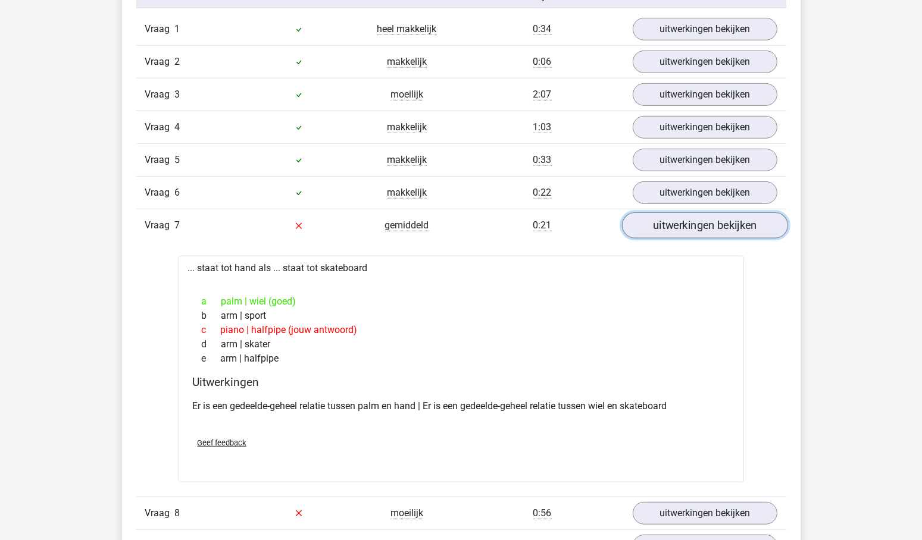
click at [712, 220] on link "uitwerkingen bekijken" at bounding box center [704, 226] width 166 height 26
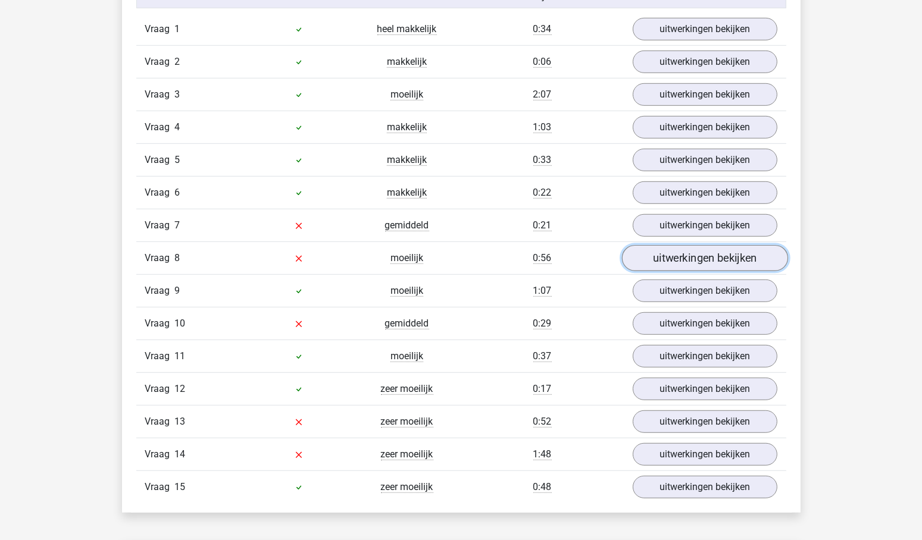
click at [712, 248] on link "uitwerkingen bekijken" at bounding box center [704, 259] width 166 height 26
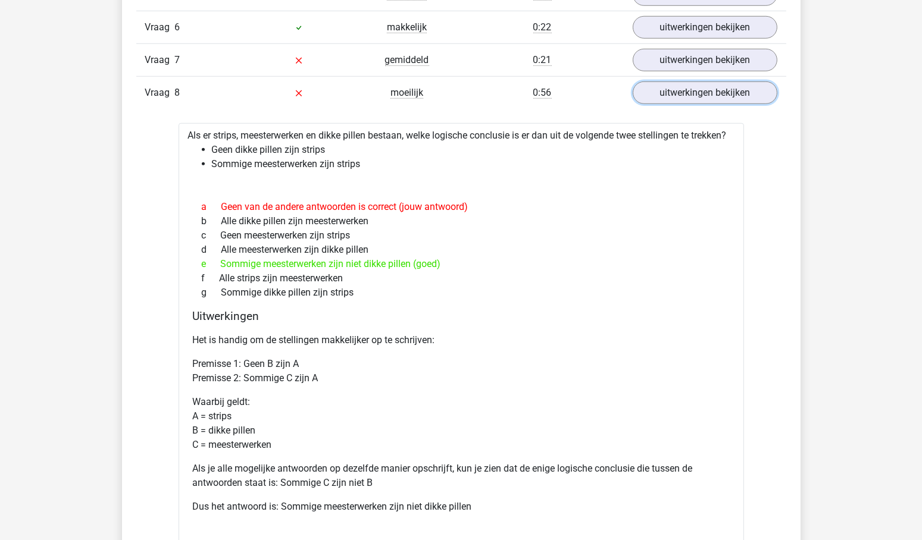
scroll to position [1312, 0]
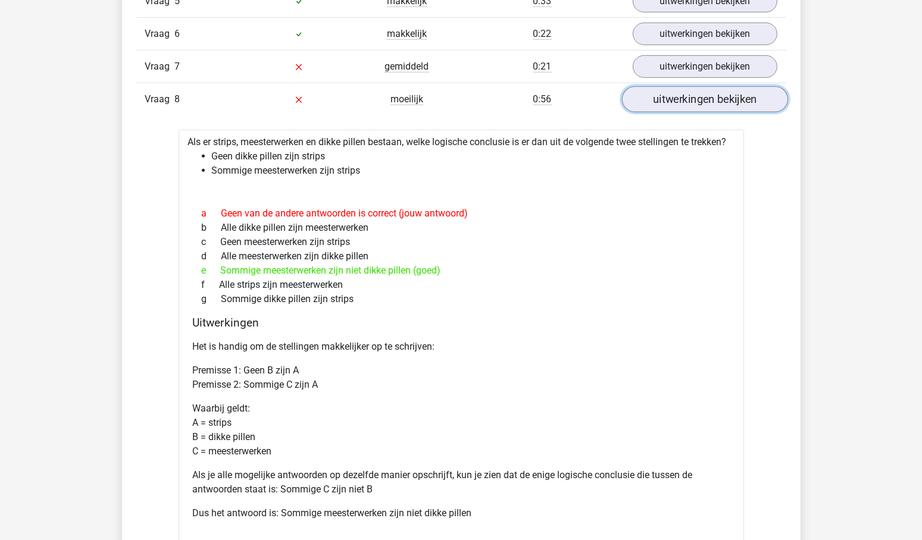
click at [722, 89] on link "uitwerkingen bekijken" at bounding box center [704, 100] width 166 height 26
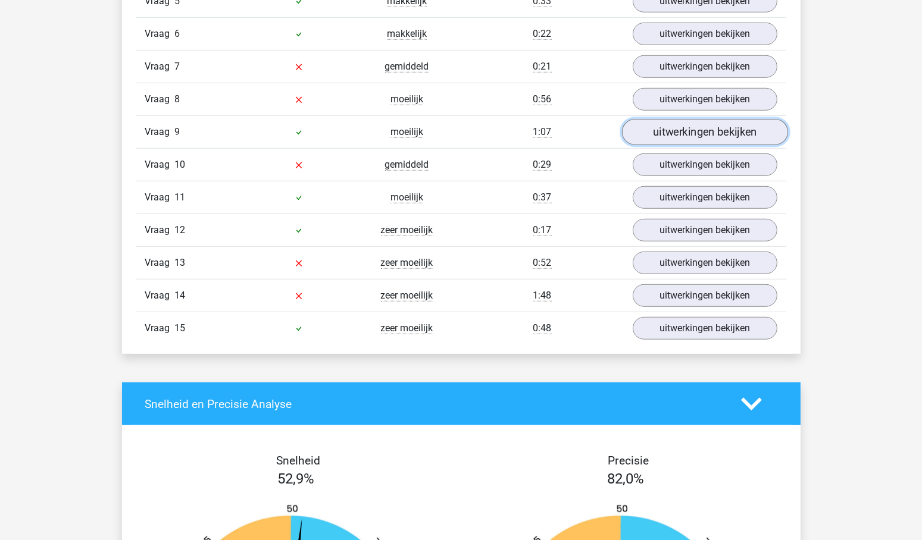
click at [712, 120] on link "uitwerkingen bekijken" at bounding box center [704, 133] width 166 height 26
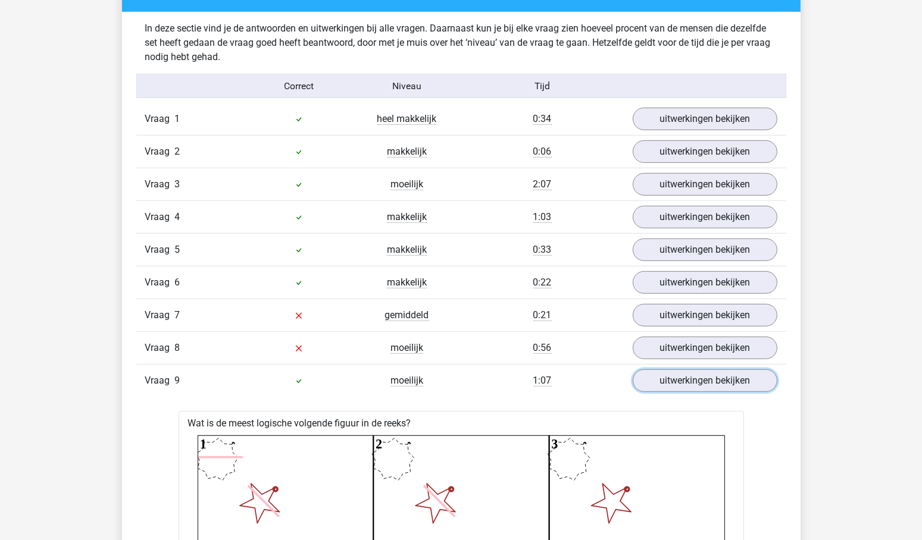
scroll to position [1081, 0]
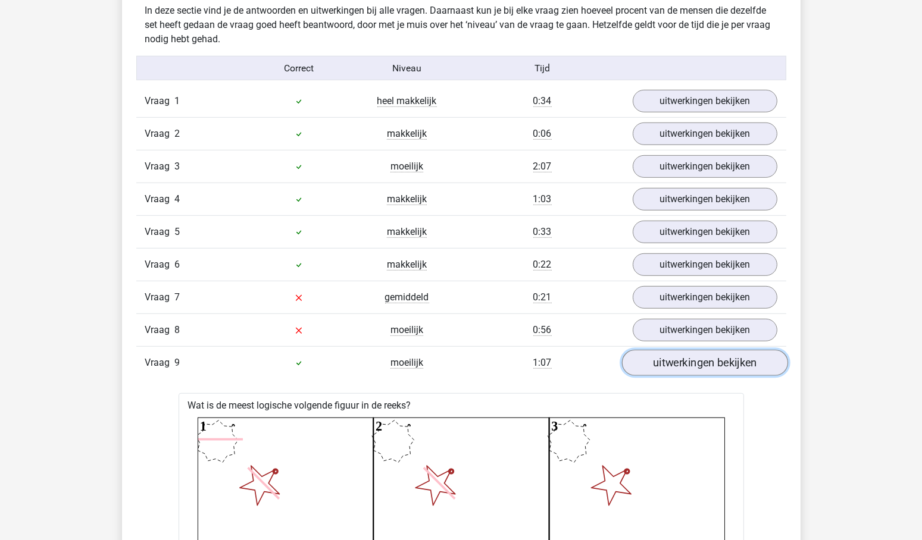
click at [705, 355] on link "uitwerkingen bekijken" at bounding box center [704, 364] width 166 height 26
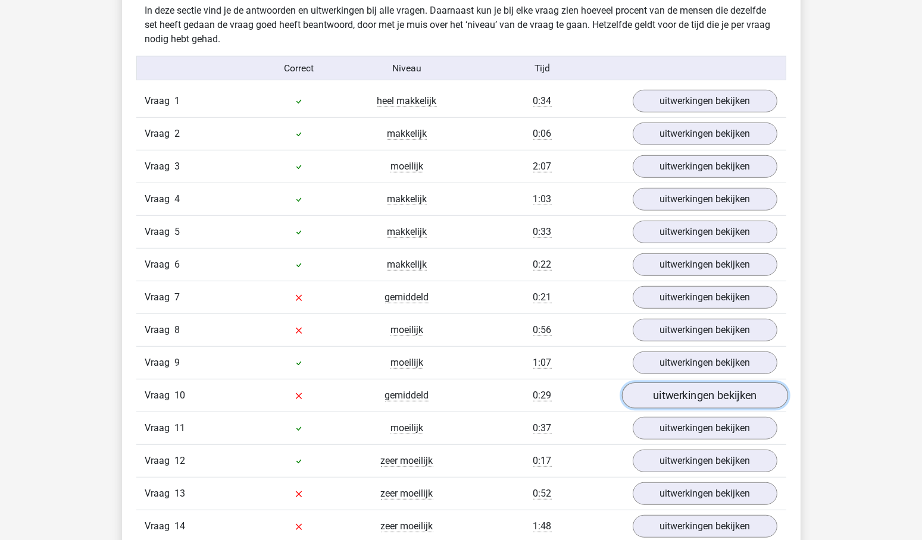
click at [705, 387] on link "uitwerkingen bekijken" at bounding box center [704, 396] width 166 height 26
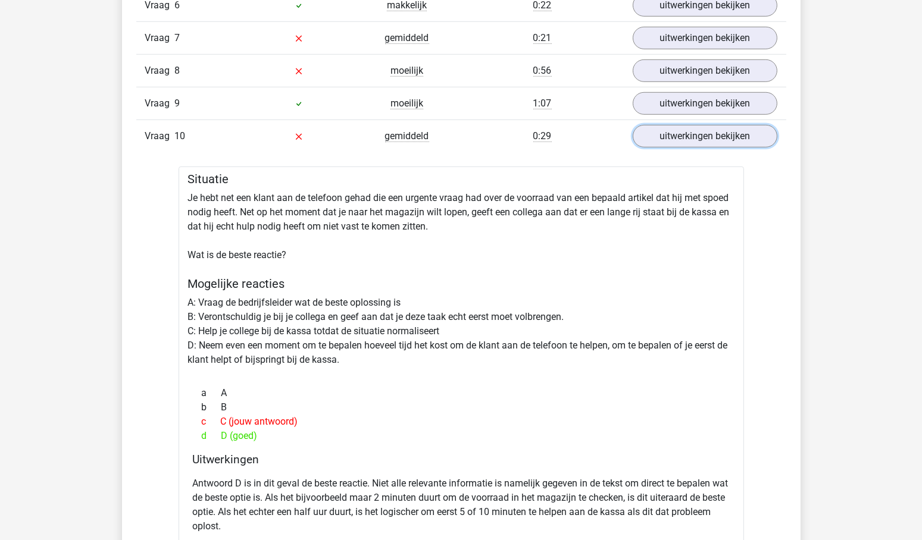
scroll to position [1334, 0]
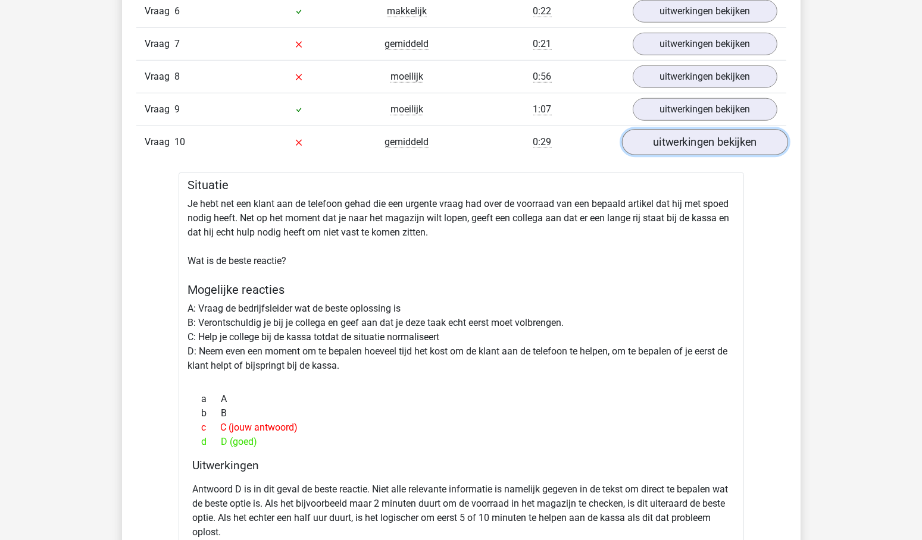
click at [730, 138] on link "uitwerkingen bekijken" at bounding box center [704, 143] width 166 height 26
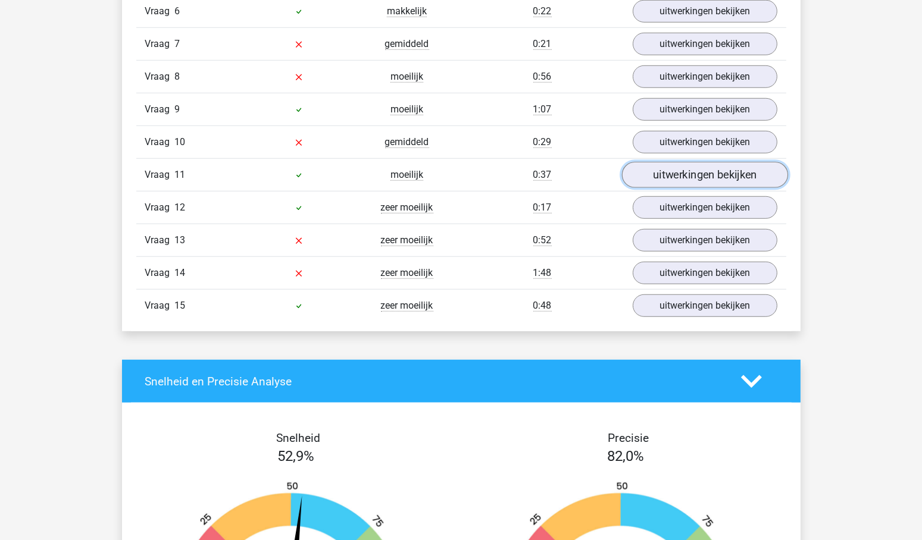
click at [717, 165] on link "uitwerkingen bekijken" at bounding box center [704, 175] width 166 height 26
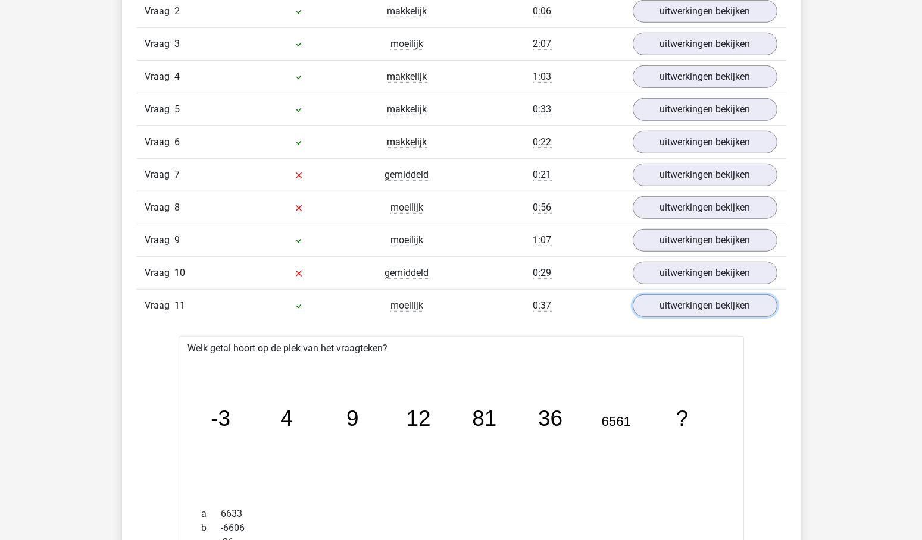
scroll to position [1208, 0]
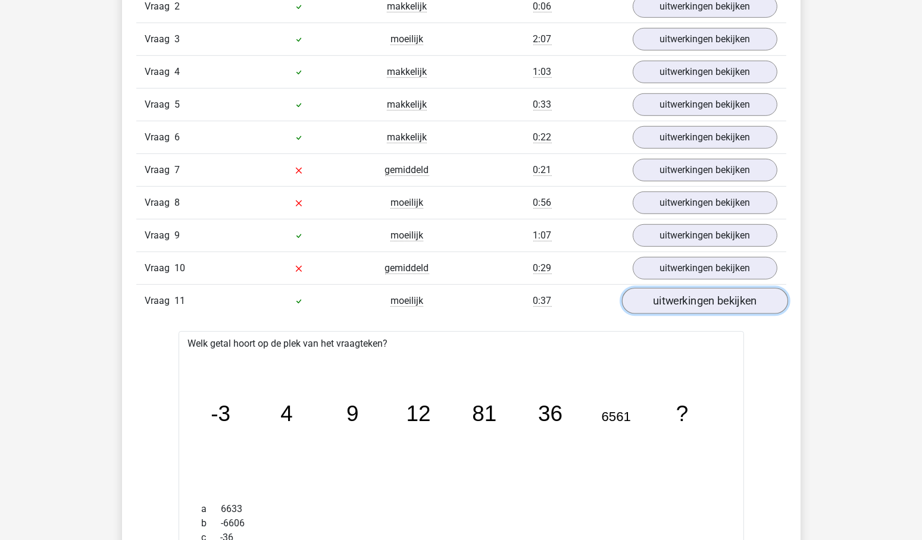
click at [766, 290] on link "uitwerkingen bekijken" at bounding box center [704, 302] width 166 height 26
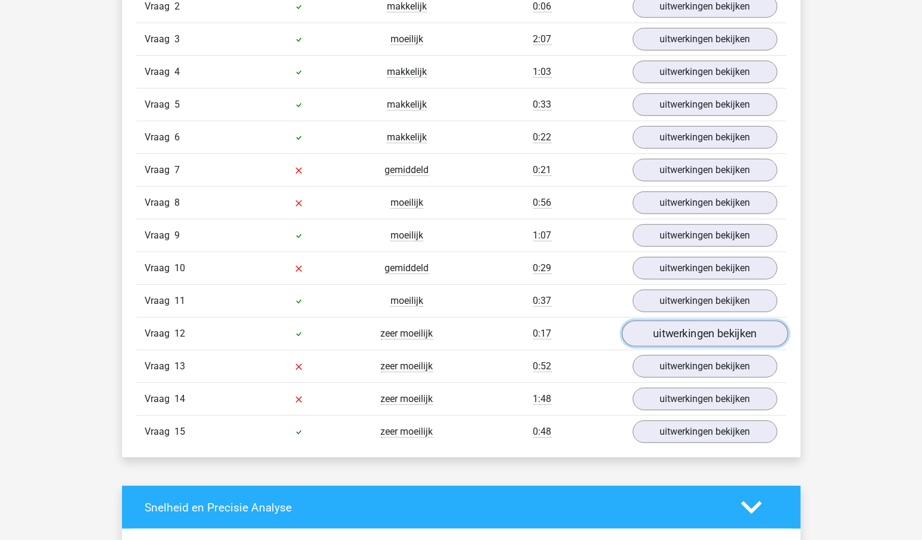
click at [718, 323] on link "uitwerkingen bekijken" at bounding box center [704, 334] width 166 height 26
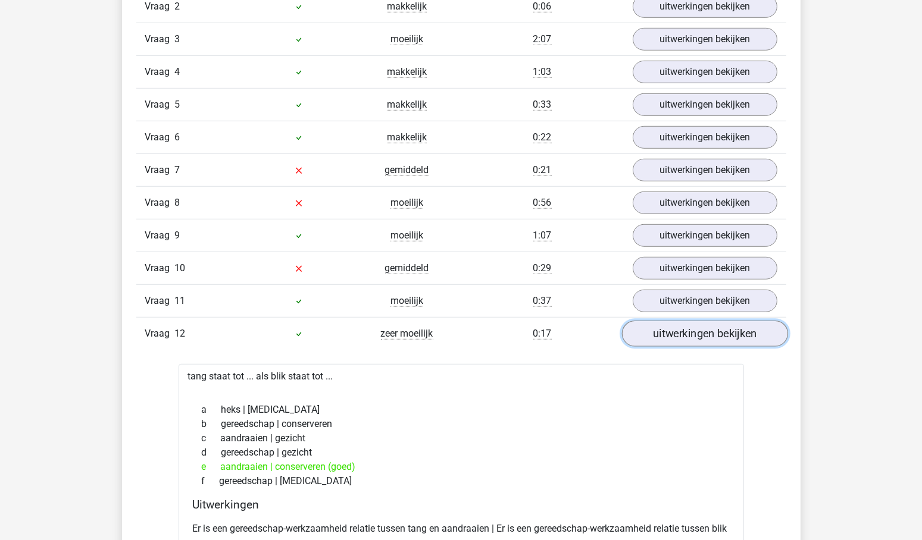
click at [718, 323] on link "uitwerkingen bekijken" at bounding box center [704, 334] width 166 height 26
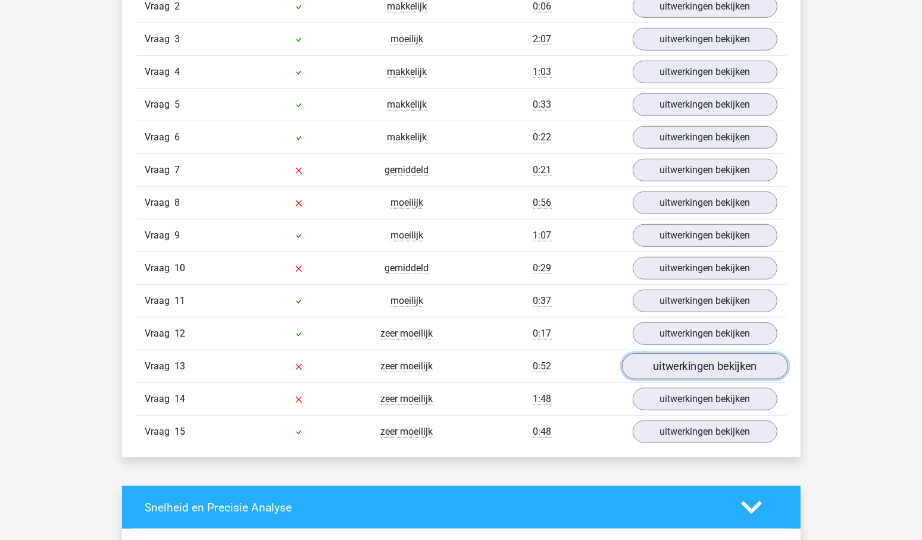
click at [722, 357] on link "uitwerkingen bekijken" at bounding box center [704, 367] width 166 height 26
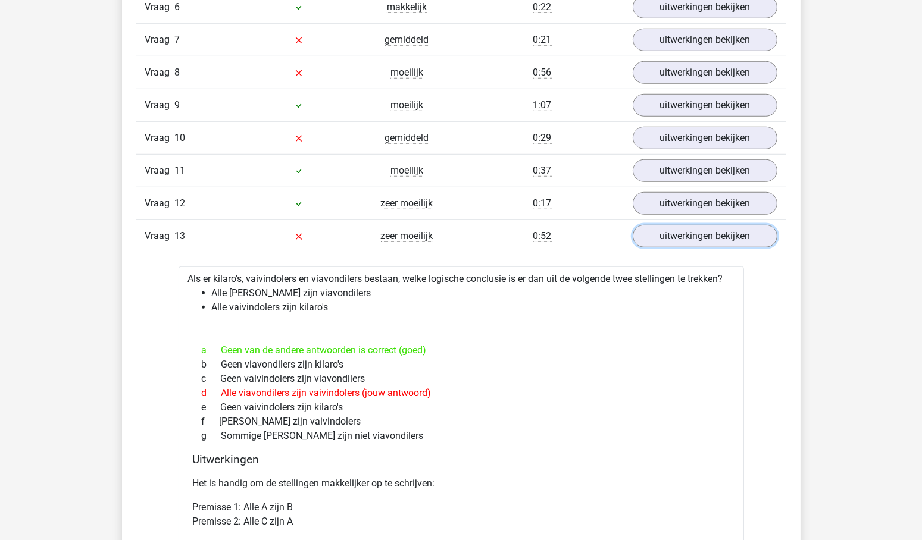
scroll to position [1361, 0]
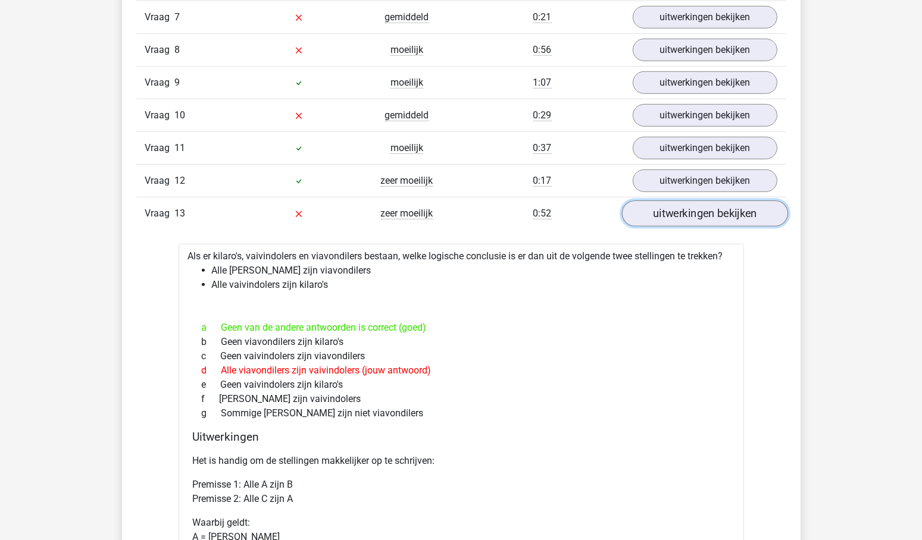
click at [719, 201] on link "uitwerkingen bekijken" at bounding box center [704, 214] width 166 height 26
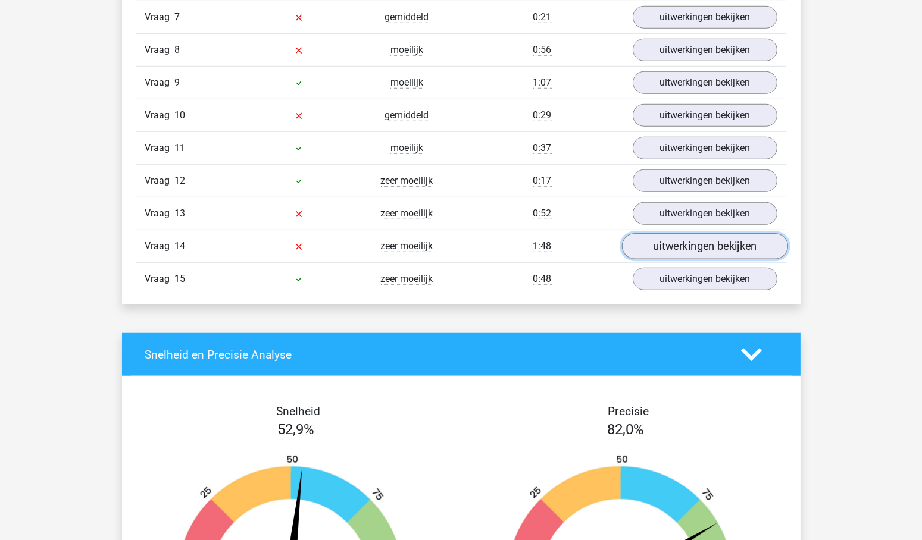
click at [706, 234] on link "uitwerkingen bekijken" at bounding box center [704, 247] width 166 height 26
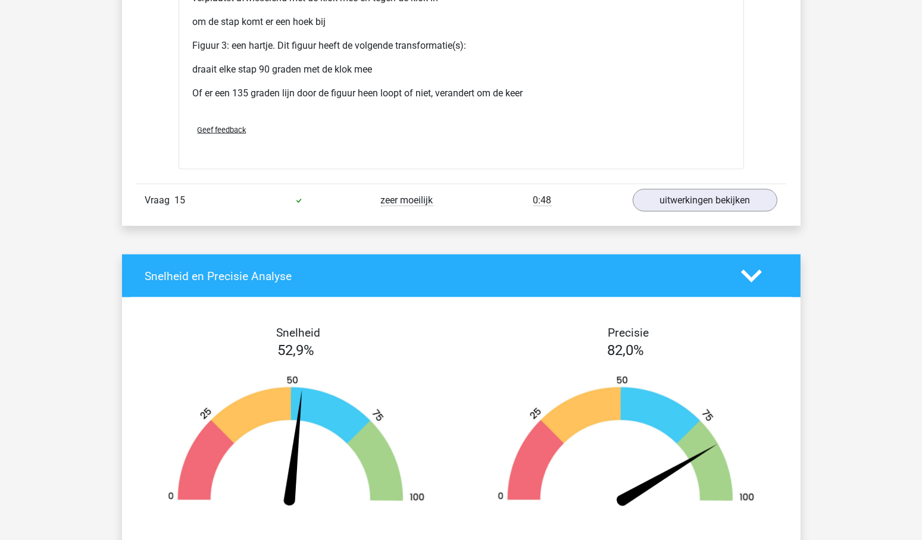
scroll to position [2447, 0]
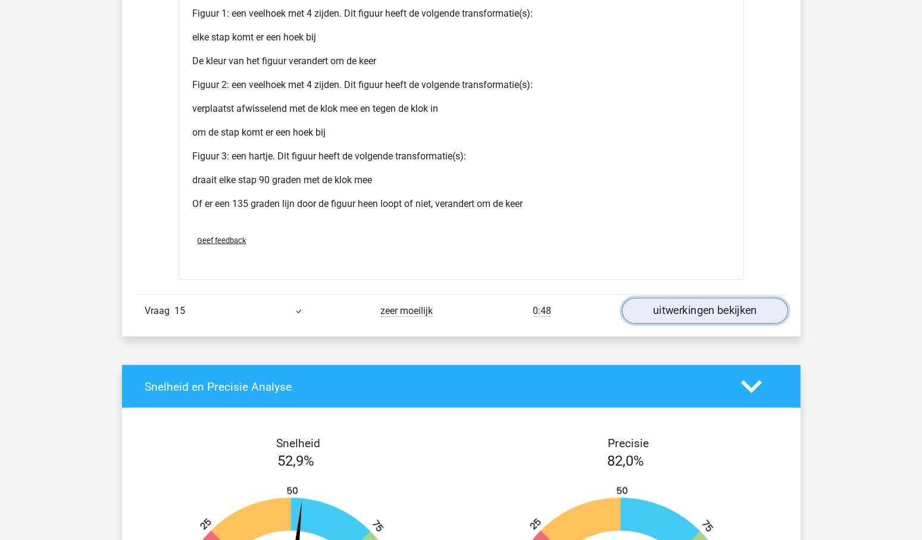
click at [734, 299] on link "uitwerkingen bekijken" at bounding box center [704, 312] width 166 height 26
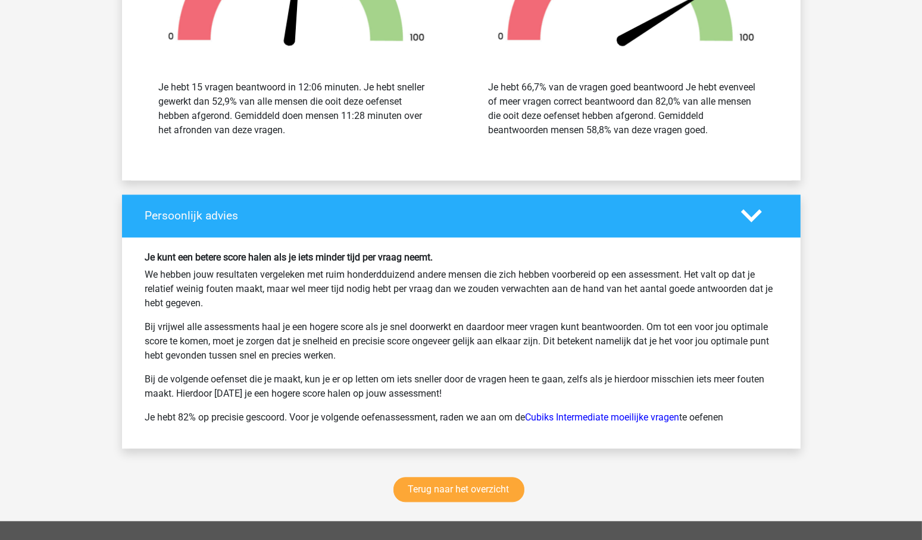
scroll to position [3697, 0]
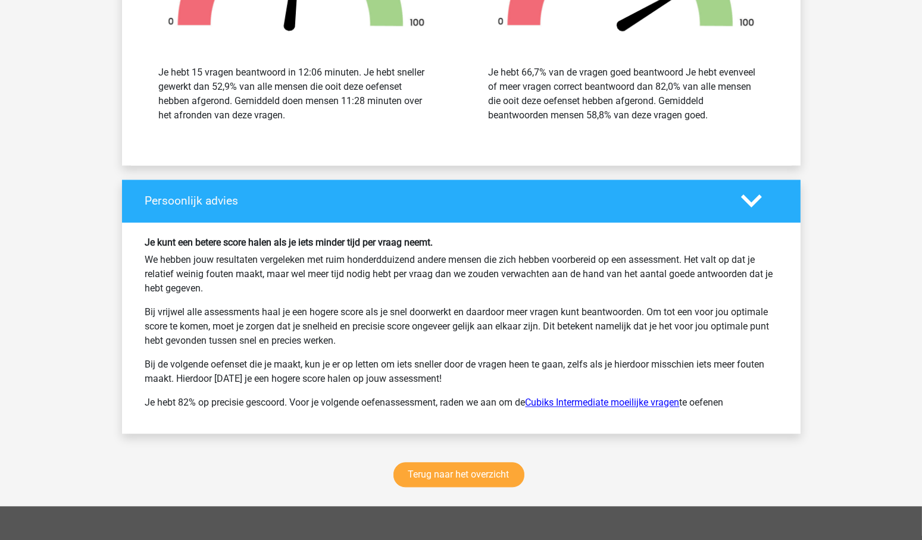
click at [618, 397] on link "Cubiks Intermediate moeilijke vragen" at bounding box center [602, 402] width 154 height 11
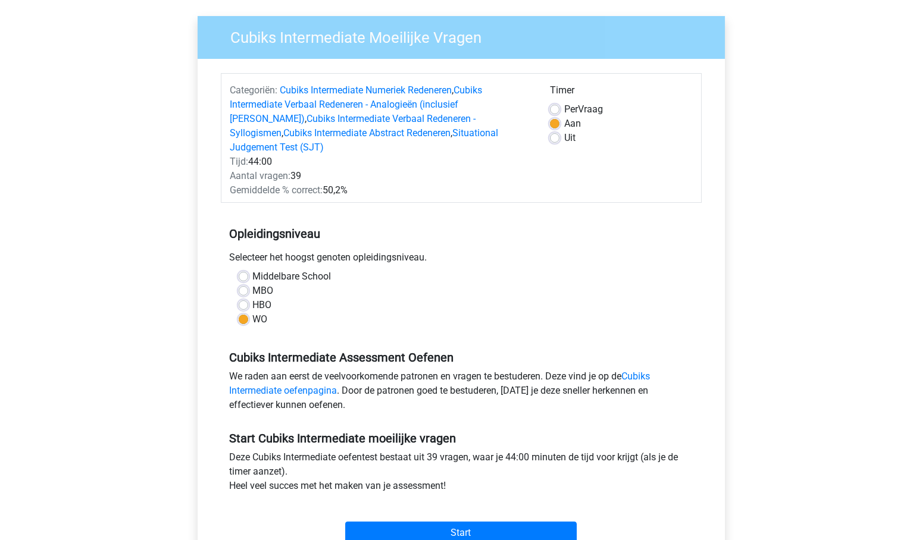
scroll to position [70, 0]
